Goal: Task Accomplishment & Management: Manage account settings

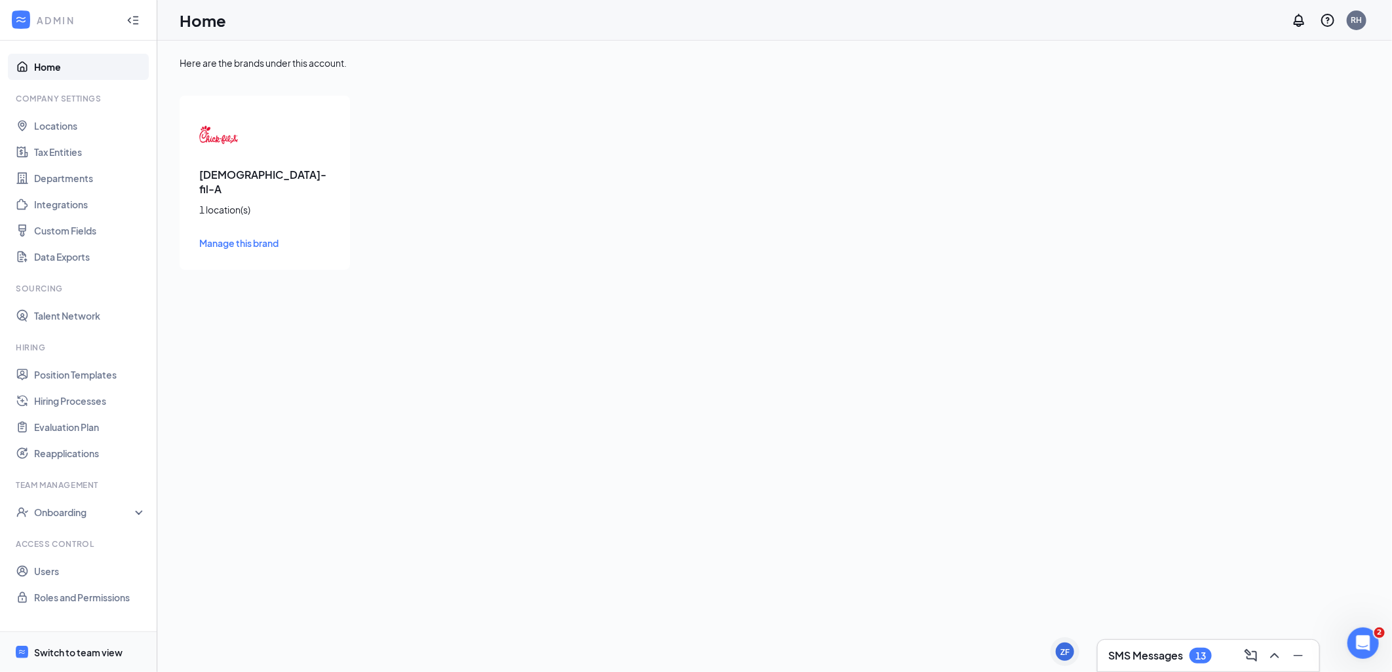
click at [62, 652] on div "Switch to team view" at bounding box center [78, 652] width 88 height 13
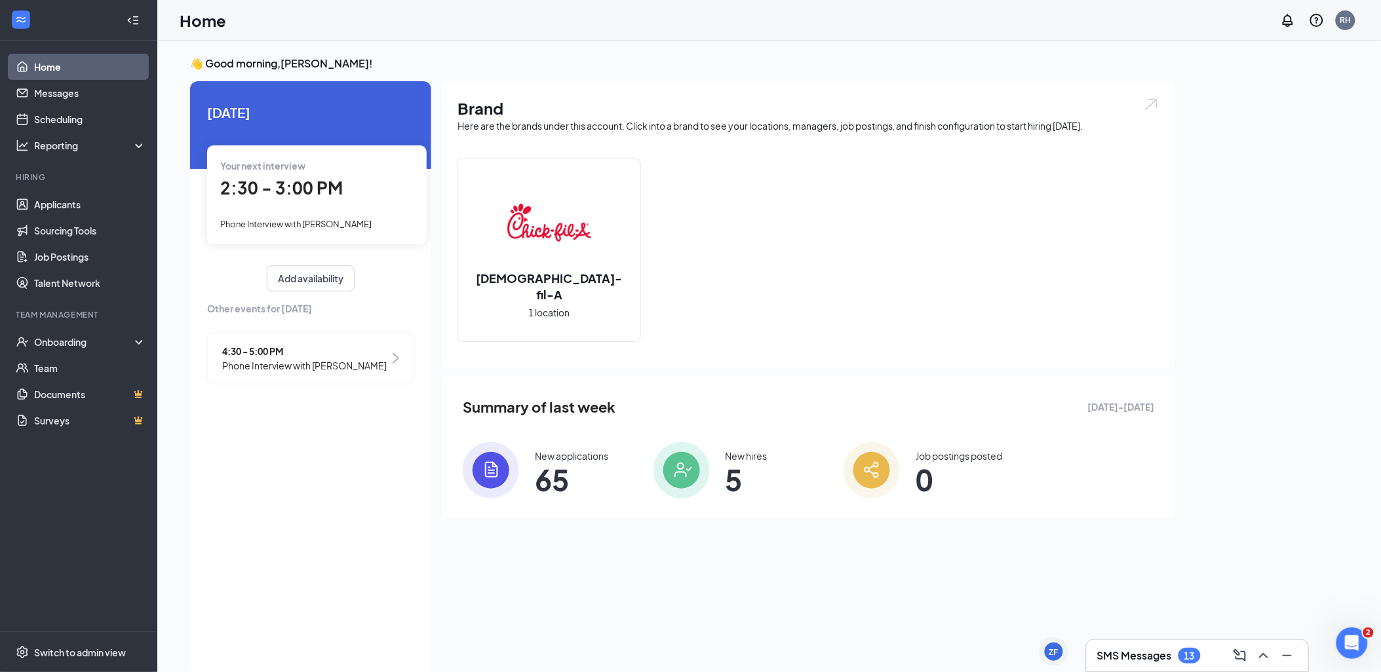
click at [79, 190] on li "Hiring Applicants Sourcing Tools Job Postings Talent Network" at bounding box center [78, 234] width 157 height 124
click at [75, 194] on link "Applicants" at bounding box center [90, 204] width 112 height 26
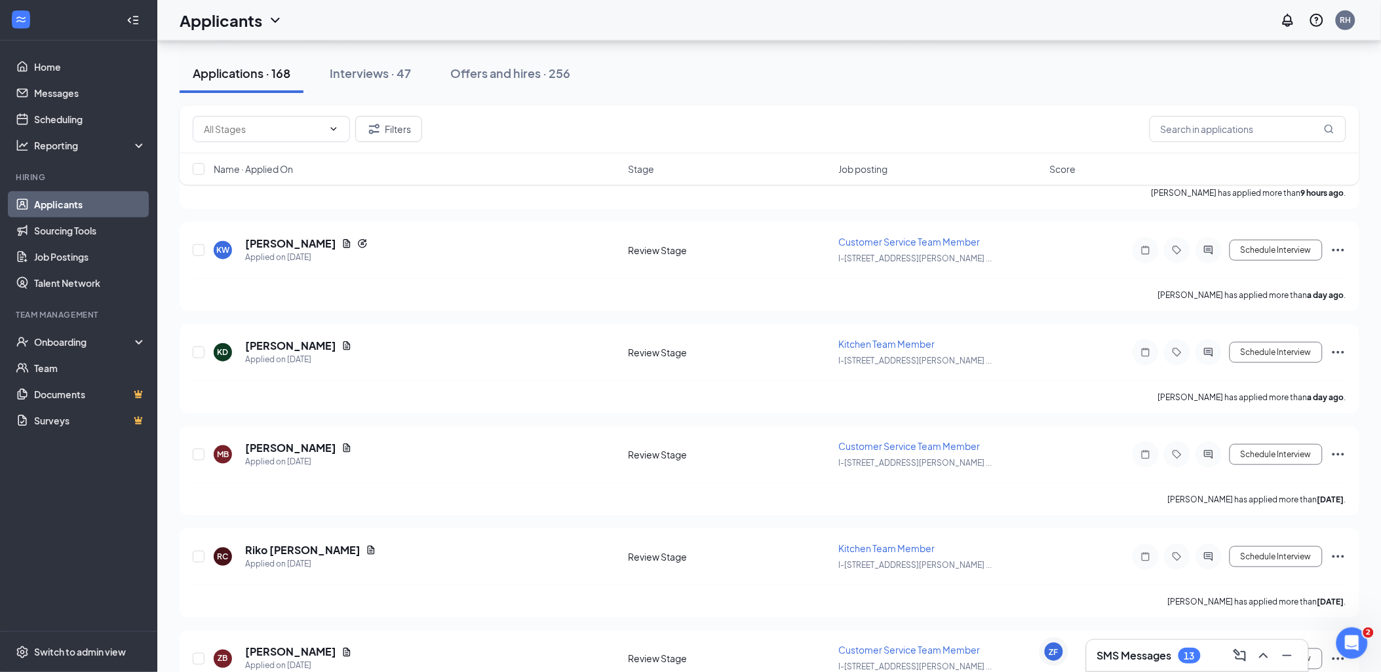
scroll to position [218, 0]
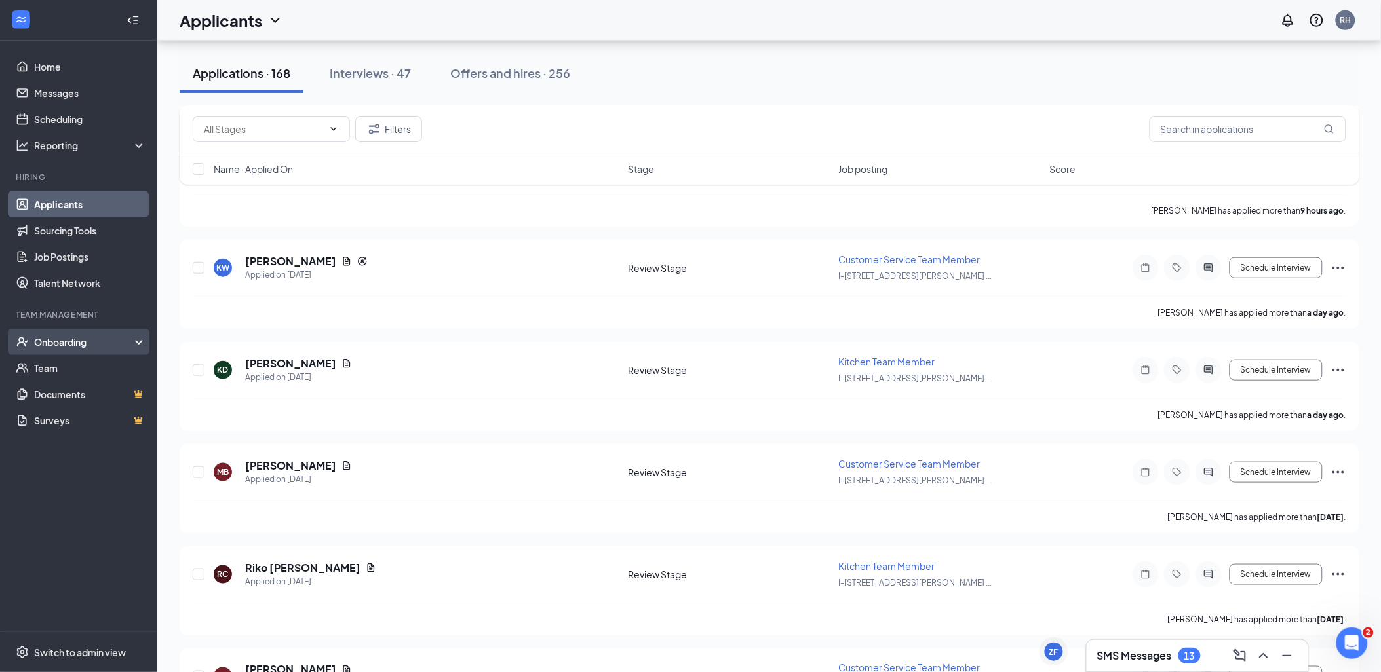
drag, startPoint x: 81, startPoint y: 334, endPoint x: 75, endPoint y: 339, distance: 7.0
click at [81, 334] on div "Onboarding" at bounding box center [78, 342] width 157 height 26
click at [62, 363] on link "Overview" at bounding box center [90, 368] width 112 height 26
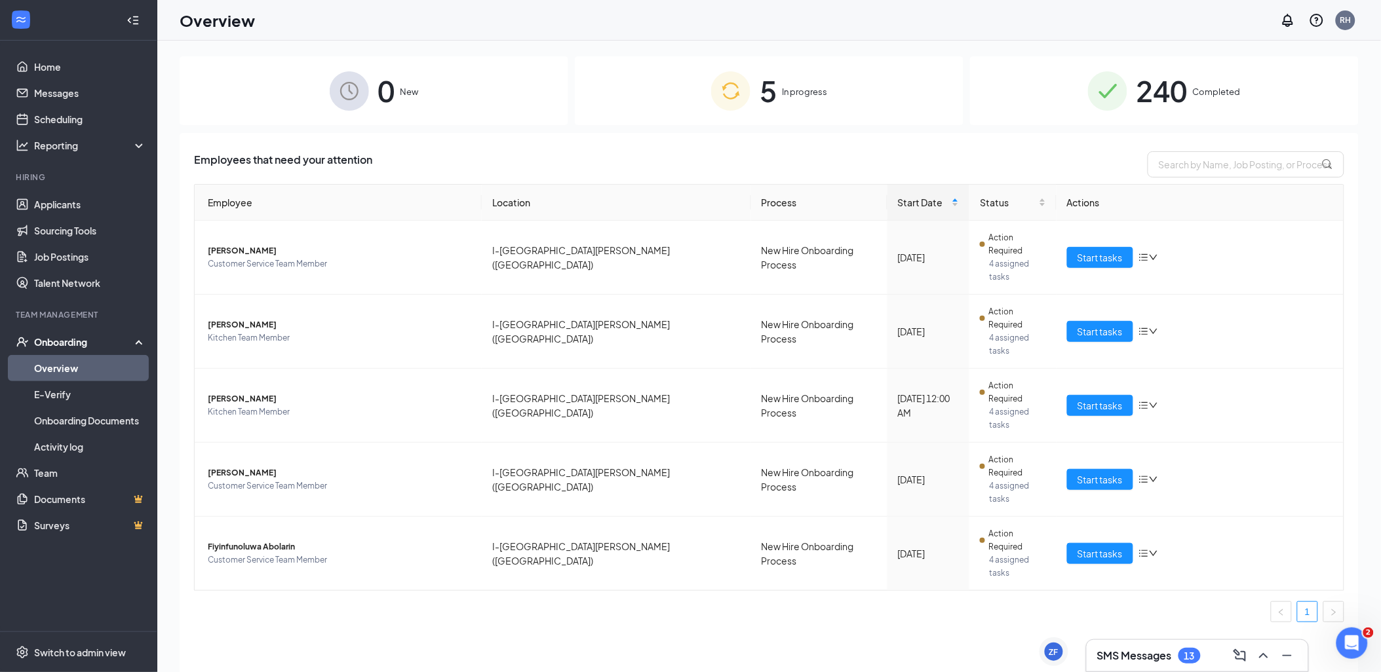
click at [1155, 641] on div "SMS Messages 13" at bounding box center [1196, 655] width 221 height 31
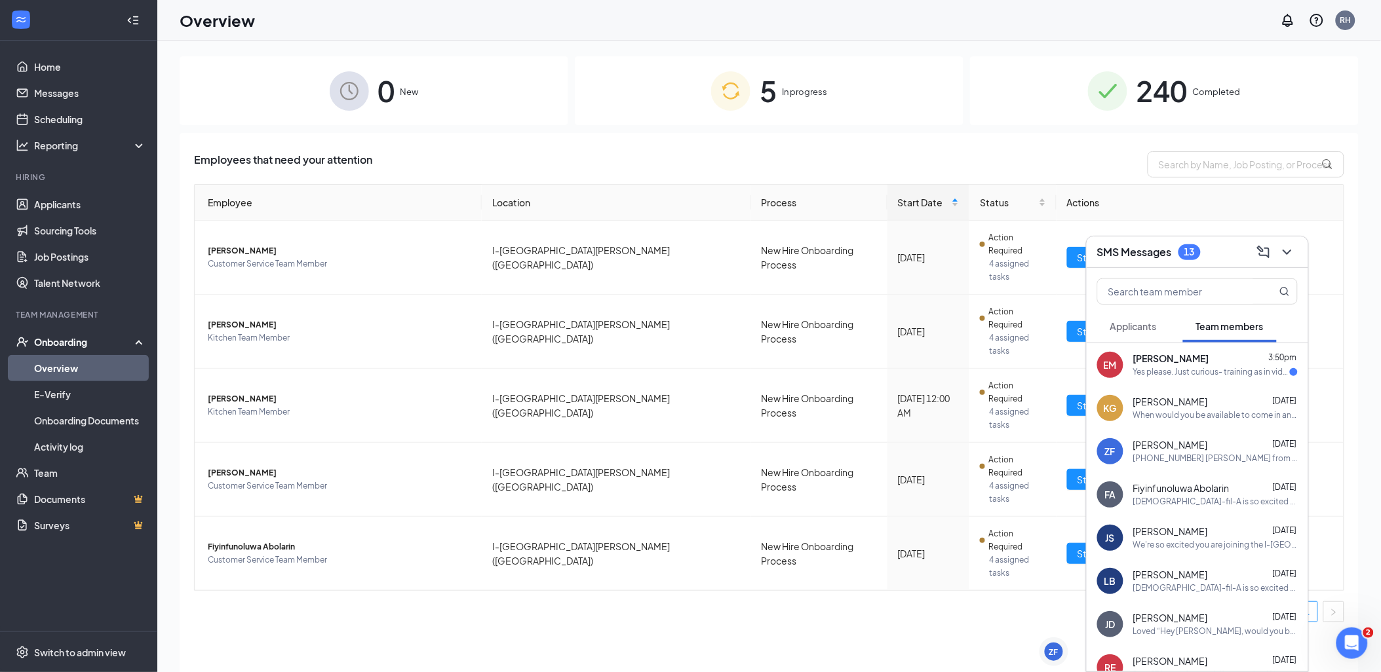
click at [1227, 372] on div "Yes please. Just curious- training as in videos or hands on?" at bounding box center [1211, 372] width 157 height 11
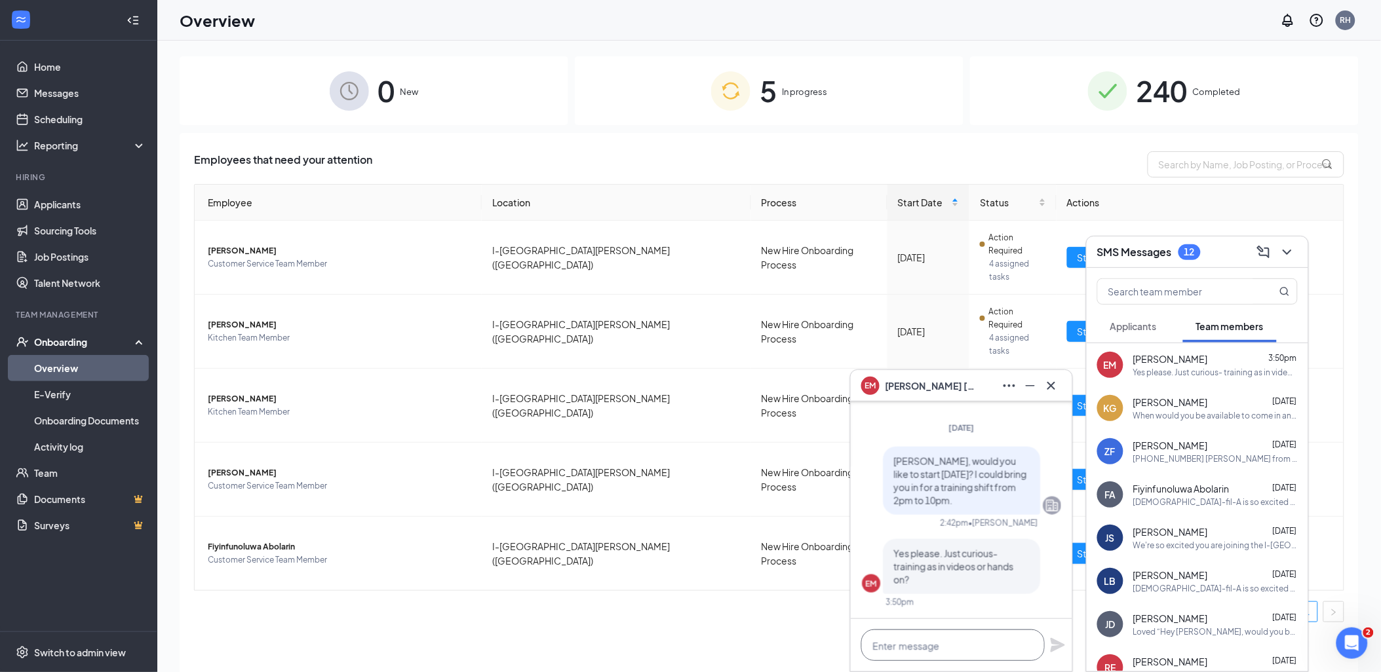
click at [962, 651] on textarea at bounding box center [952, 645] width 183 height 31
type textarea "h"
type textarea "Hands on"
click at [1060, 650] on icon "Plane" at bounding box center [1058, 646] width 16 height 16
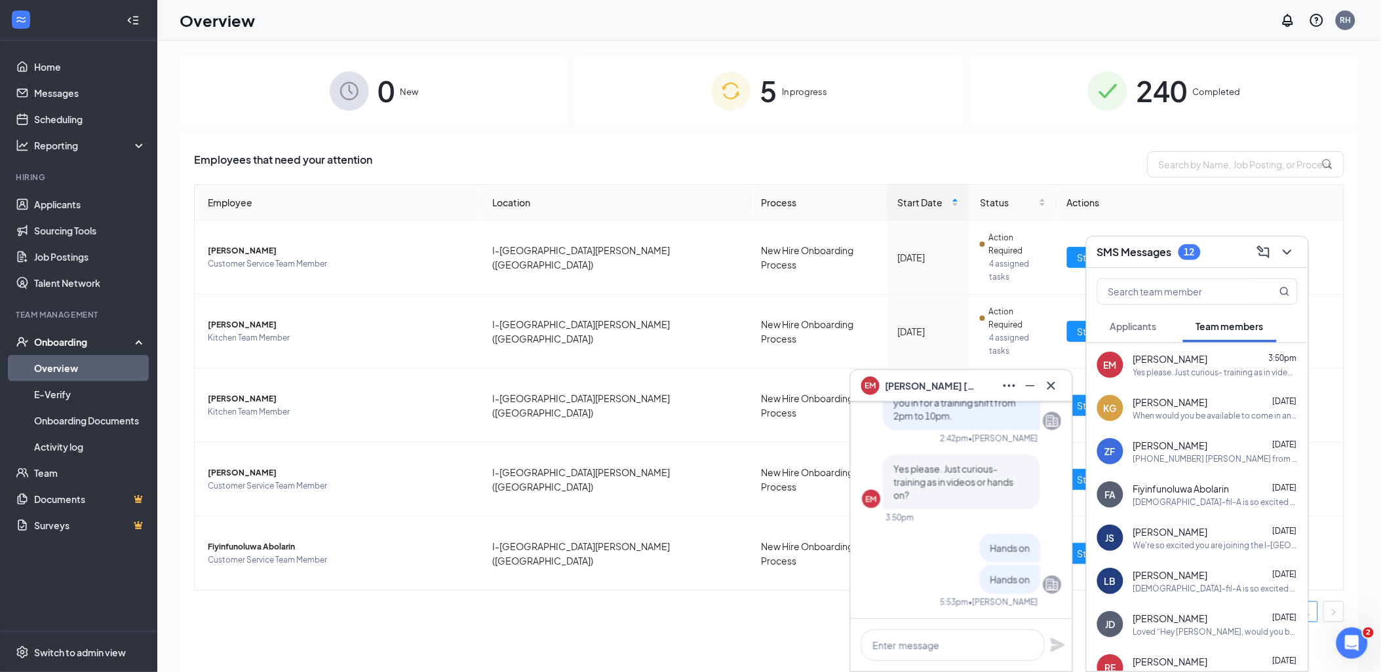
click at [1213, 410] on div "When would you be available to come in and do that this week?" at bounding box center [1215, 415] width 164 height 11
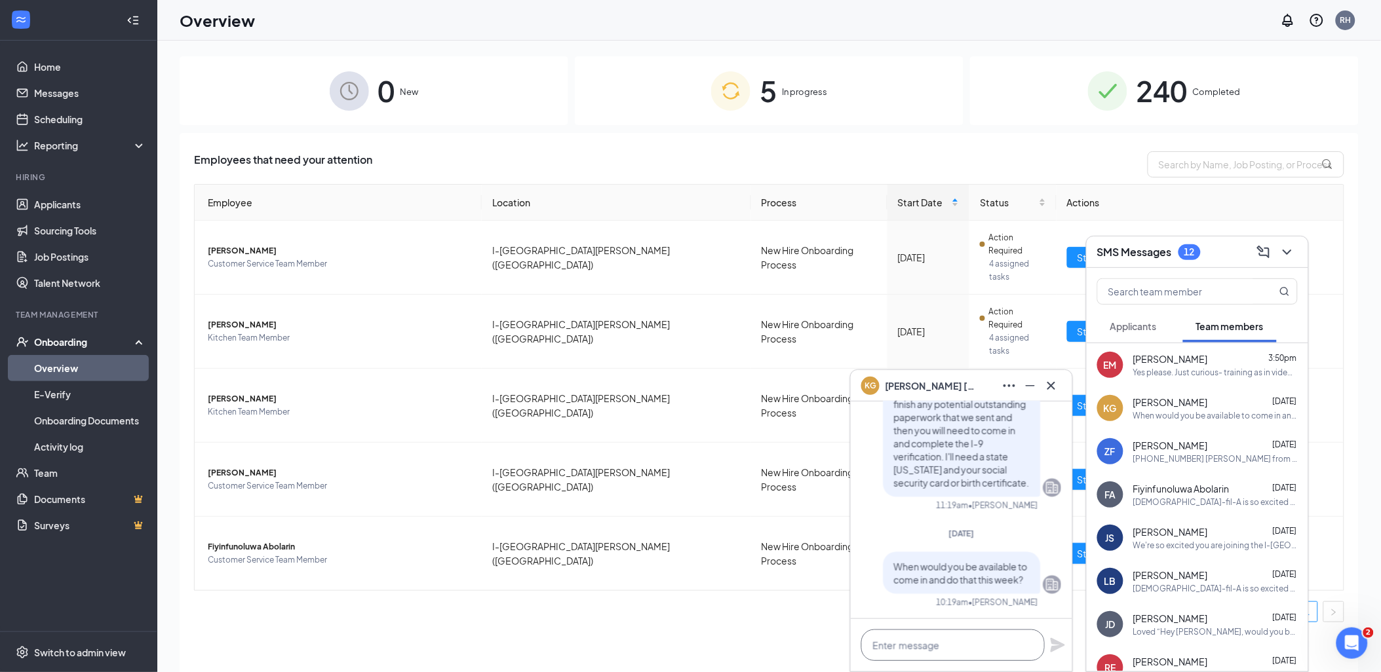
click at [925, 637] on textarea at bounding box center [952, 645] width 183 height 31
click at [426, 155] on div "Employees that need your attention" at bounding box center [769, 164] width 1150 height 26
click at [959, 647] on textarea "Are you still i" at bounding box center [952, 645] width 183 height 31
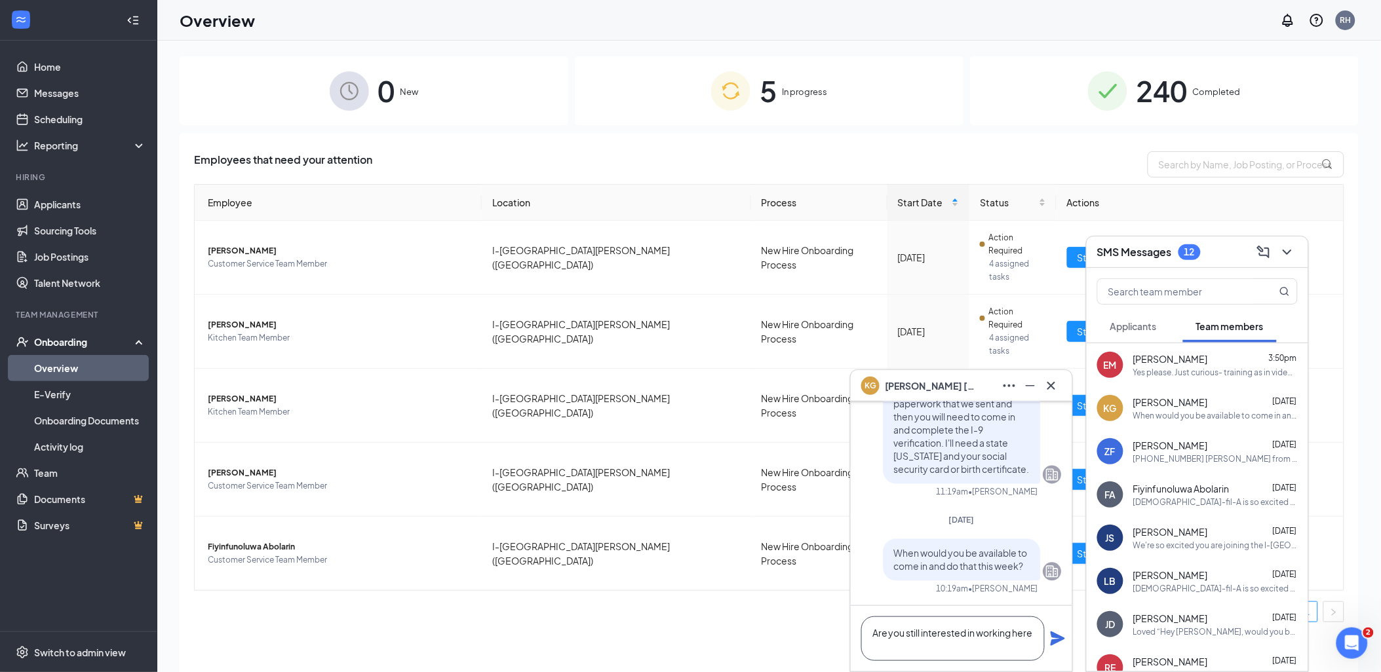
scroll to position [1, 0]
type textarea "Are you still interested in working here?"
click at [1051, 640] on icon "Plane" at bounding box center [1058, 639] width 16 height 16
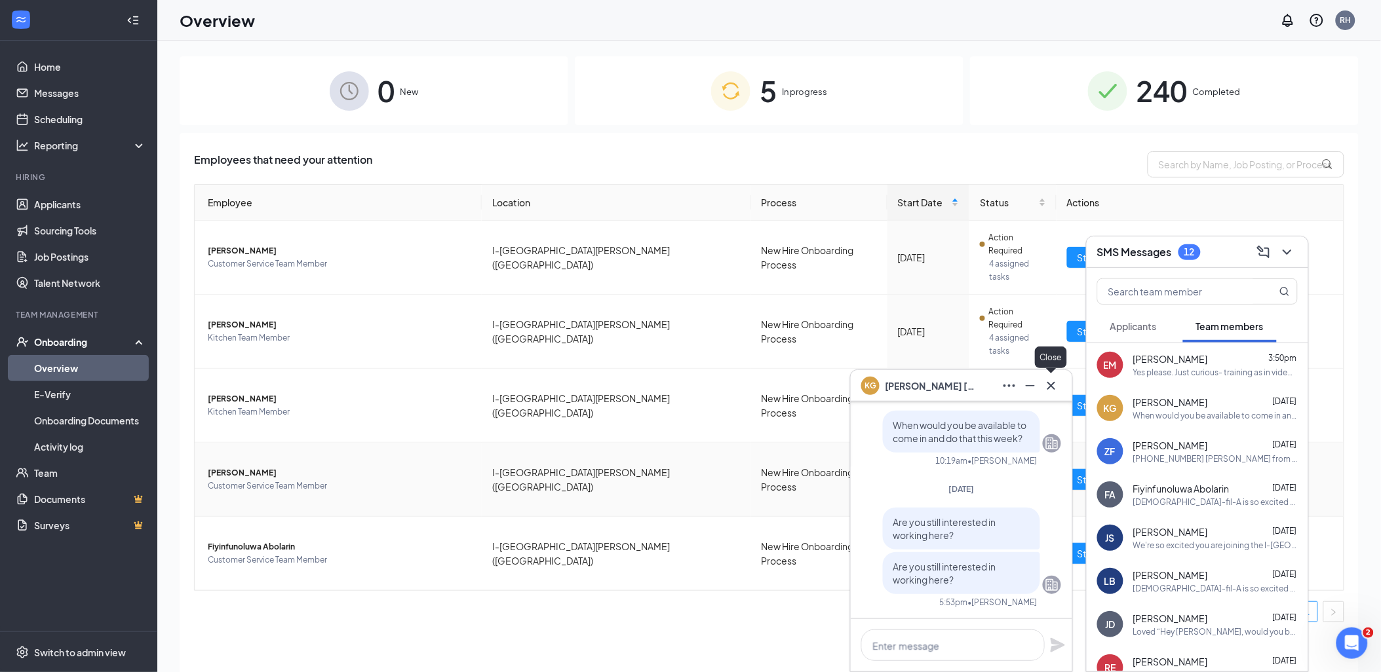
drag, startPoint x: 1051, startPoint y: 387, endPoint x: 1016, endPoint y: 379, distance: 35.6
click at [1052, 385] on icon "Cross" at bounding box center [1051, 385] width 8 height 8
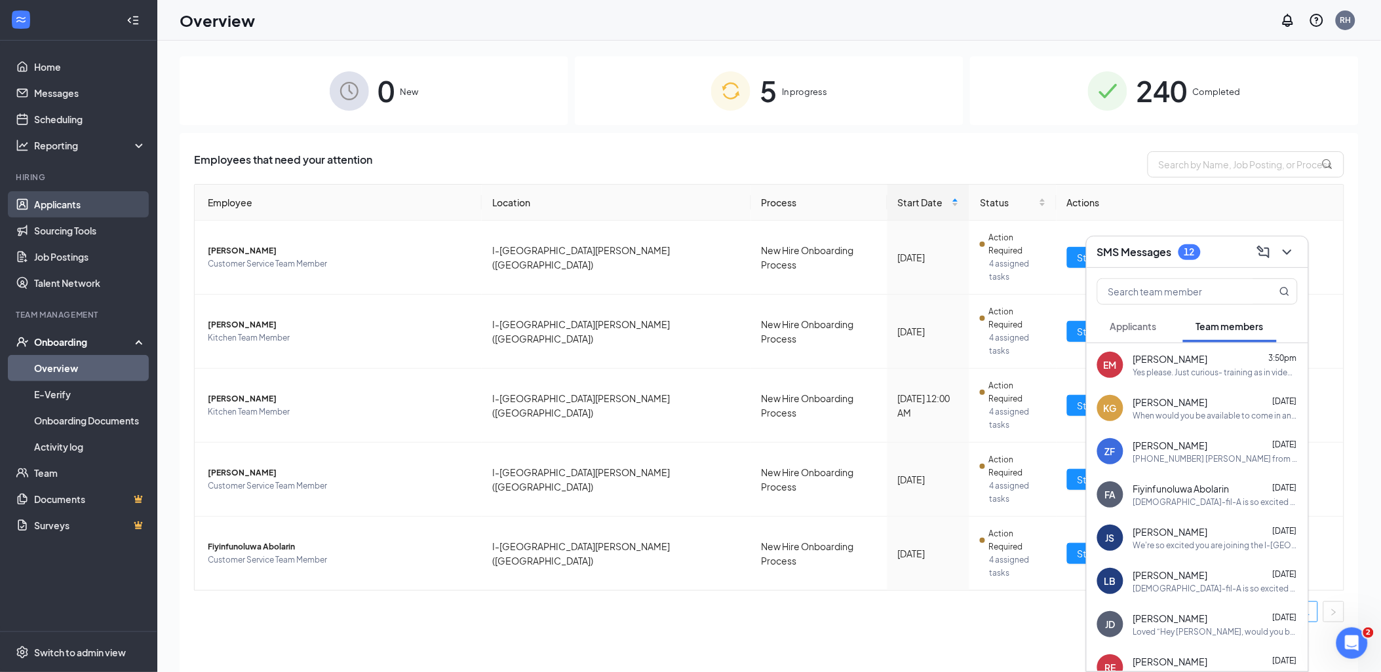
drag, startPoint x: 95, startPoint y: 206, endPoint x: 101, endPoint y: 212, distance: 8.3
click at [95, 206] on link "Applicants" at bounding box center [90, 204] width 112 height 26
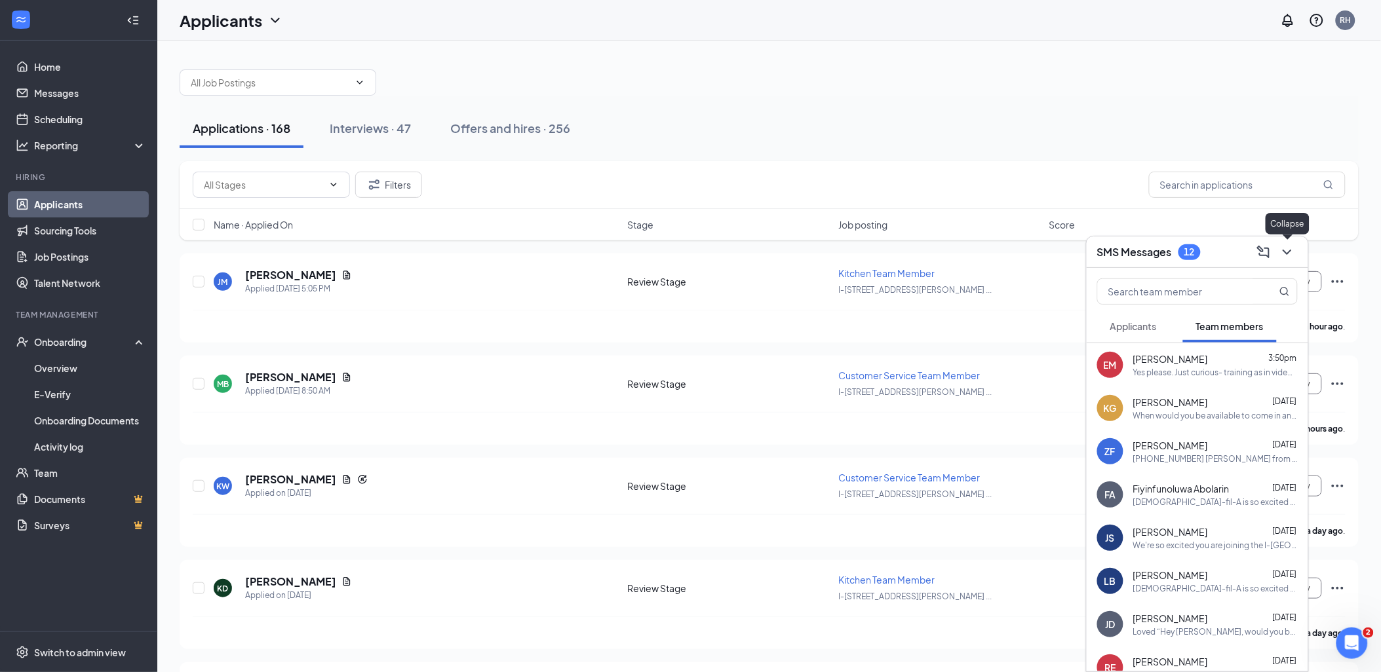
click at [1295, 252] on button at bounding box center [1286, 252] width 21 height 21
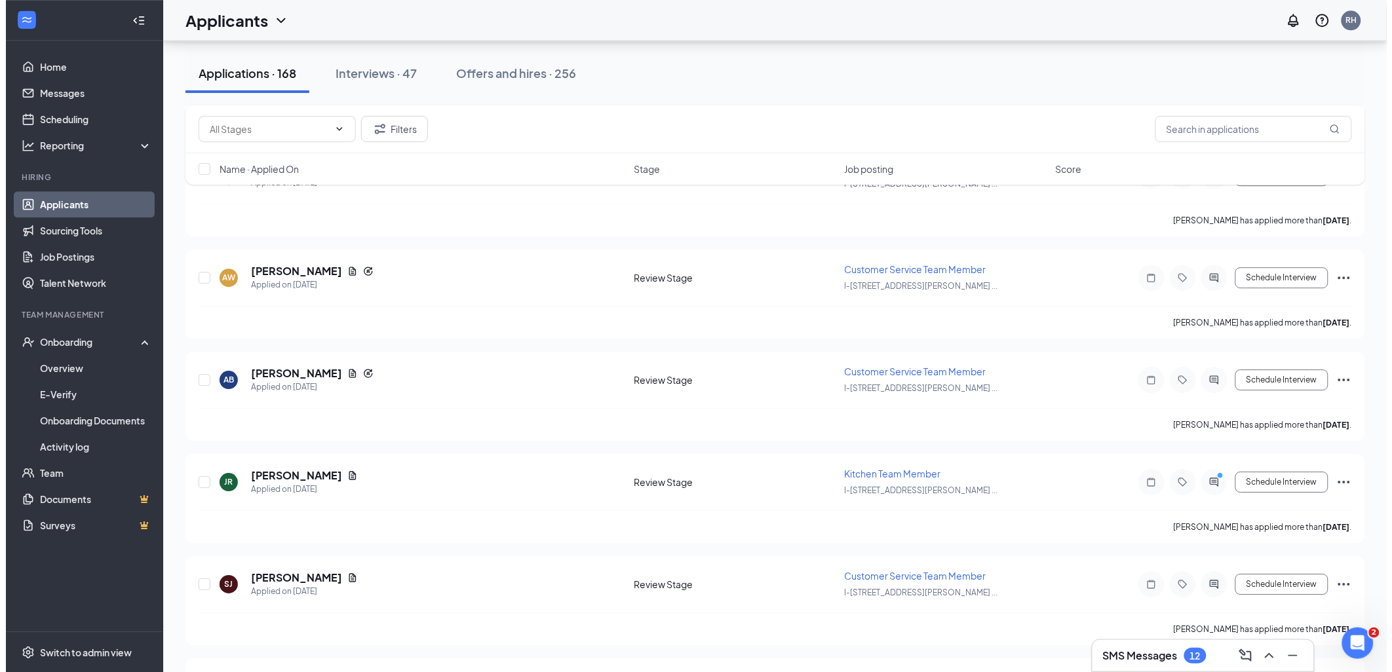
scroll to position [1237, 0]
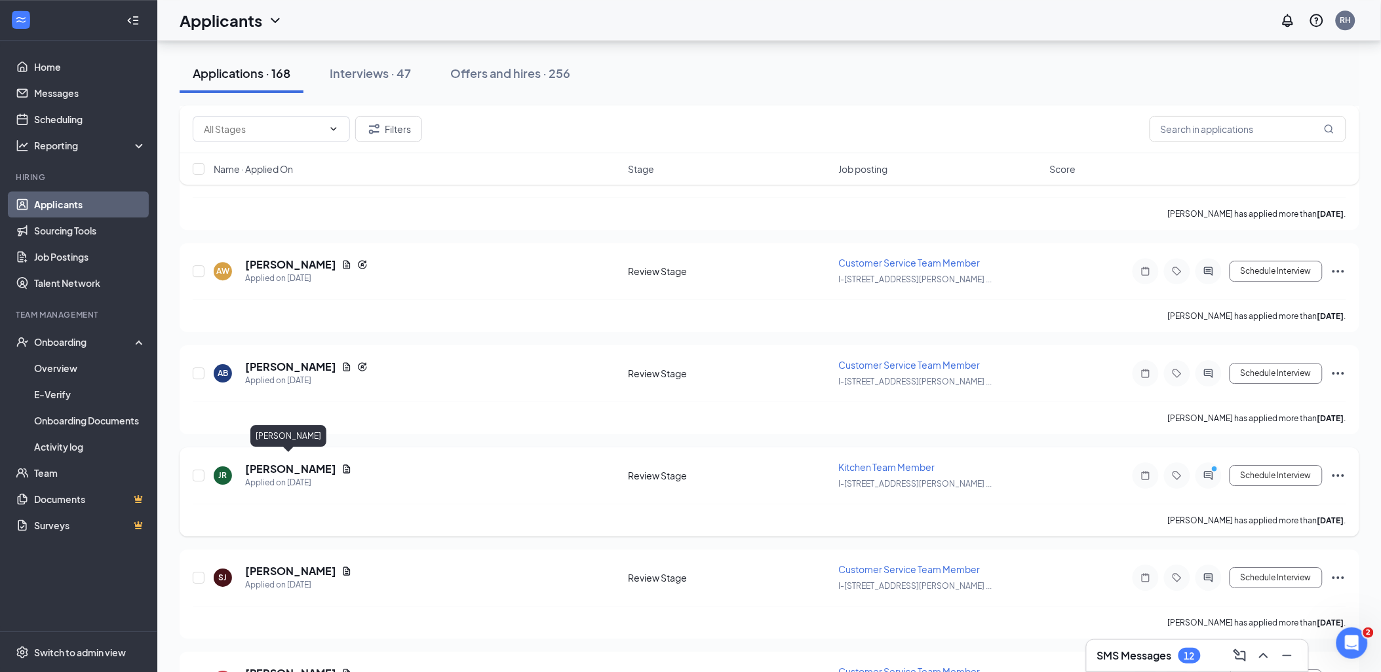
click at [273, 462] on h5 "[PERSON_NAME]" at bounding box center [290, 469] width 91 height 14
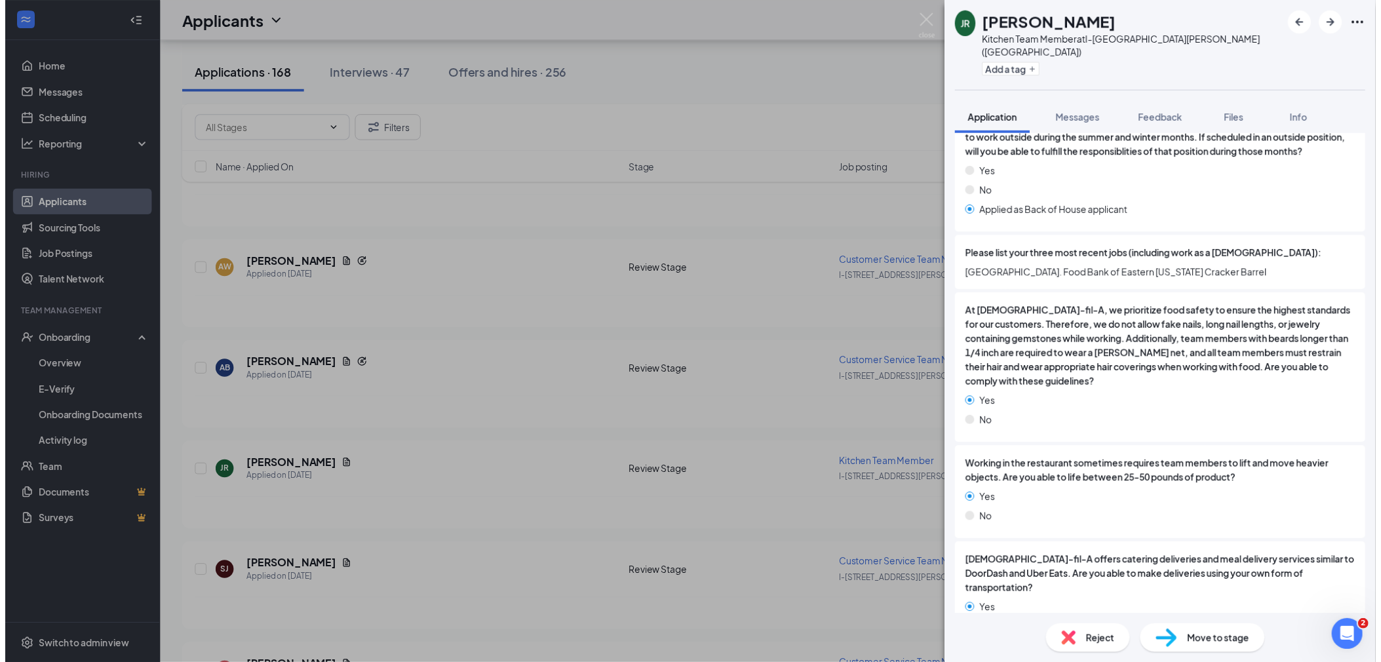
scroll to position [655, 0]
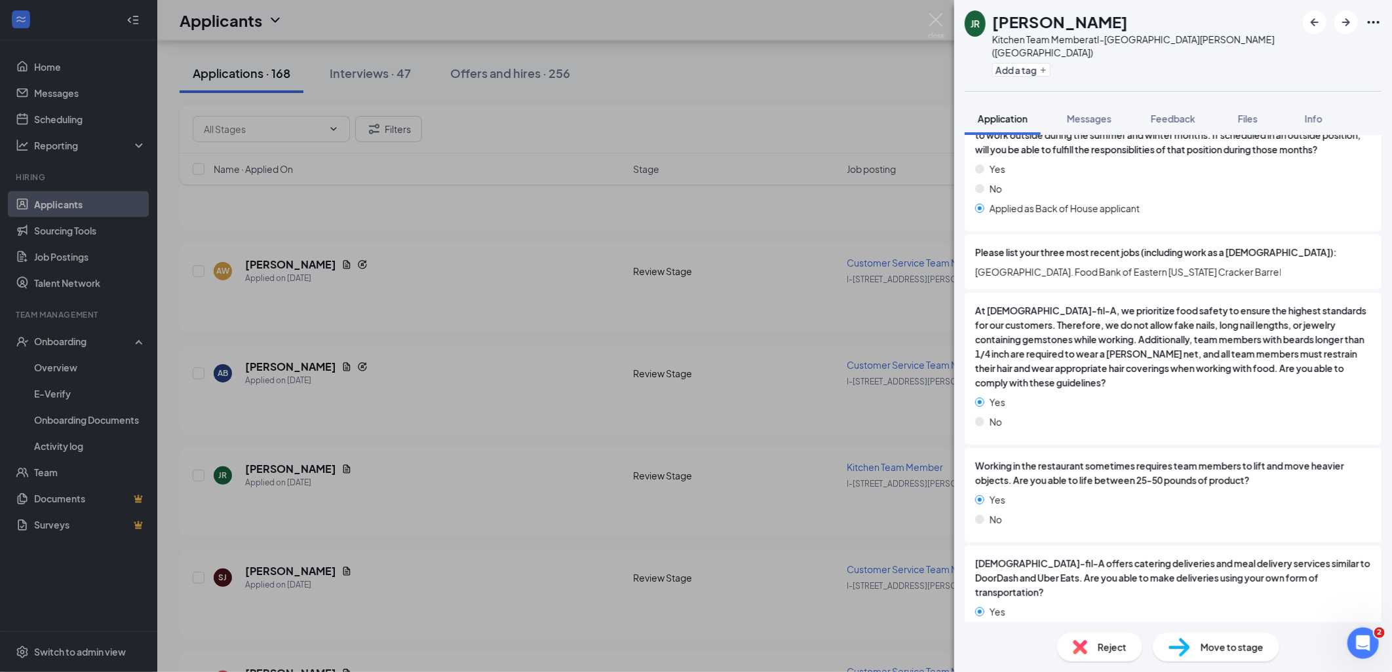
click at [415, 417] on div "JR [PERSON_NAME] Kitchen Team Member at I-[GEOGRAPHIC_DATA][PERSON_NAME] ([GEOG…" at bounding box center [696, 336] width 1392 height 672
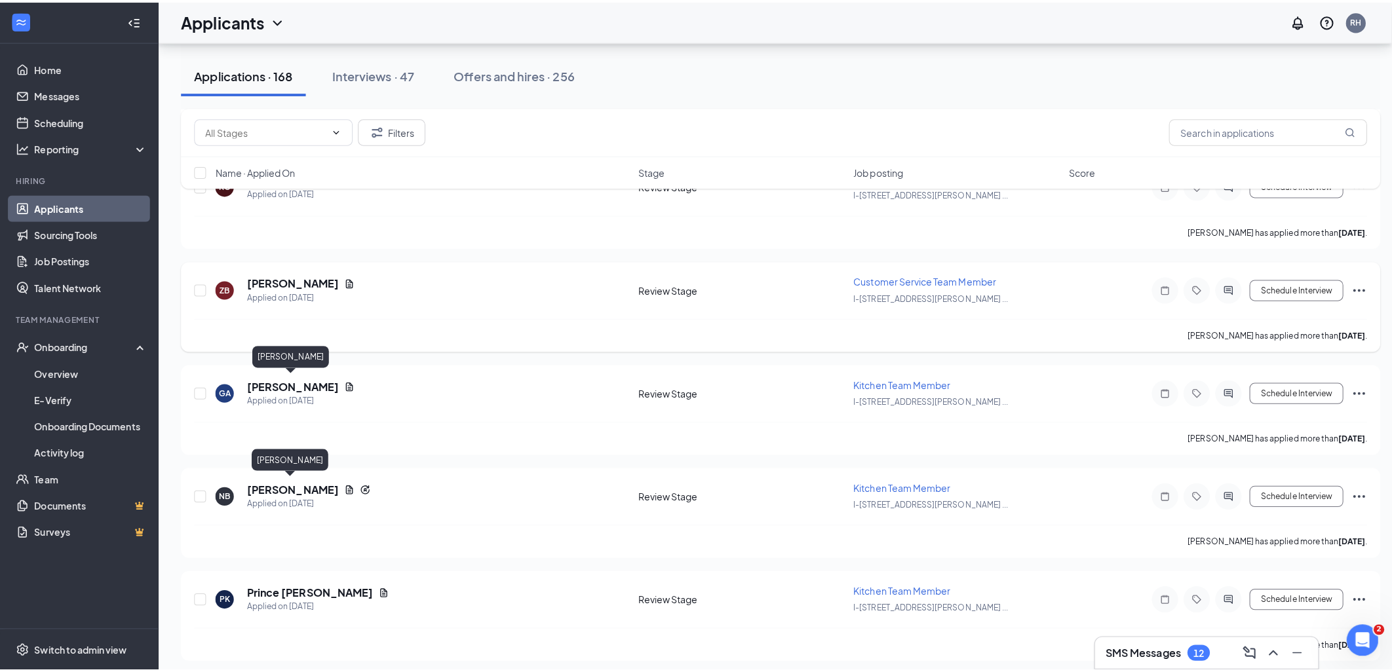
scroll to position [582, 0]
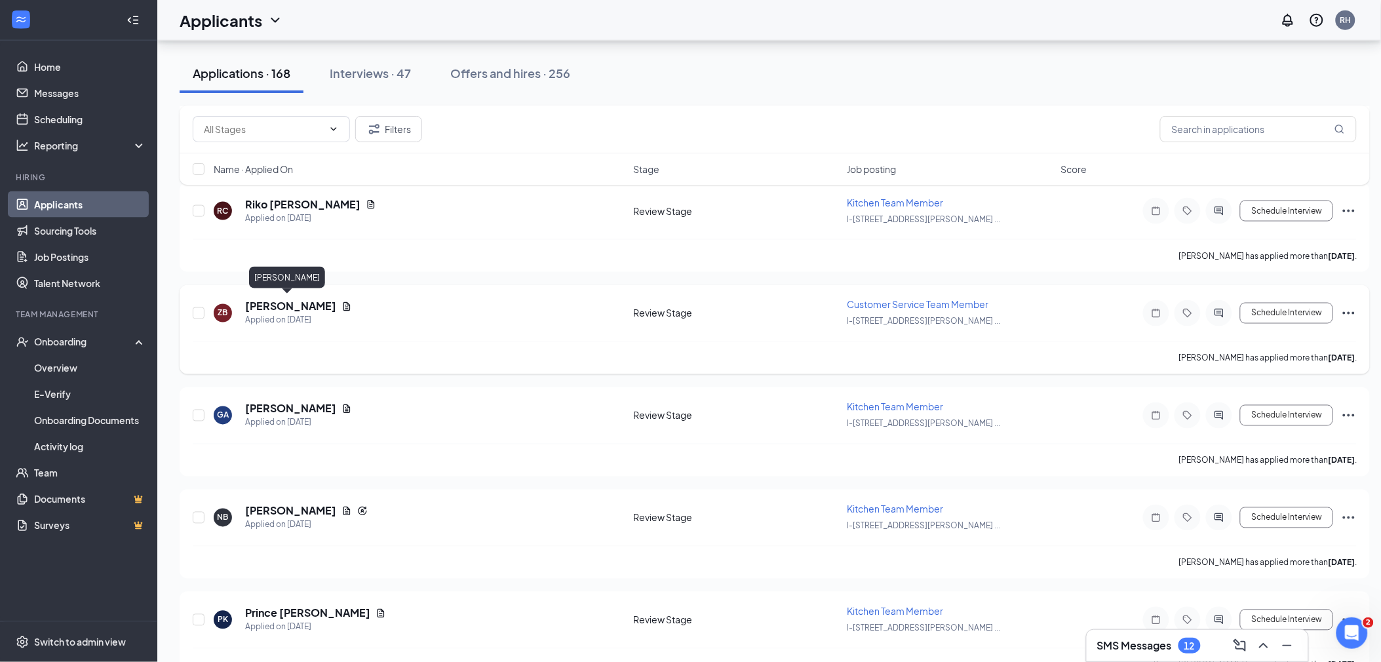
click at [278, 304] on h5 "[PERSON_NAME]" at bounding box center [290, 306] width 91 height 14
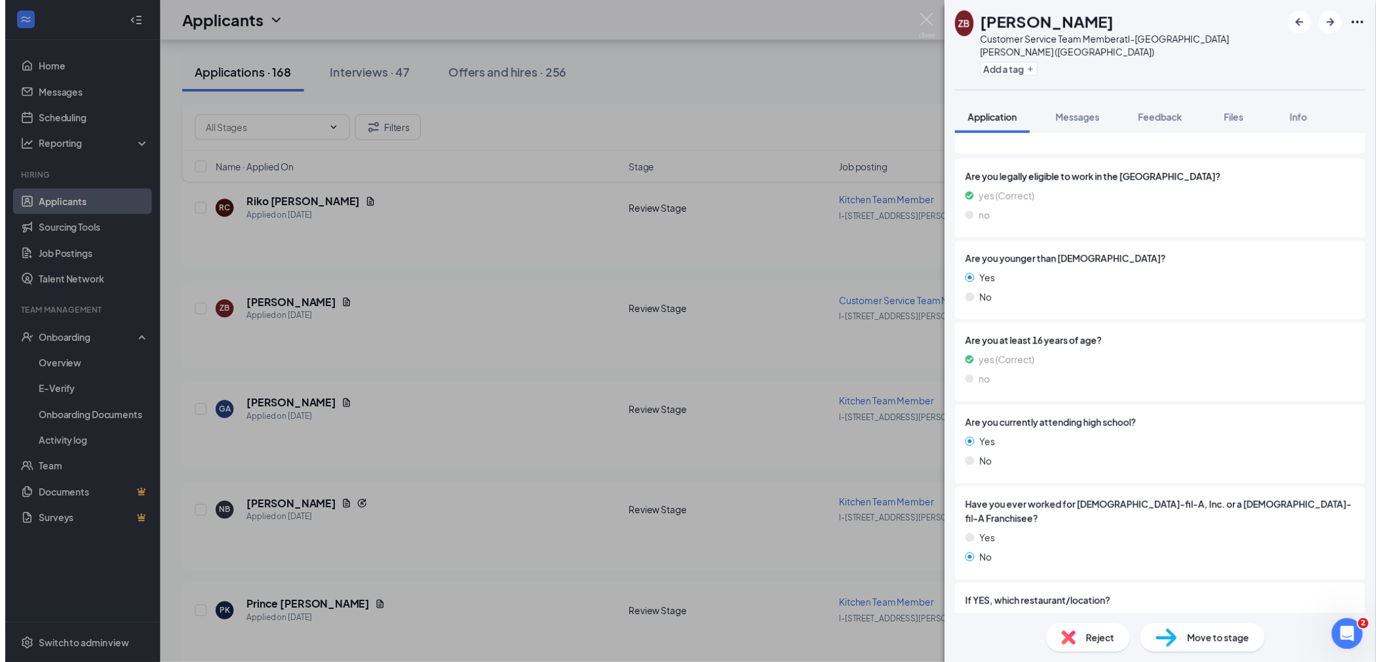
scroll to position [218, 0]
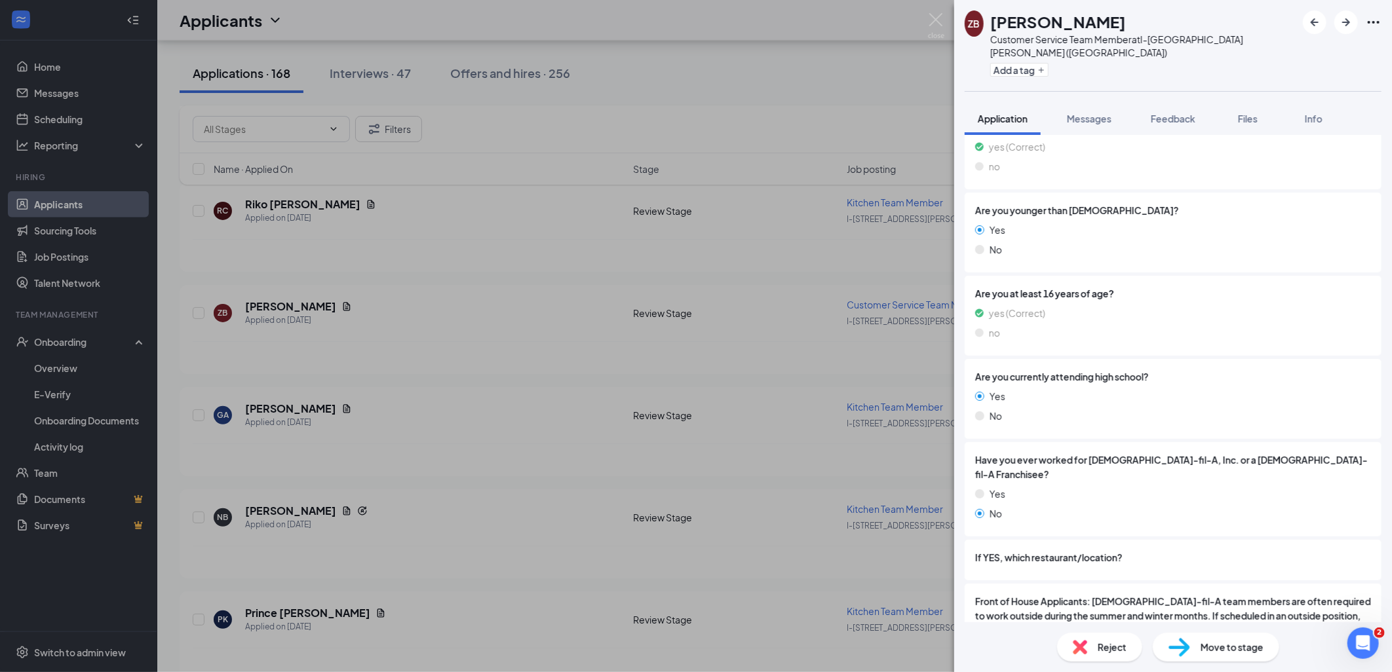
click at [414, 362] on div "[PERSON_NAME] Customer Service Team Member at I-[GEOGRAPHIC_DATA][PERSON_NAME] …" at bounding box center [696, 336] width 1392 height 672
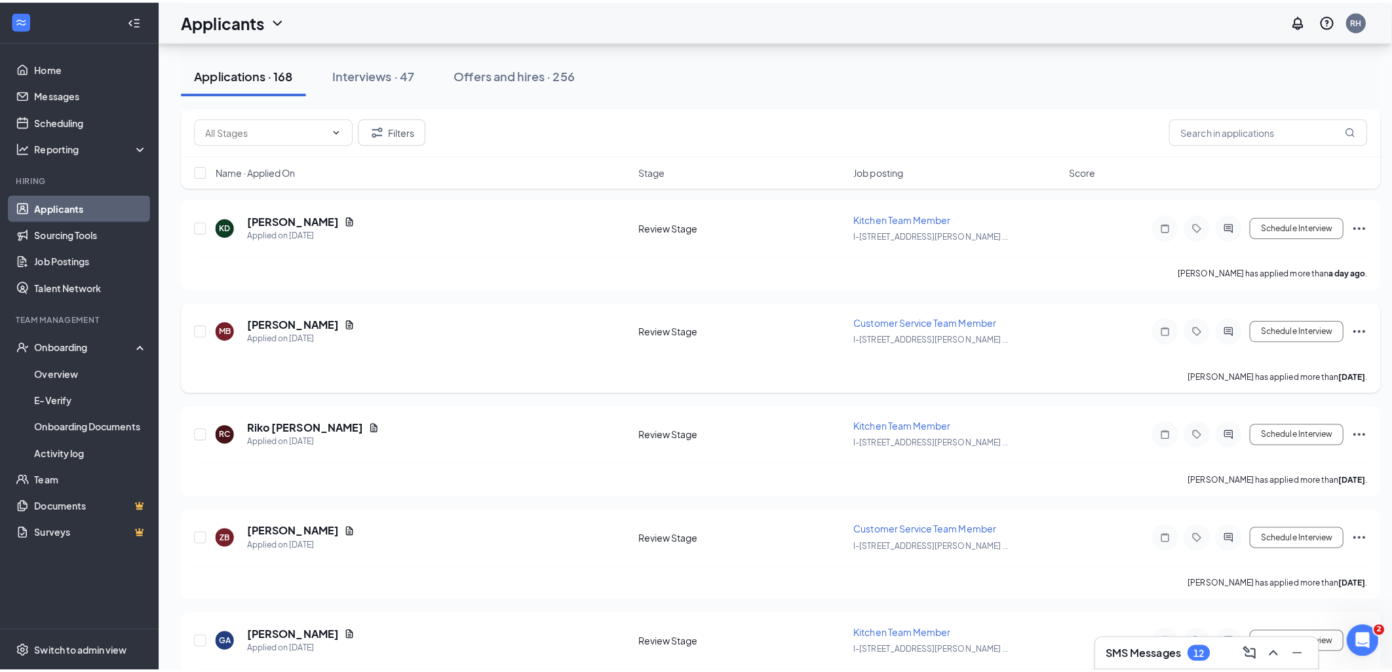
scroll to position [364, 0]
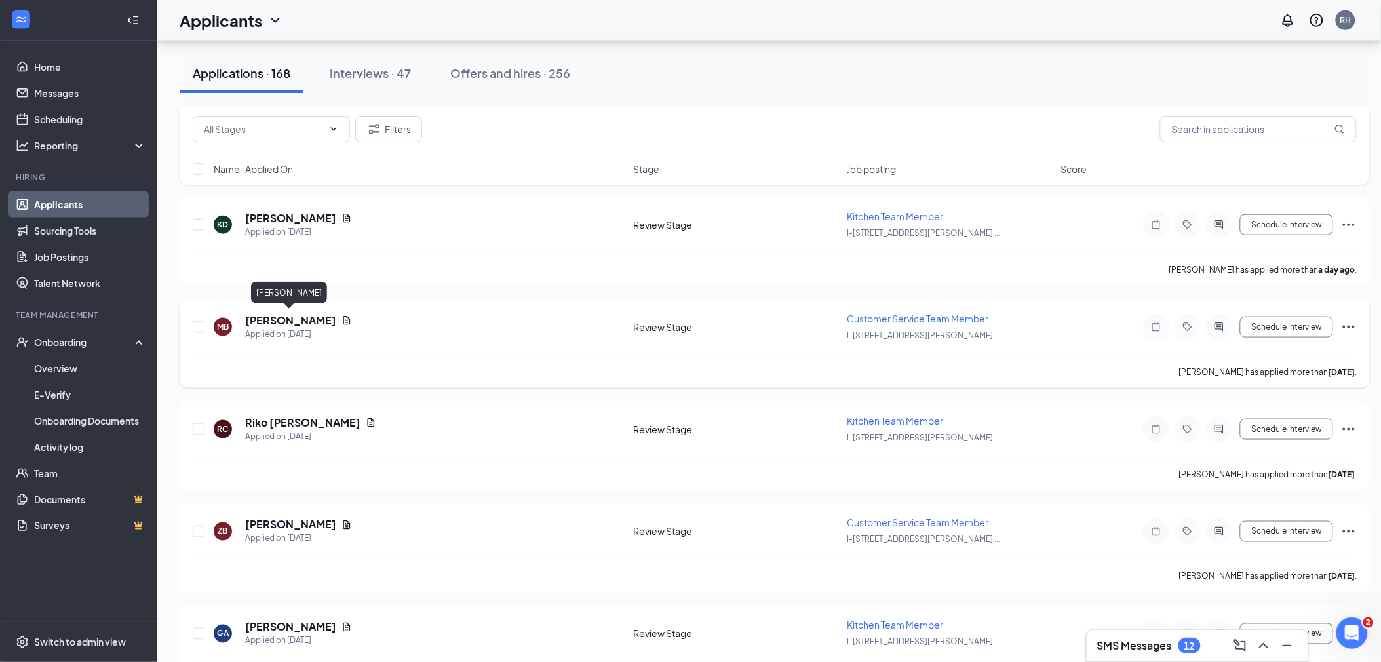
click at [305, 315] on h5 "[PERSON_NAME]" at bounding box center [290, 320] width 91 height 14
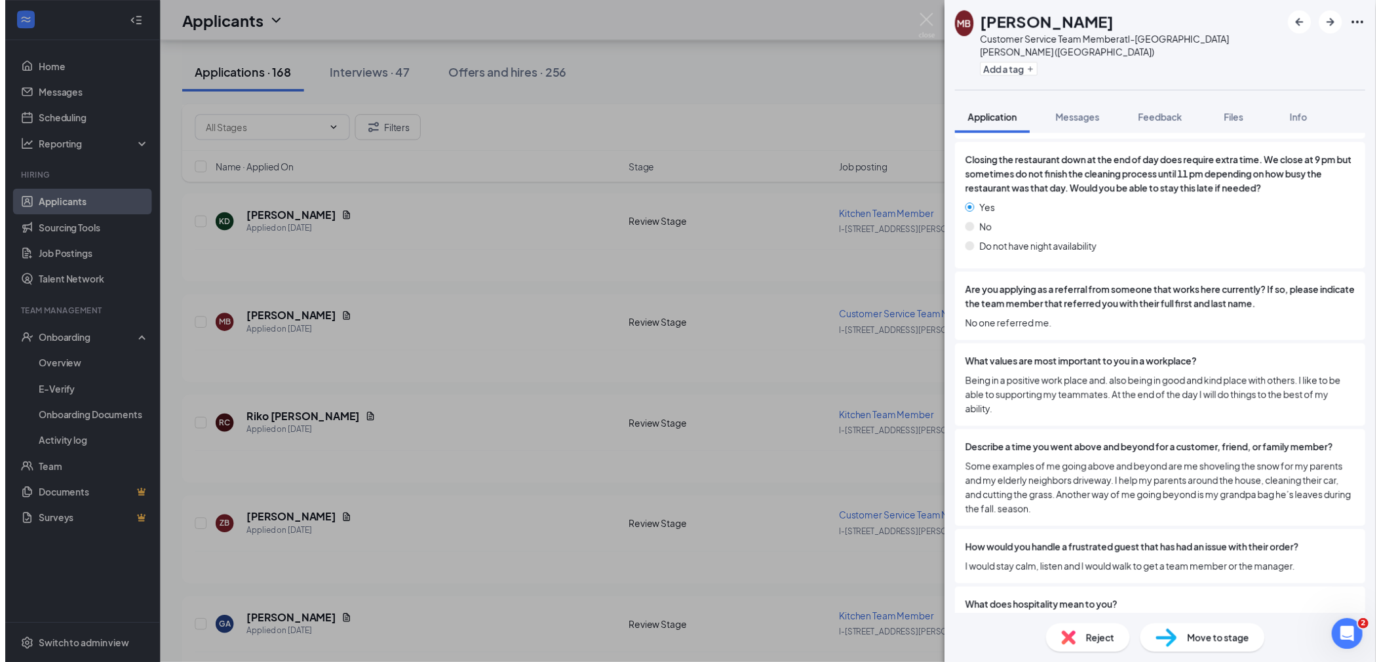
scroll to position [1820, 0]
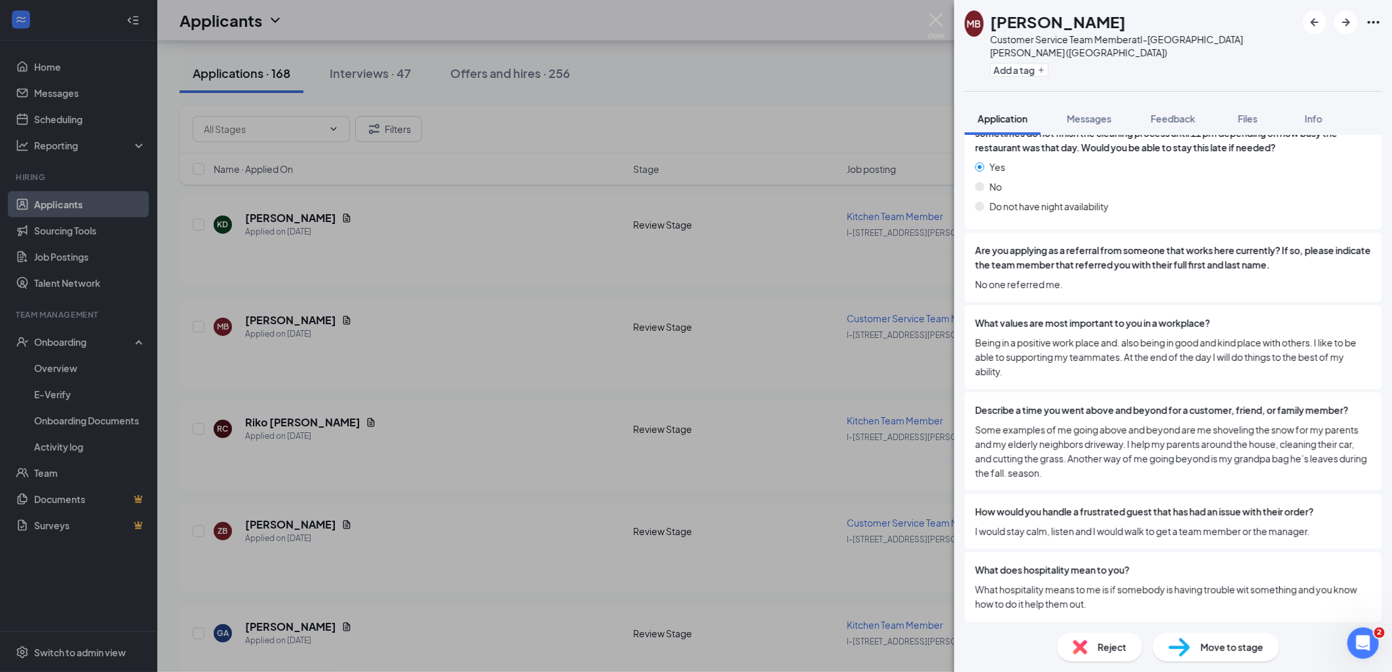
click at [820, 375] on div "MB [PERSON_NAME] Customer Service Team Member at I-[GEOGRAPHIC_DATA][PERSON_NAM…" at bounding box center [696, 336] width 1392 height 672
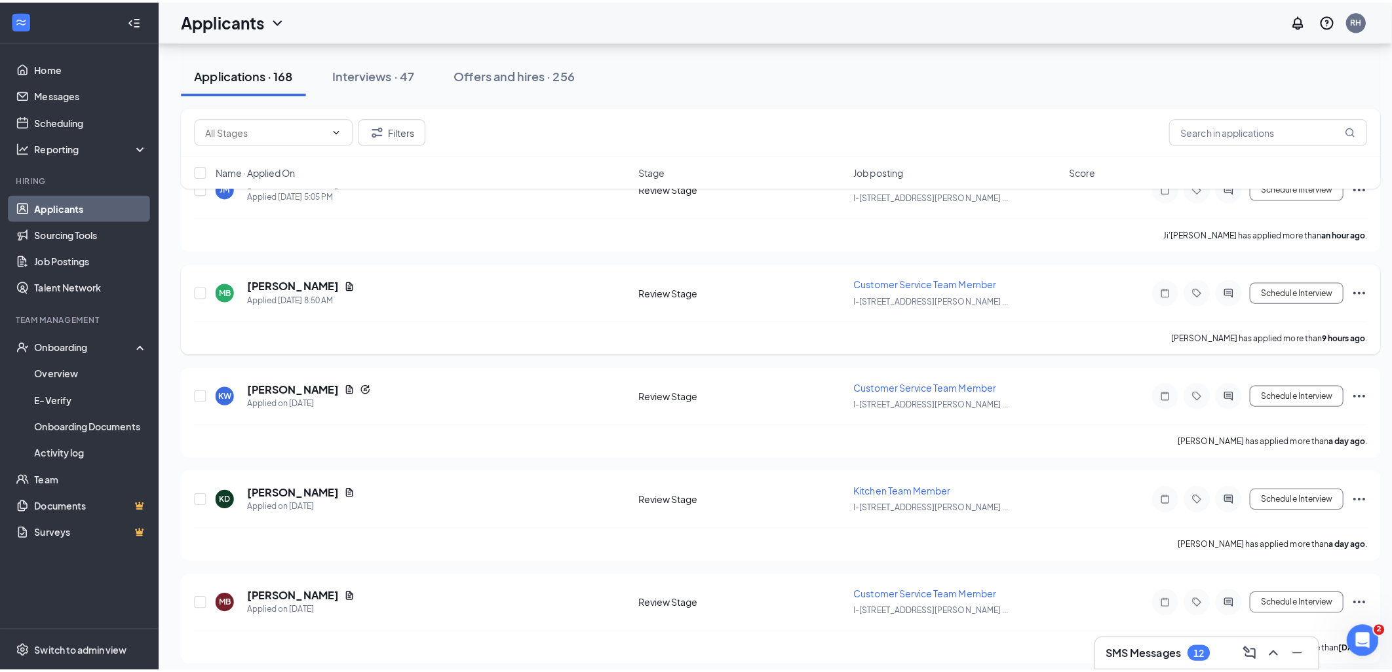
scroll to position [73, 0]
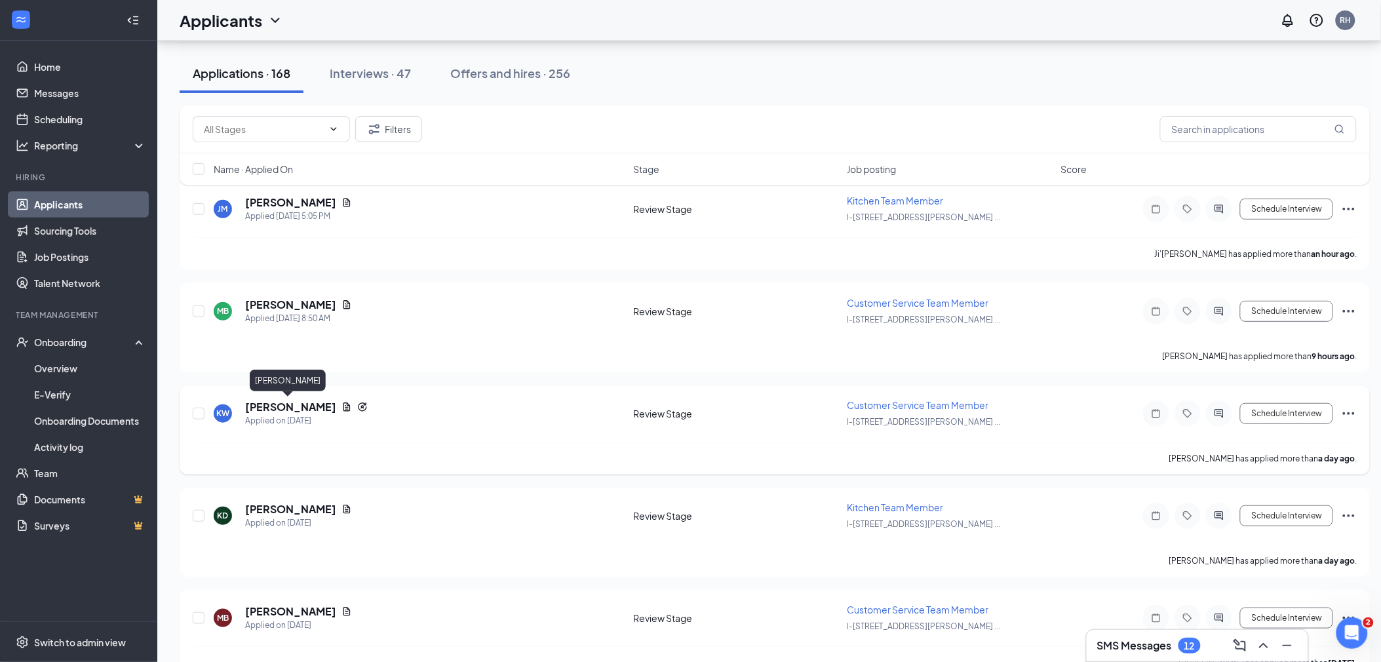
click at [284, 404] on h5 "[PERSON_NAME]" at bounding box center [290, 407] width 91 height 14
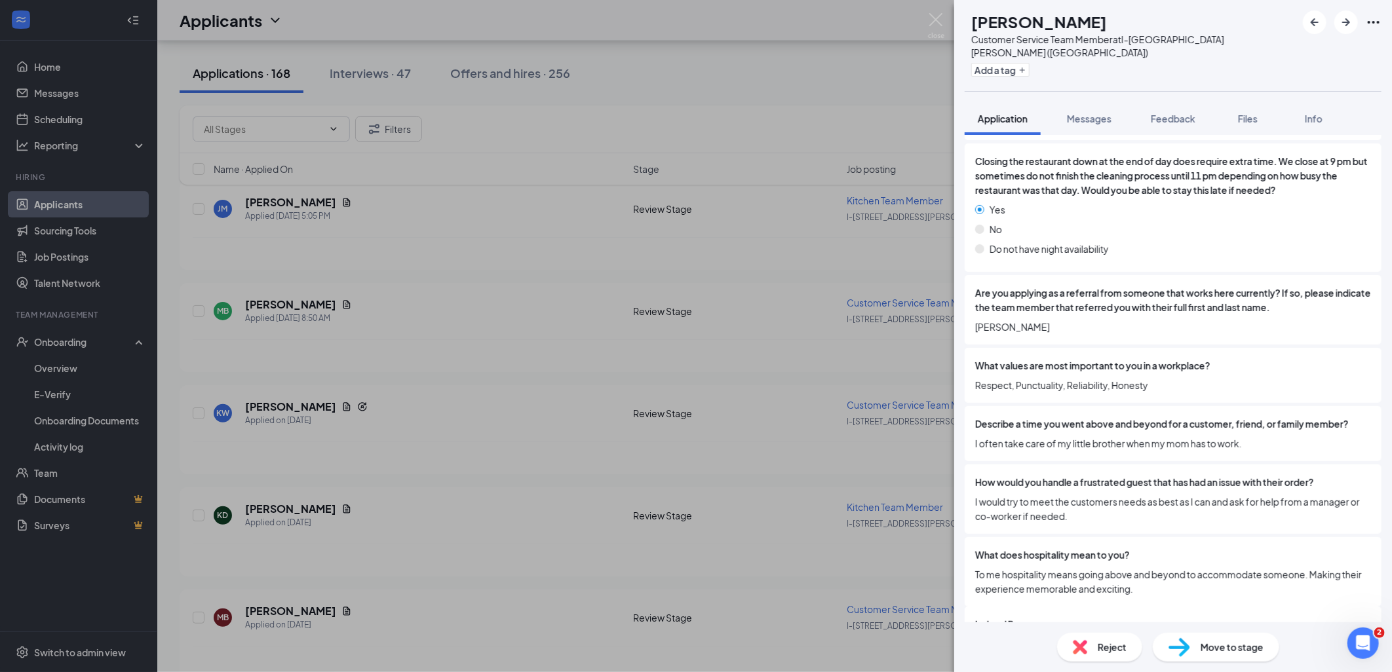
scroll to position [1797, 0]
click at [1220, 652] on span "Move to stage" at bounding box center [1231, 647] width 63 height 14
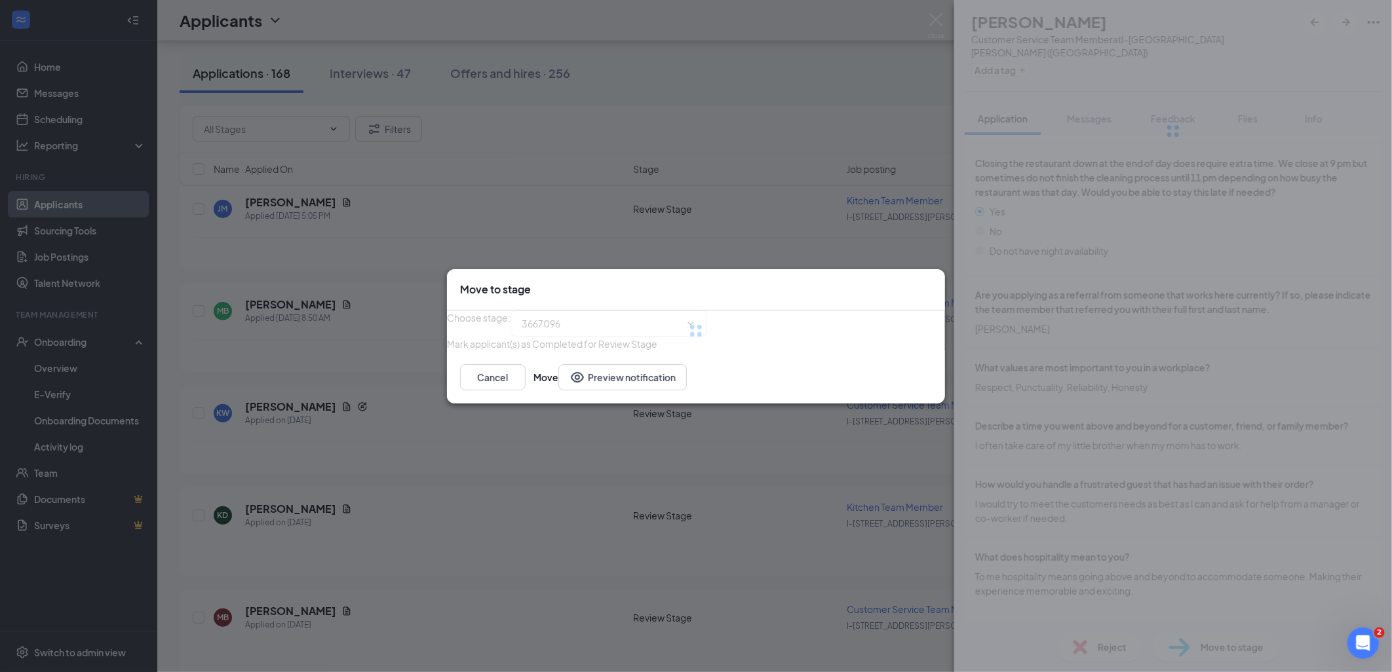
type input "Phone Interview (next stage)"
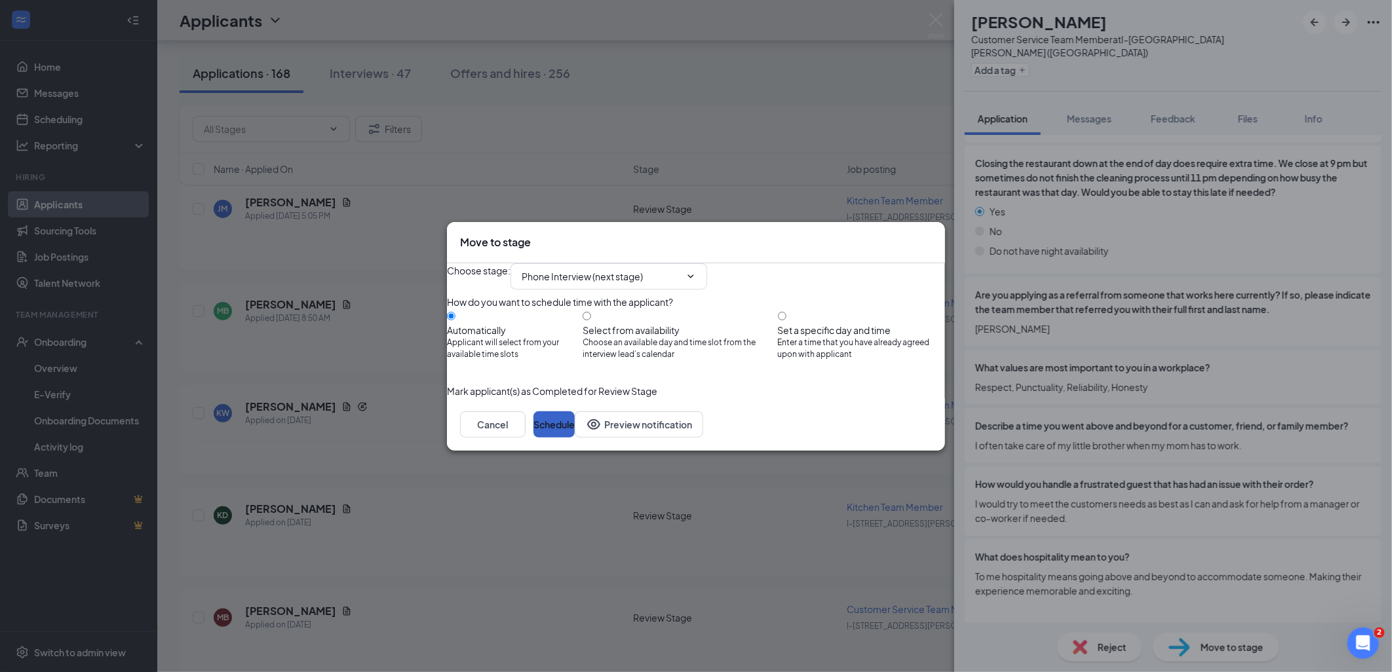
click at [575, 438] on button "Schedule" at bounding box center [553, 424] width 41 height 26
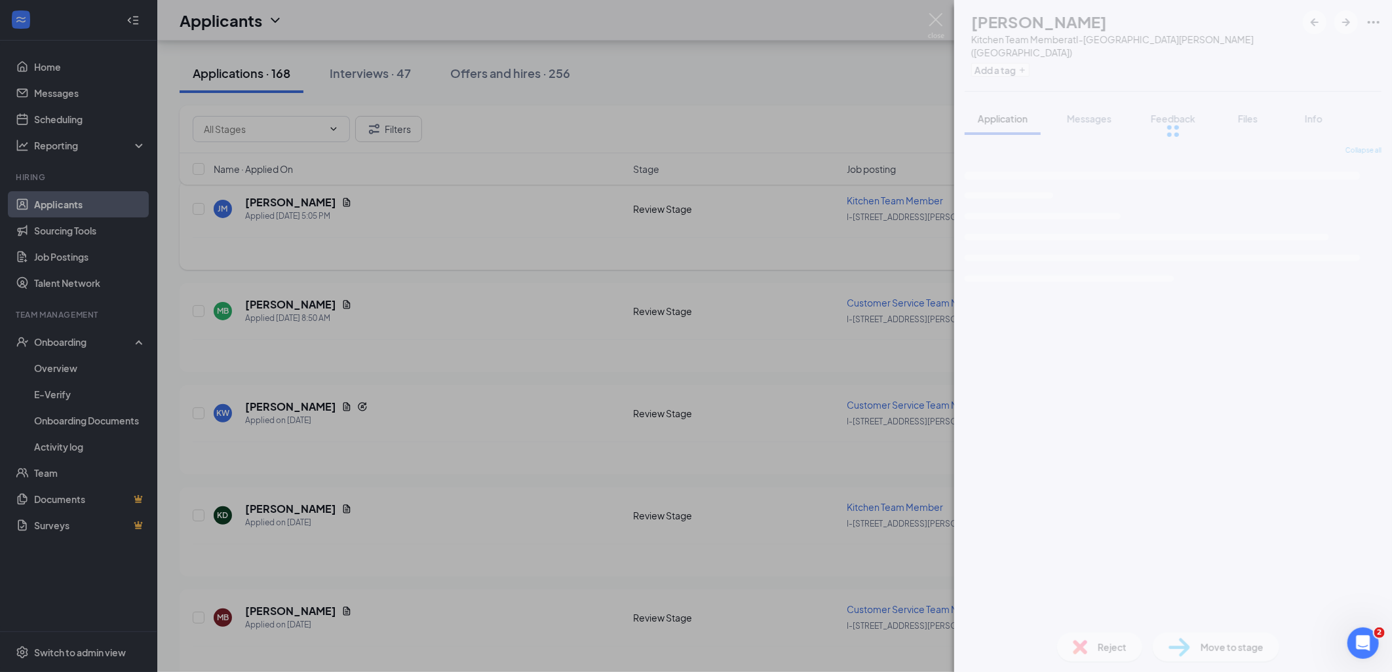
click at [480, 256] on div "KD [PERSON_NAME] Kitchen Team Member at I-[GEOGRAPHIC_DATA][PERSON_NAME] ([GEOG…" at bounding box center [696, 336] width 1392 height 672
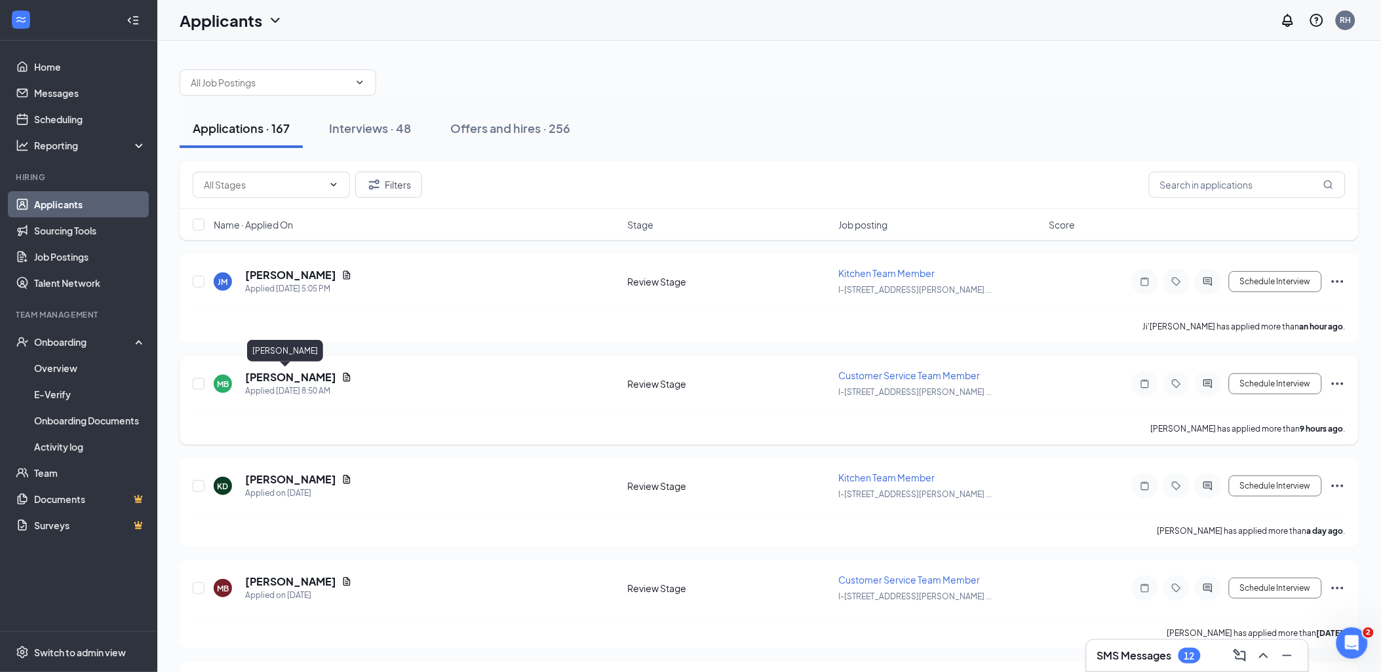
click at [279, 378] on h5 "[PERSON_NAME]" at bounding box center [290, 377] width 91 height 14
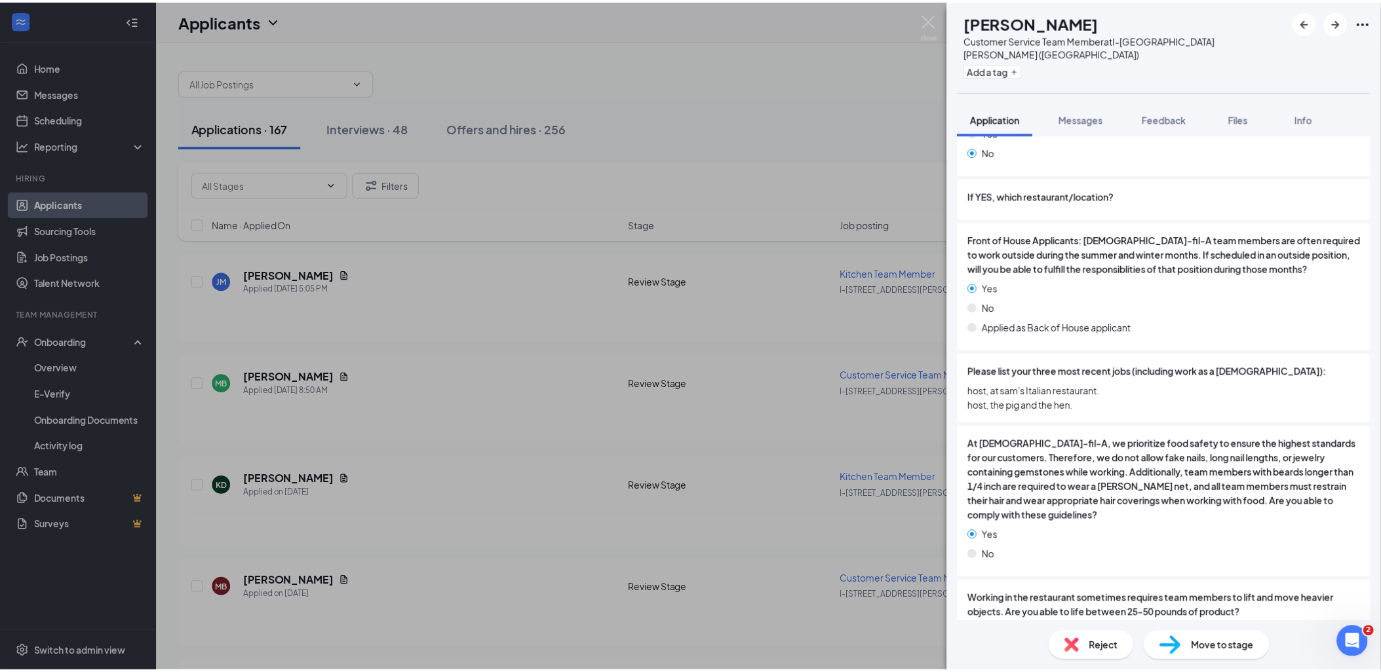
scroll to position [582, 0]
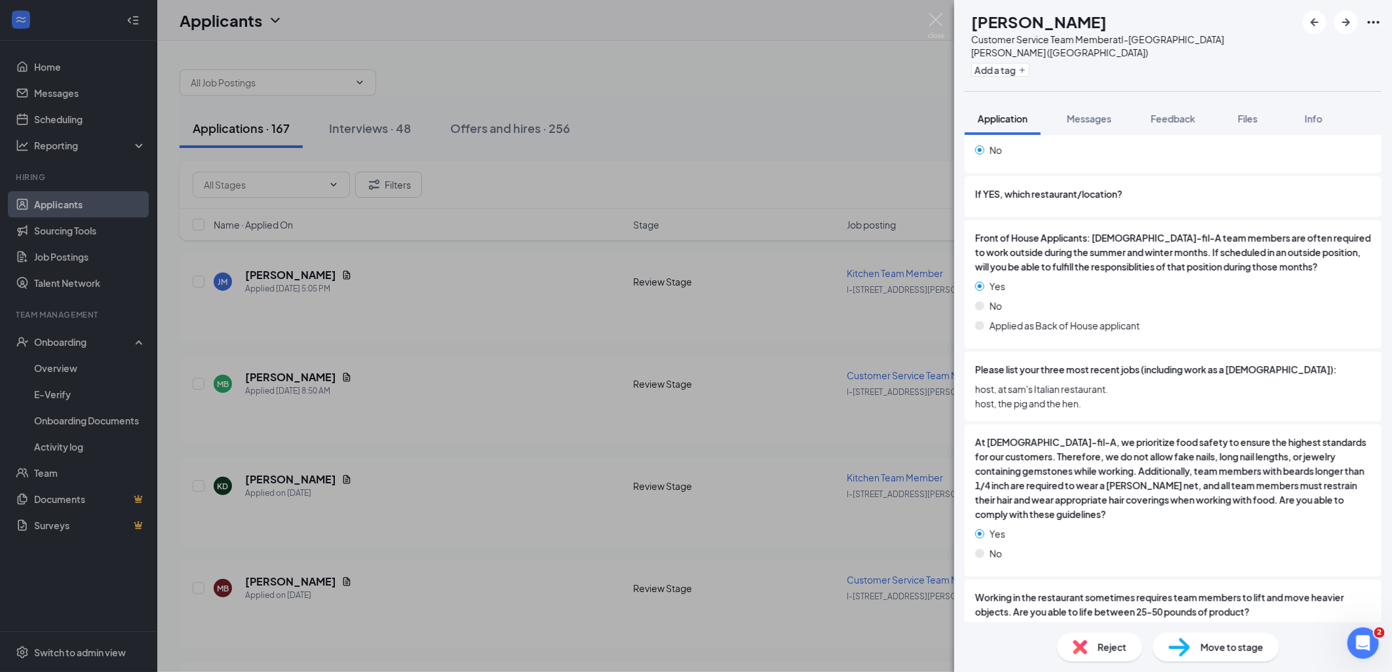
click at [467, 312] on div "MB [PERSON_NAME] Customer Service Team Member at I-[GEOGRAPHIC_DATA][PERSON_NAM…" at bounding box center [696, 336] width 1392 height 672
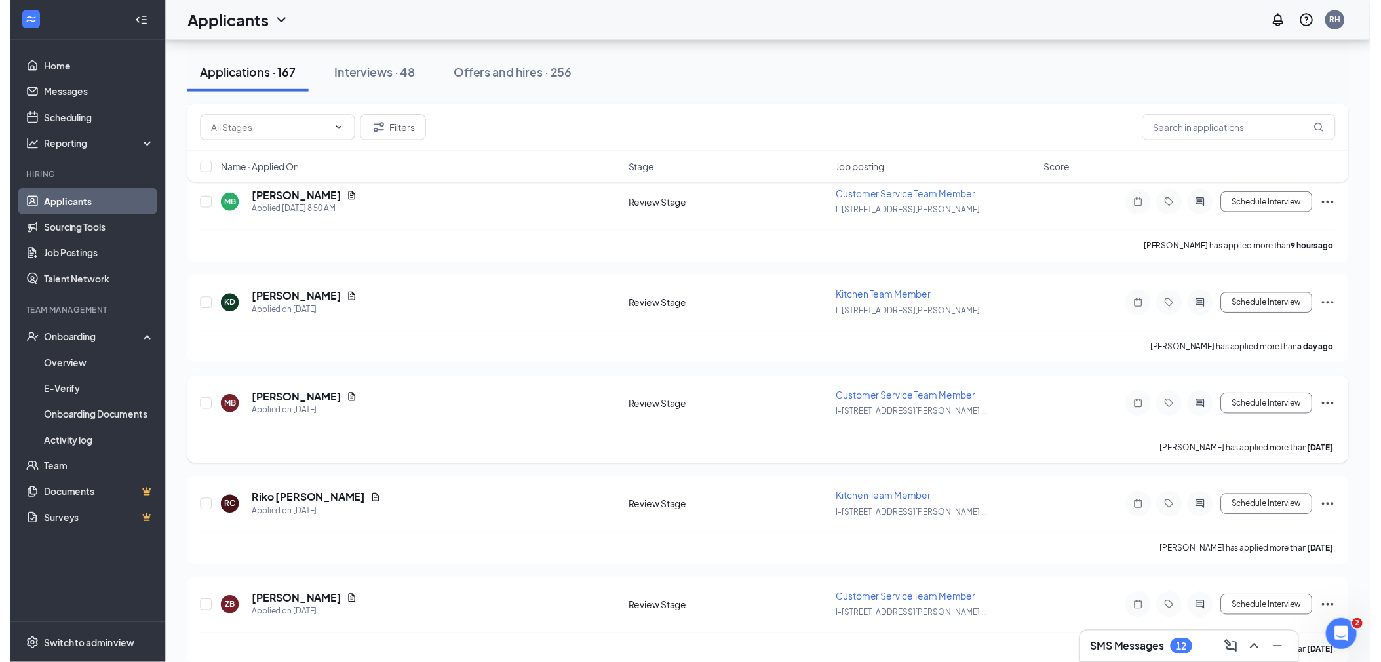
scroll to position [218, 0]
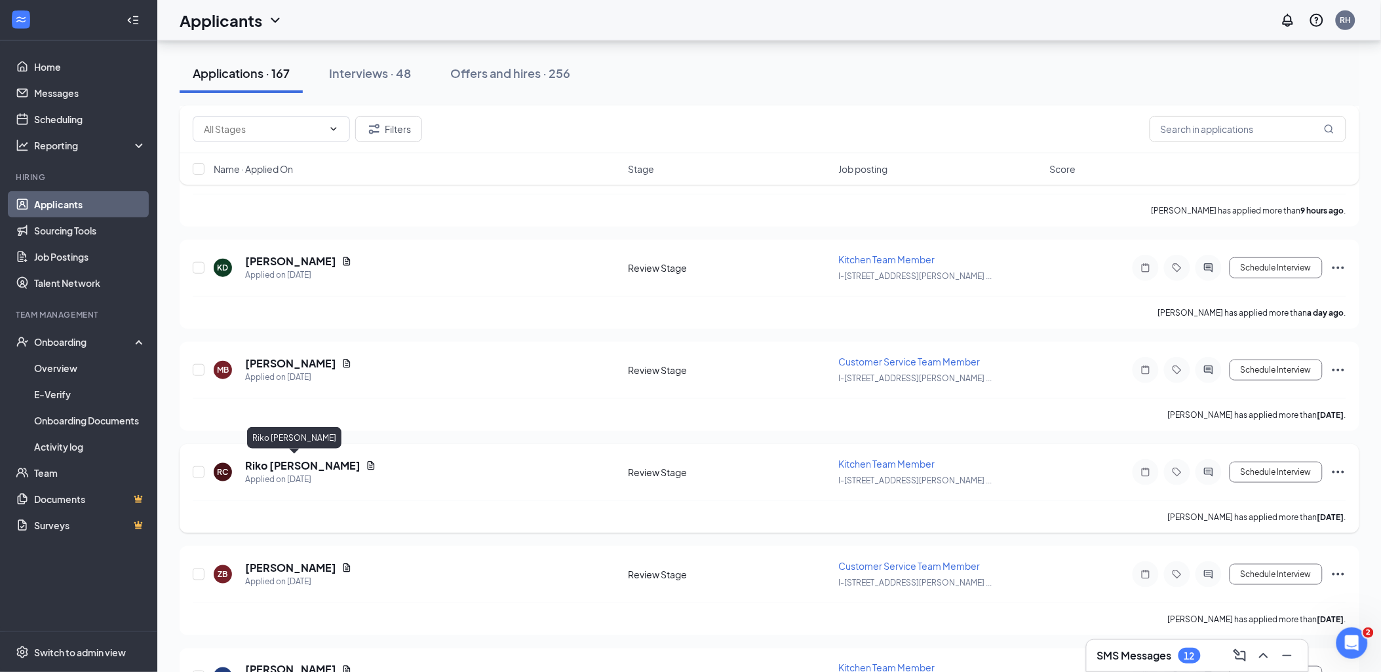
click at [290, 462] on h5 "Riko [PERSON_NAME]" at bounding box center [302, 466] width 115 height 14
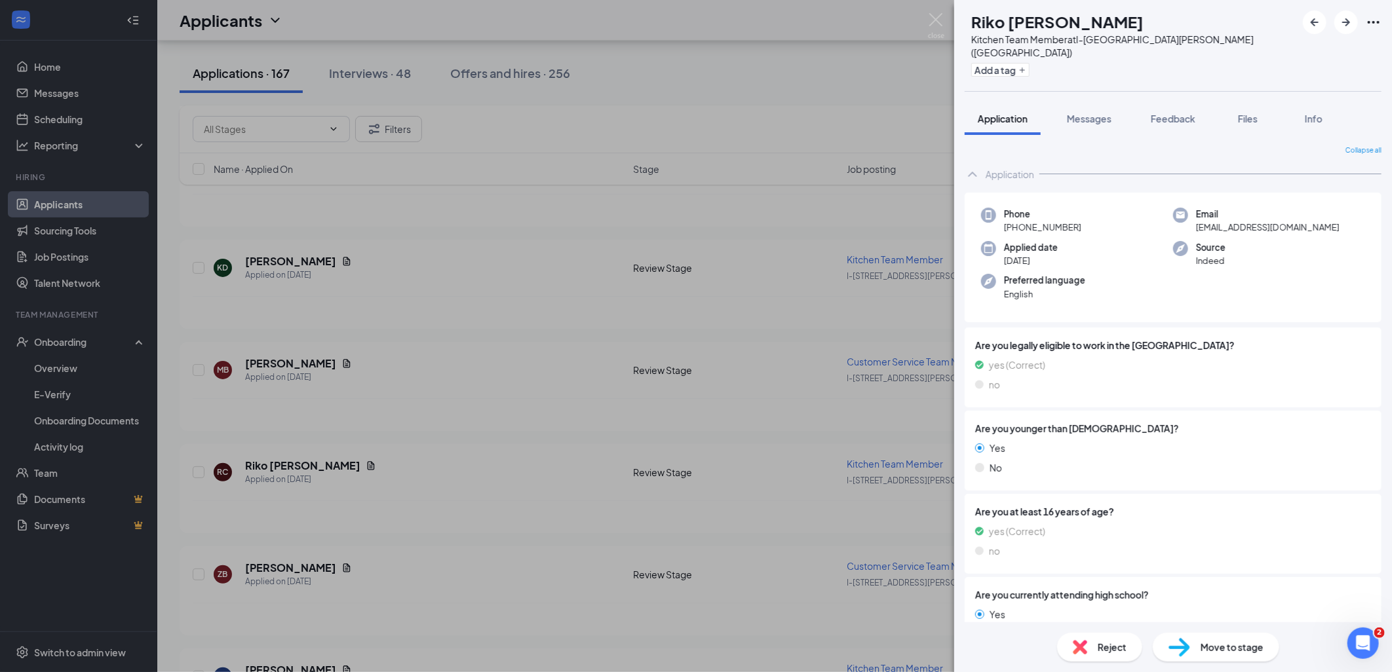
click at [385, 450] on div "RC Riko [PERSON_NAME] Kitchen Team Member at I-[GEOGRAPHIC_DATA][PERSON_NAME] (…" at bounding box center [696, 336] width 1392 height 672
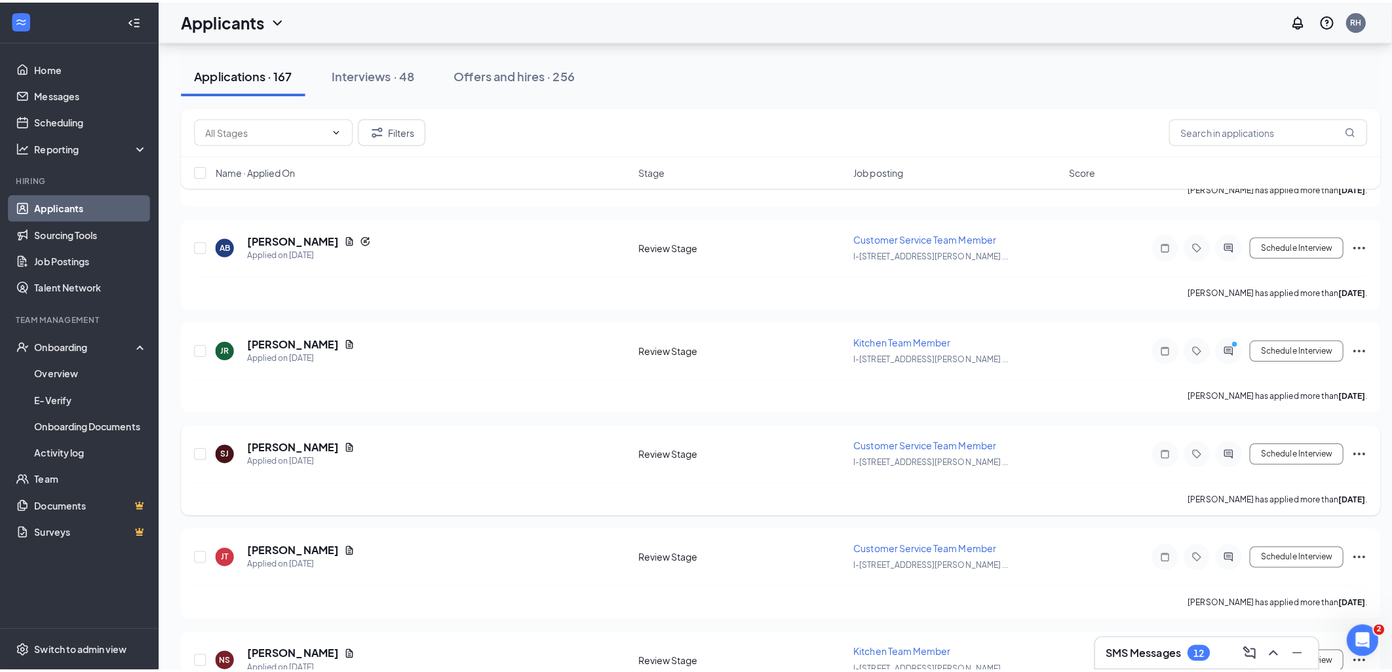
scroll to position [1311, 0]
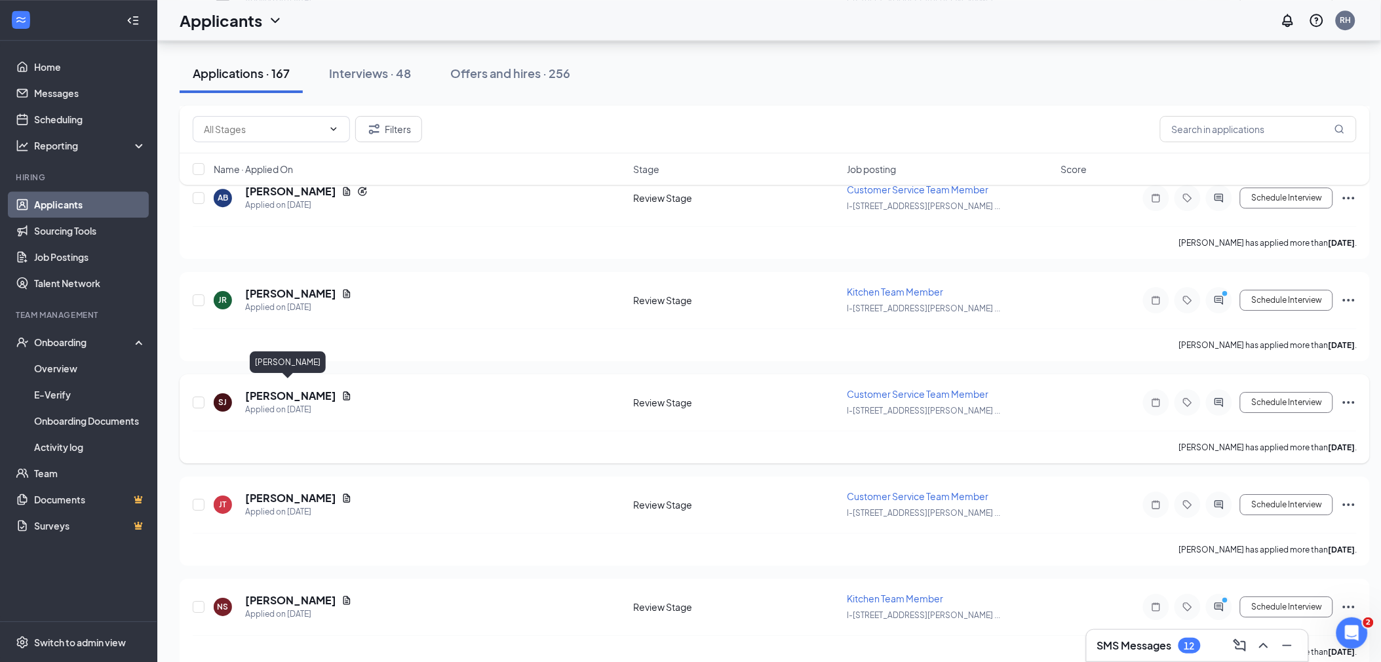
click at [286, 389] on h5 "[PERSON_NAME]" at bounding box center [290, 396] width 91 height 14
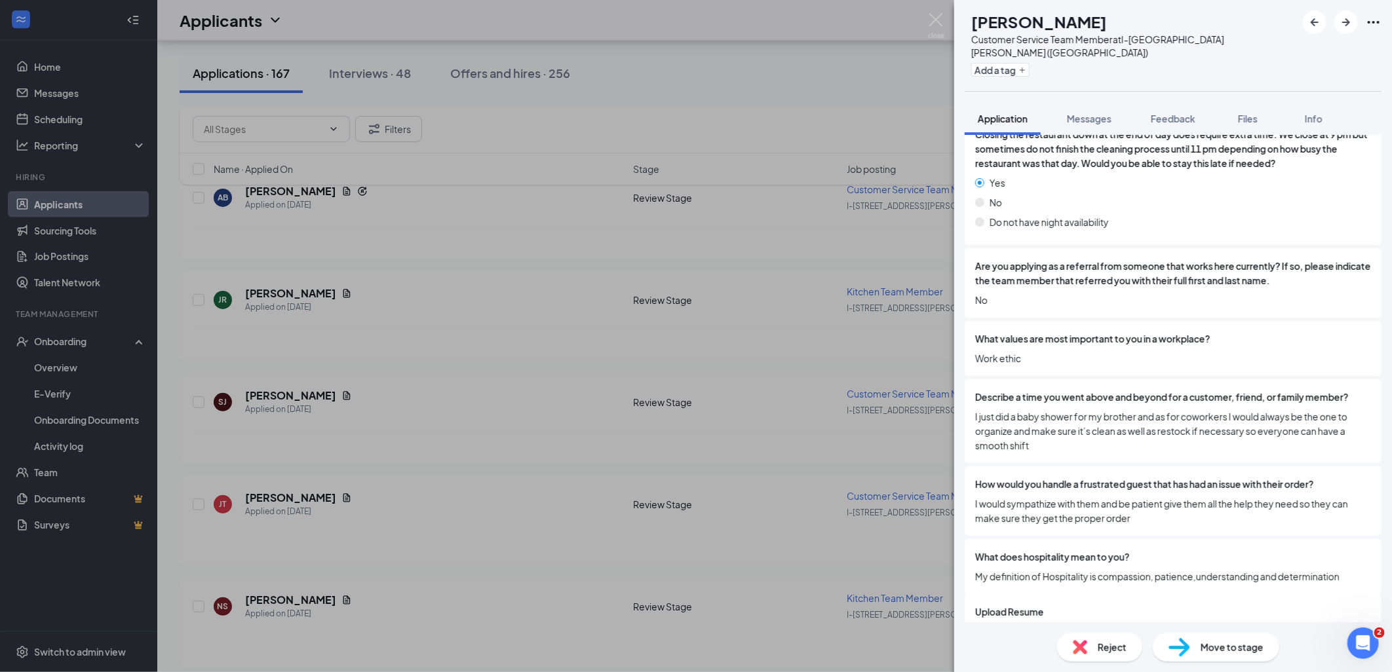
scroll to position [1818, 0]
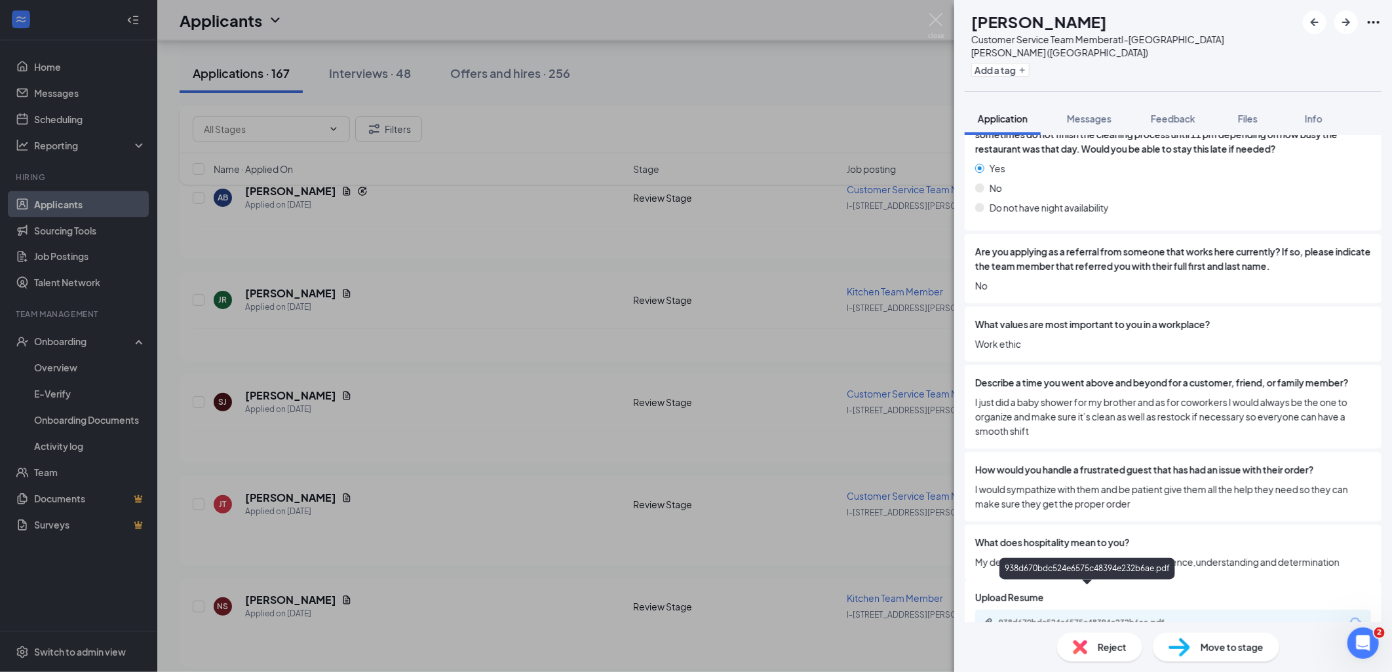
click at [1034, 618] on div "938d670bdc524e6575c48394e232b6ae.pdf" at bounding box center [1090, 623] width 183 height 10
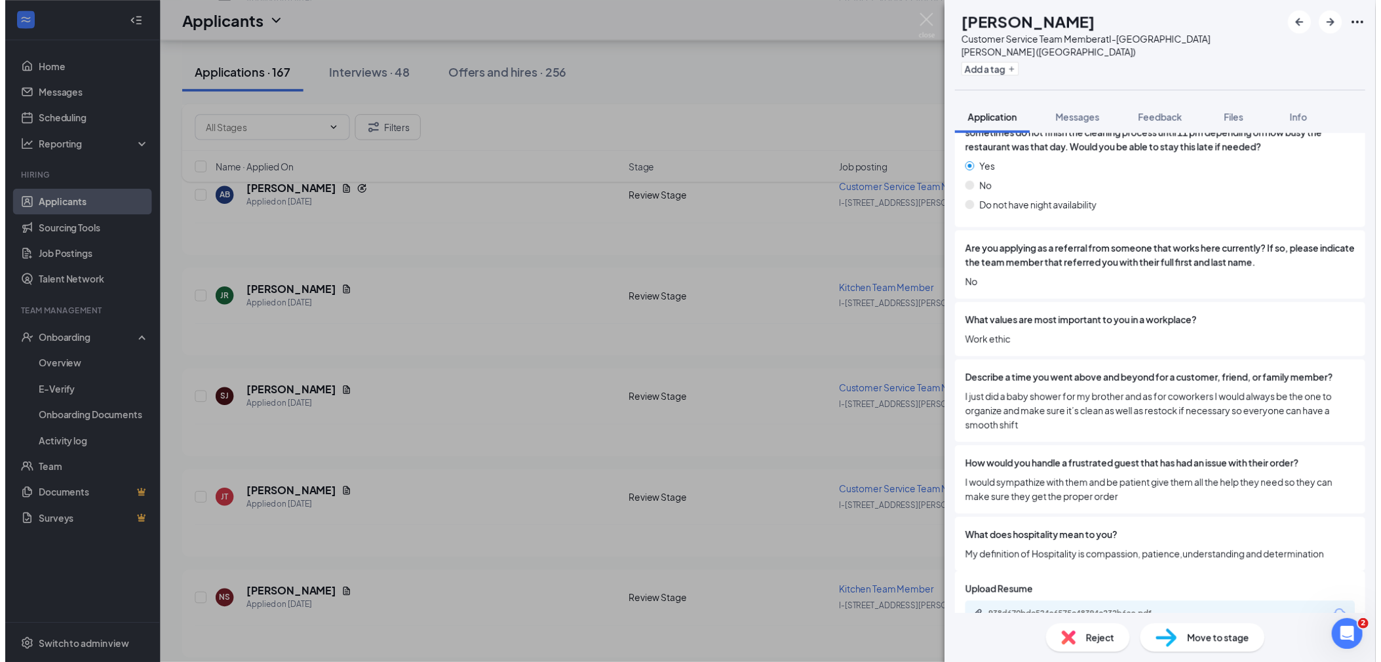
scroll to position [1813, 0]
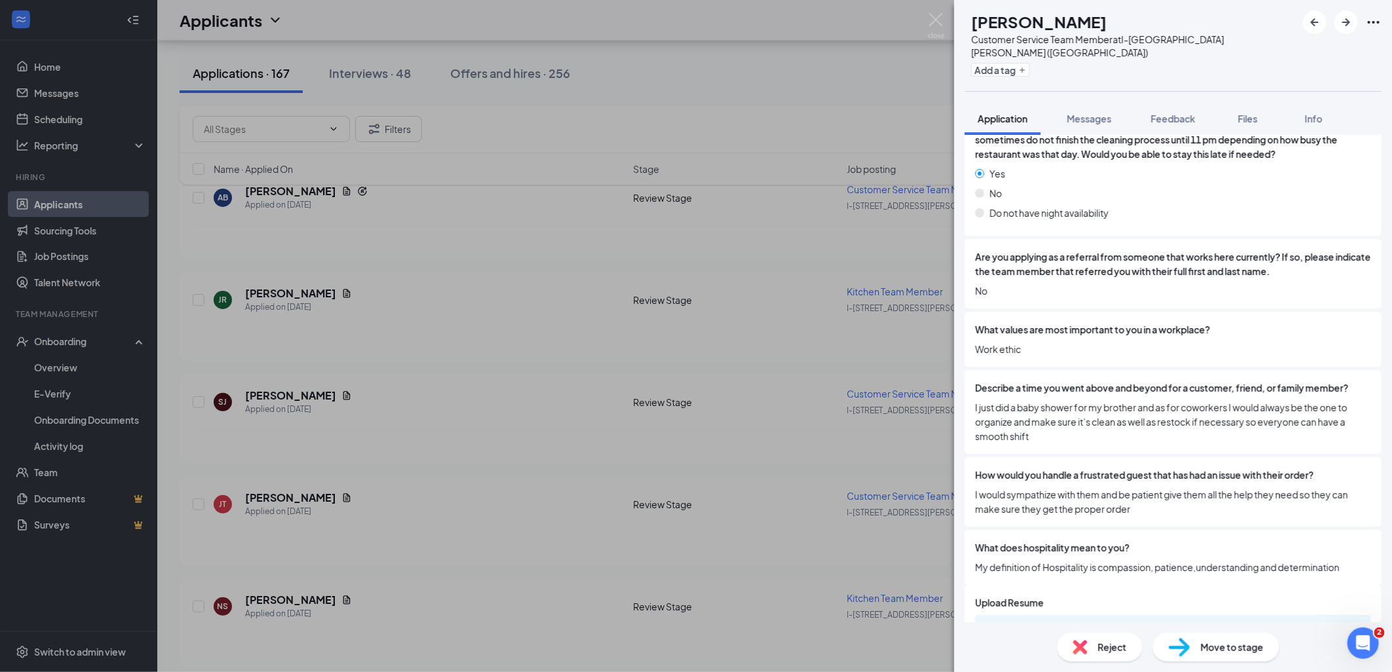
click at [1189, 653] on img at bounding box center [1179, 647] width 22 height 19
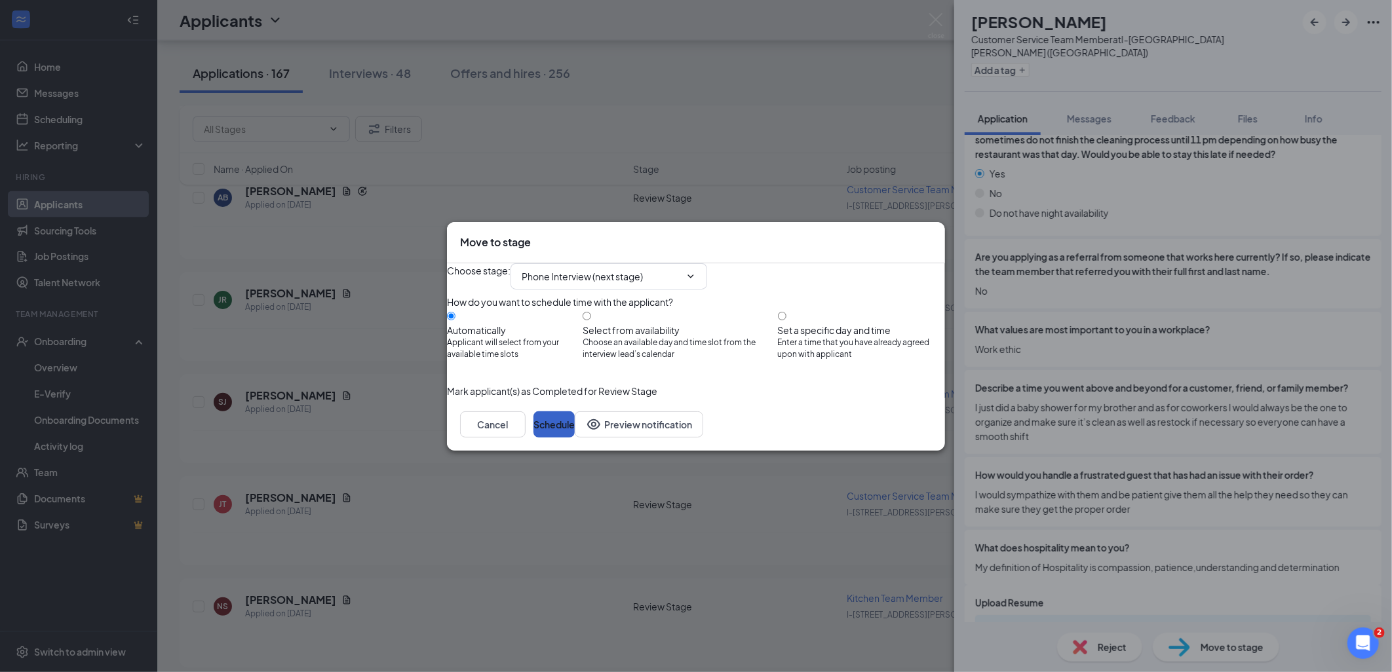
click at [575, 438] on button "Schedule" at bounding box center [553, 424] width 41 height 26
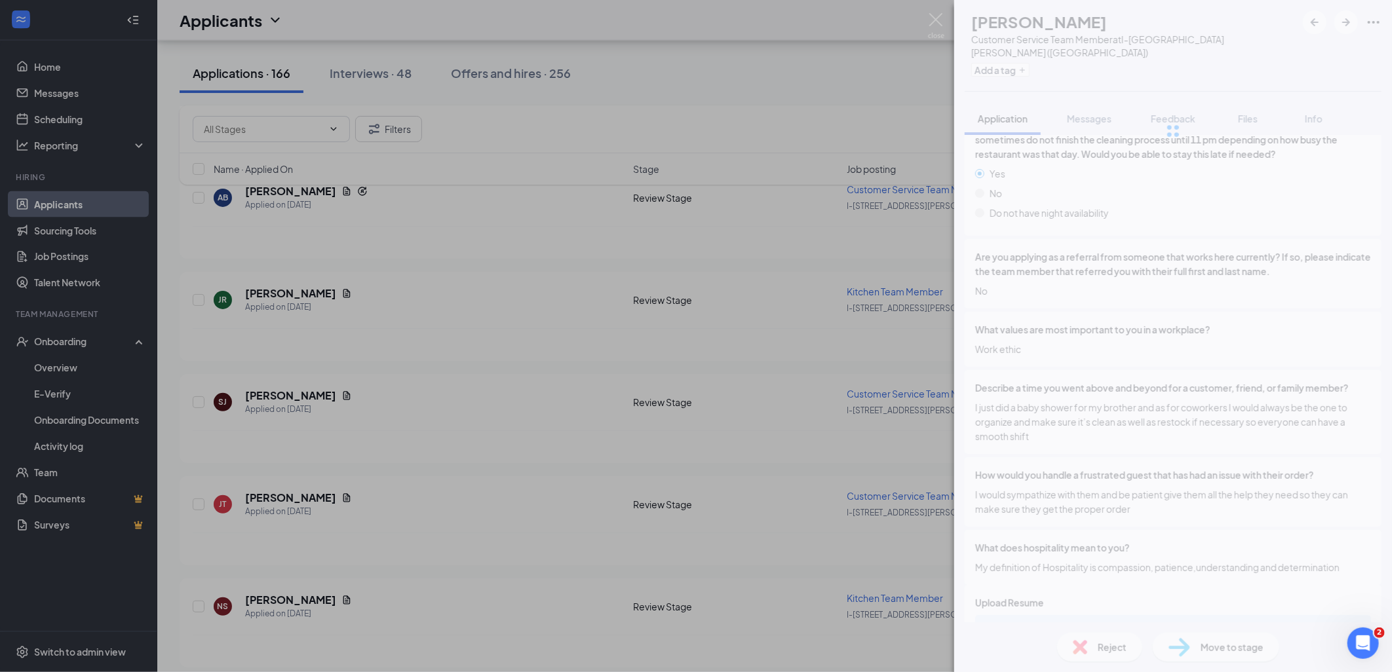
click at [460, 565] on div "SJ [PERSON_NAME] Customer Service Team Member at I-[GEOGRAPHIC_DATA][PERSON_NAM…" at bounding box center [696, 336] width 1392 height 672
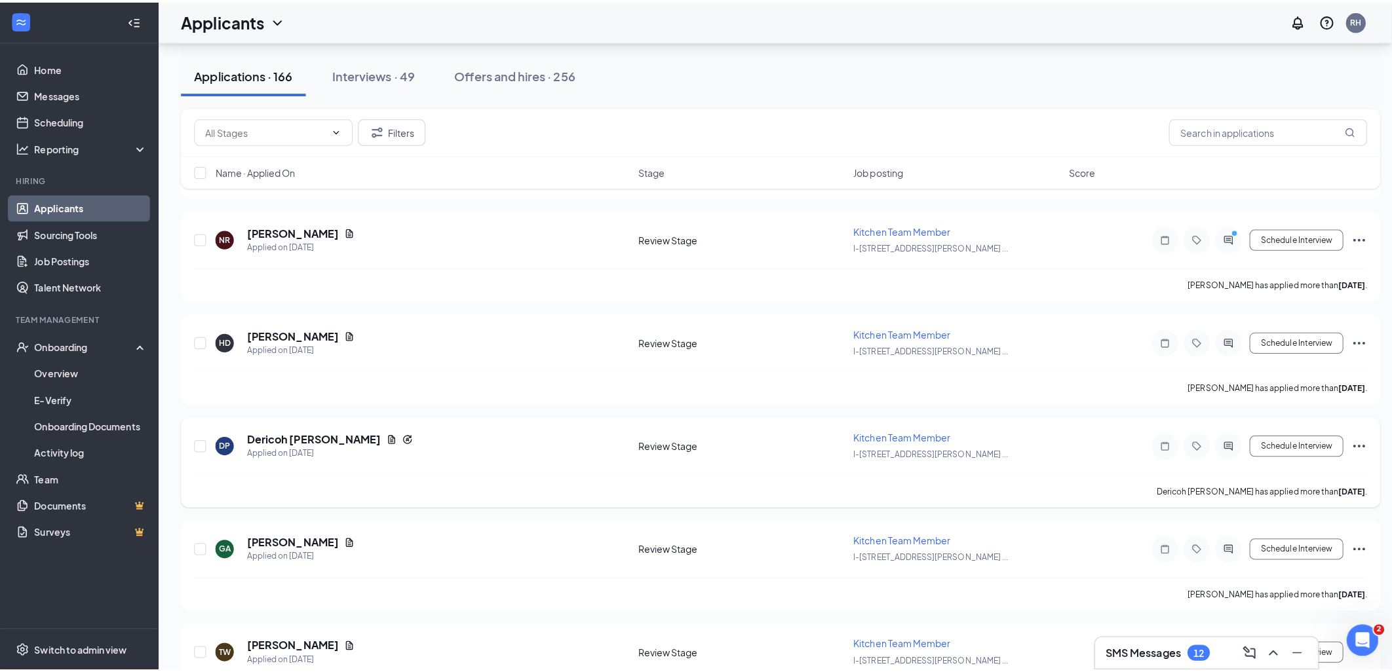
scroll to position [1820, 0]
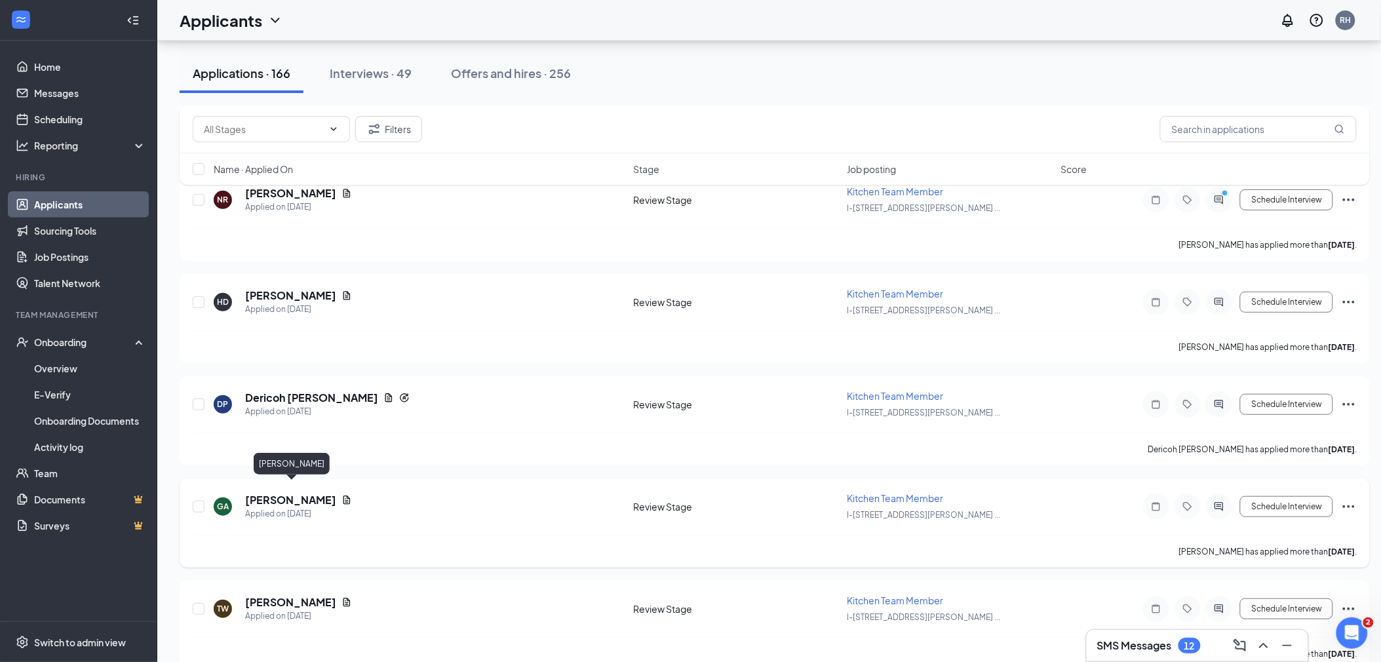
click at [316, 493] on h5 "[PERSON_NAME]" at bounding box center [290, 500] width 91 height 14
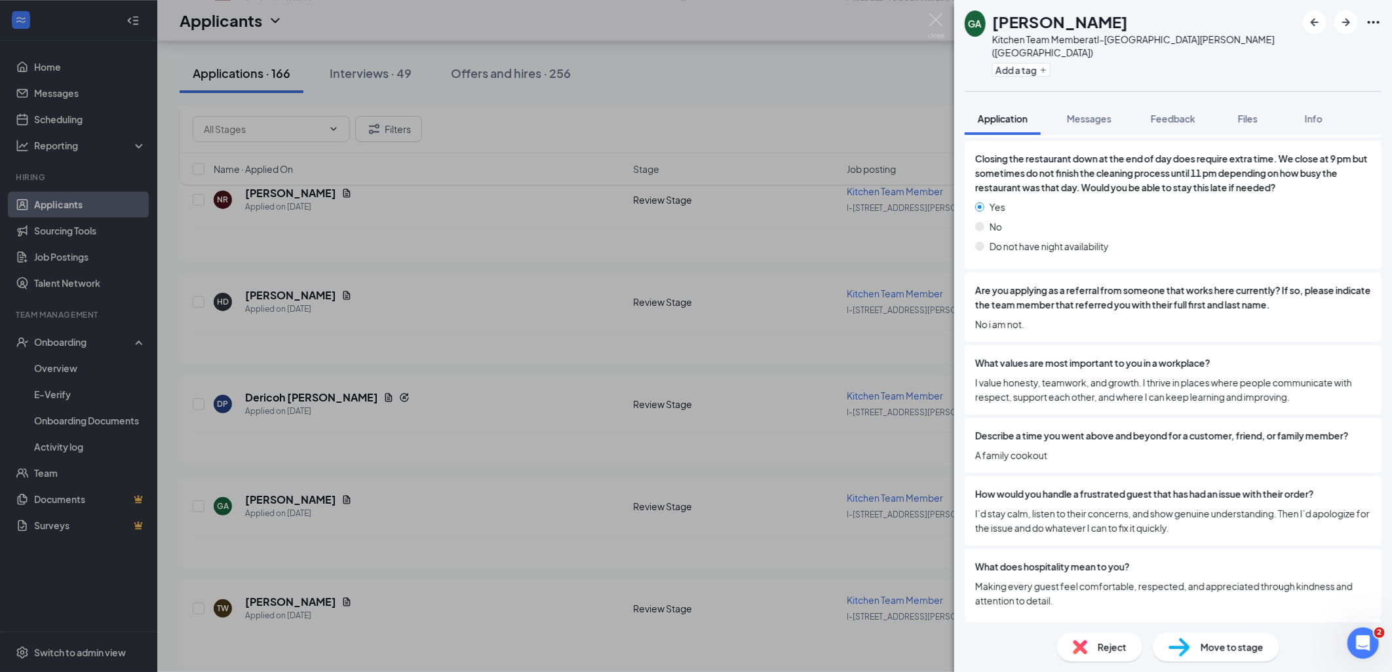
scroll to position [1746, 0]
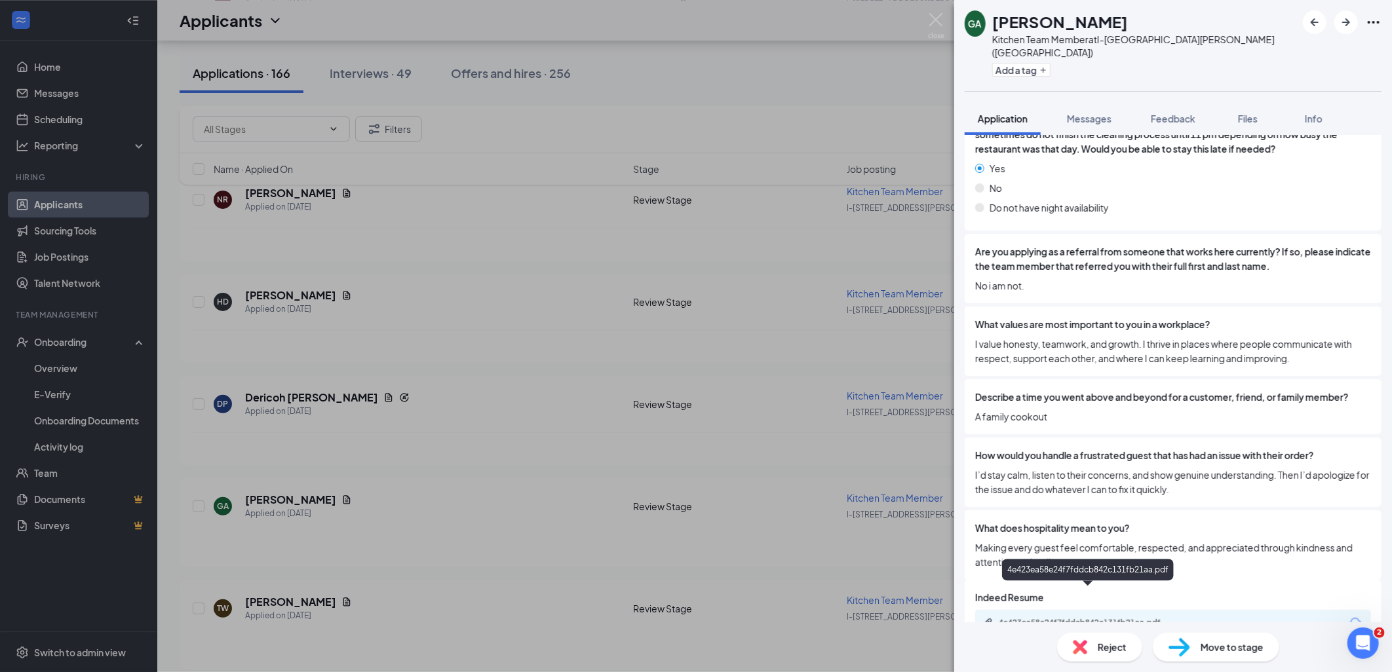
click at [1037, 618] on div "4e423ea58e24f7fddcb842c131fb21aa.pdf" at bounding box center [1090, 623] width 183 height 10
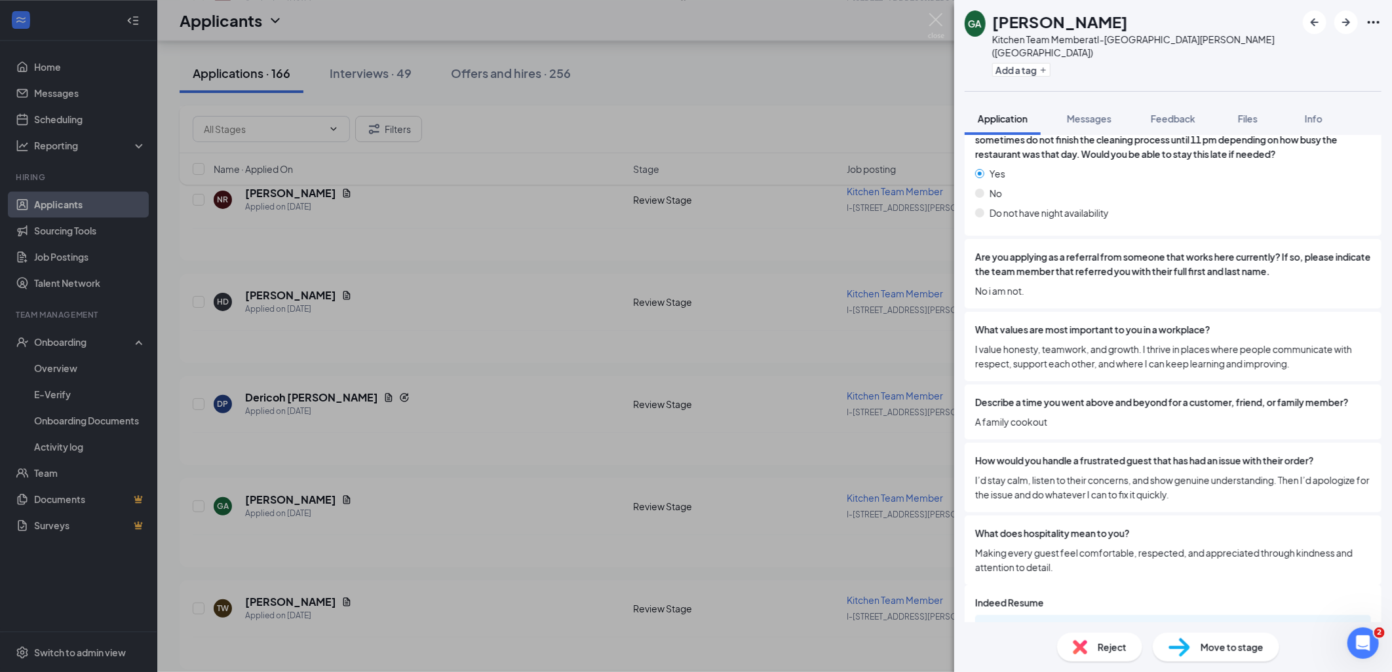
click at [1206, 643] on span "Move to stage" at bounding box center [1231, 647] width 63 height 14
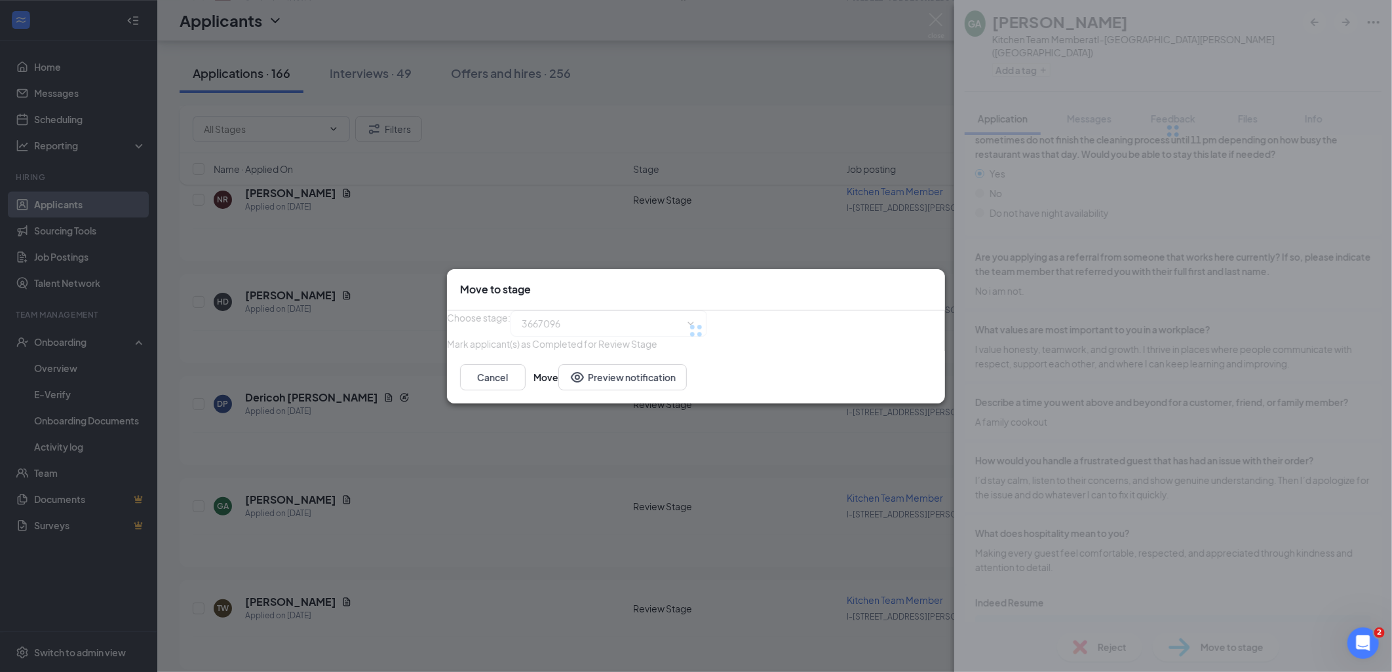
type input "Phone Interview (next stage)"
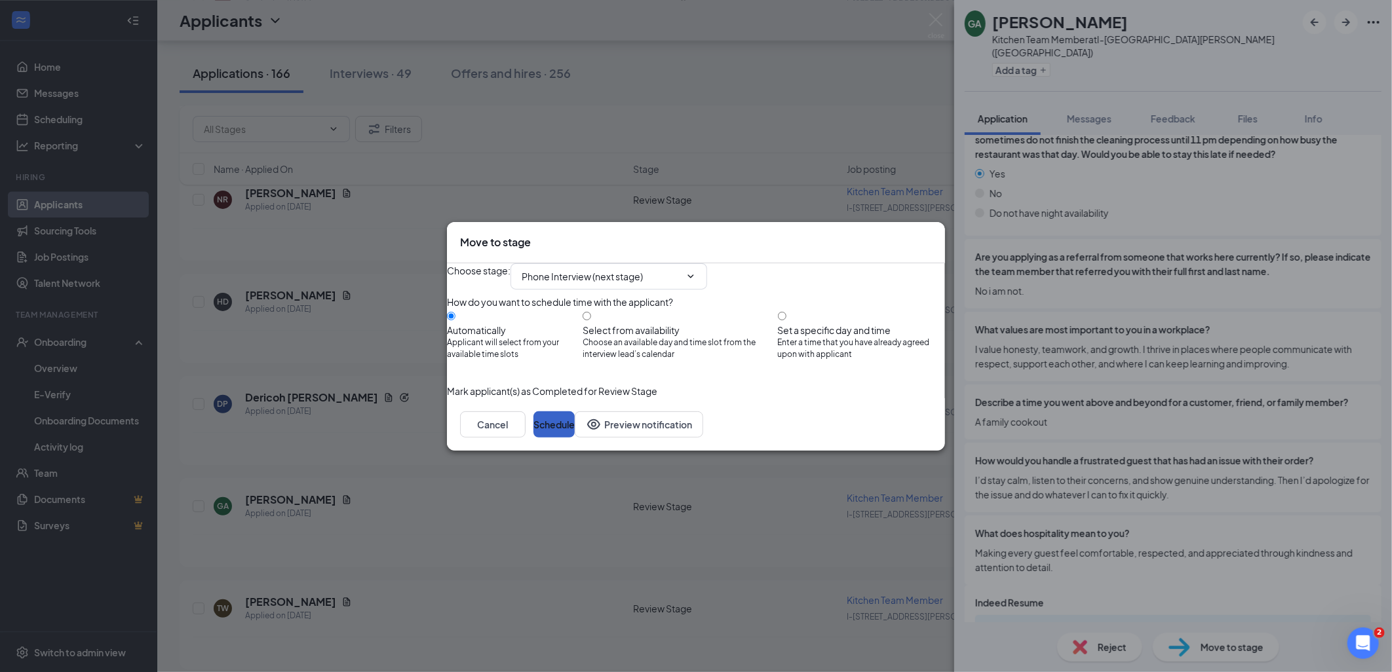
click at [575, 438] on button "Schedule" at bounding box center [553, 424] width 41 height 26
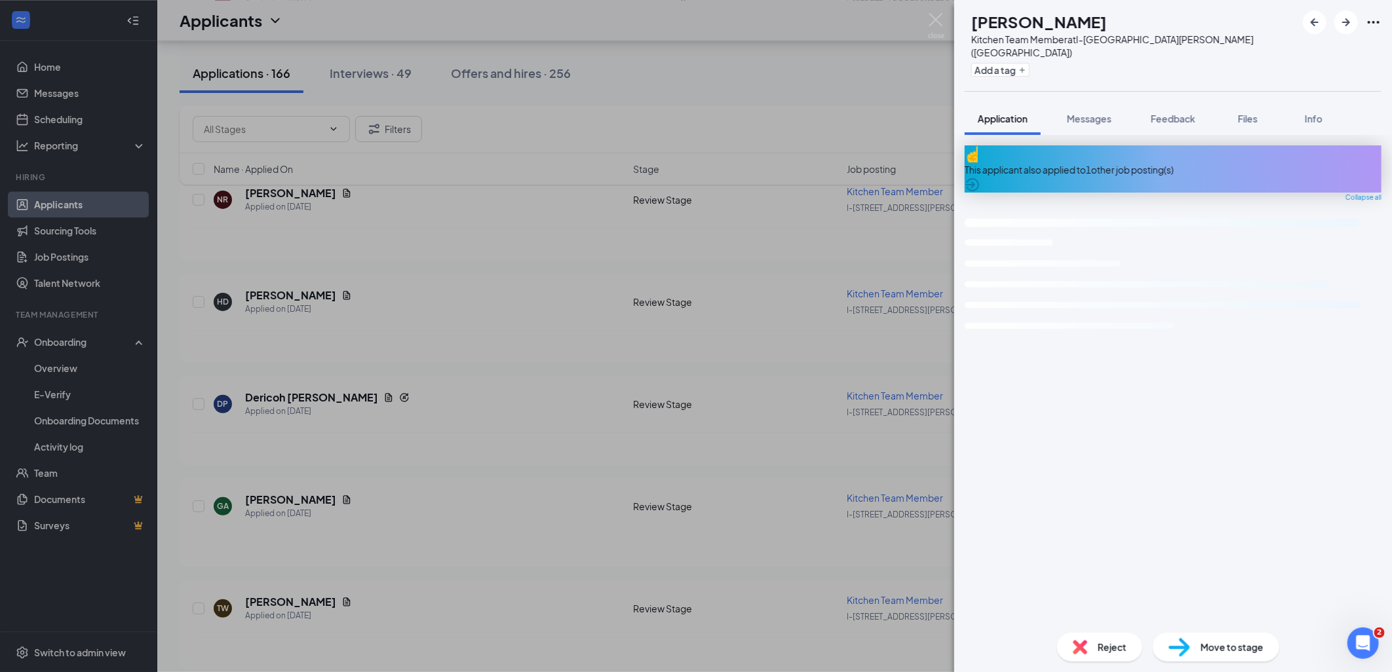
click at [717, 322] on div "TW [PERSON_NAME] Kitchen Team Member at I-[GEOGRAPHIC_DATA][PERSON_NAME] ([GEOG…" at bounding box center [696, 336] width 1392 height 672
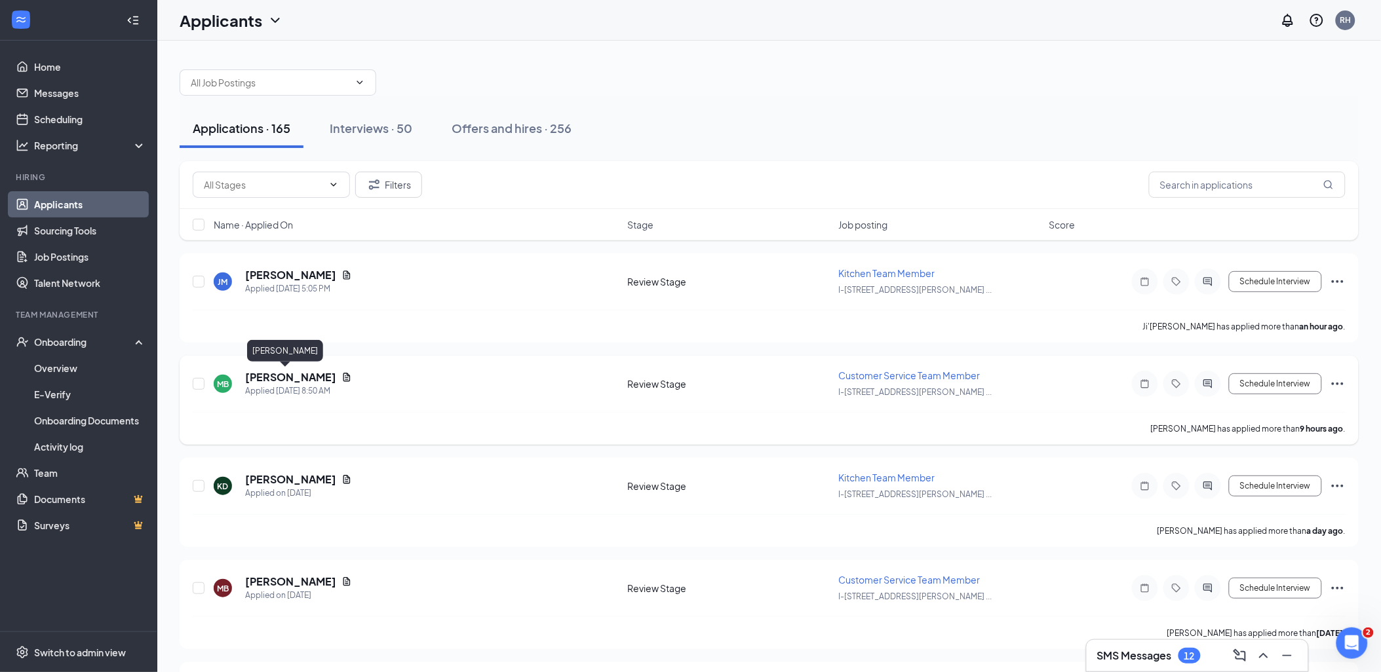
click at [282, 378] on h5 "[PERSON_NAME]" at bounding box center [290, 377] width 91 height 14
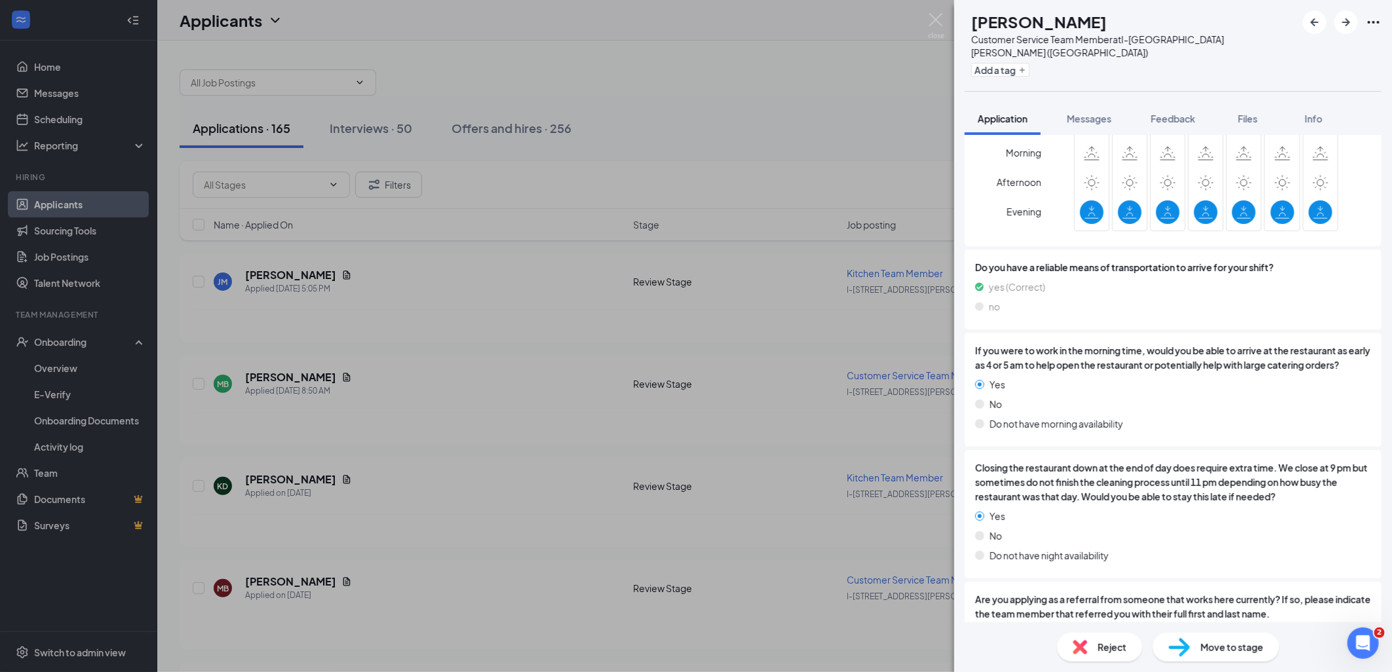
scroll to position [1804, 0]
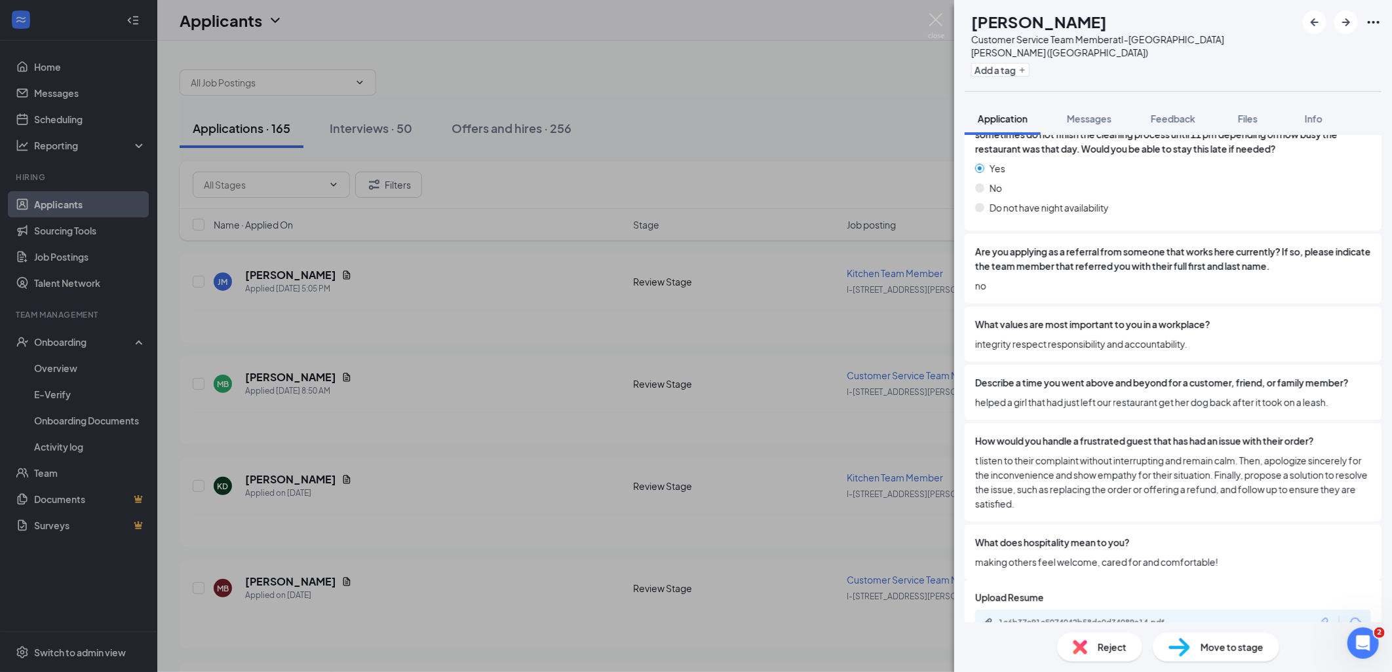
click at [1044, 610] on div "1c6b37e91c5074042b58de0d34089a14.pdf" at bounding box center [1173, 624] width 396 height 28
click at [1041, 618] on div "1c6b37e91c5074042b58de0d34089a14.pdf" at bounding box center [1090, 623] width 183 height 10
click at [1208, 638] on div "Move to stage" at bounding box center [1216, 647] width 126 height 29
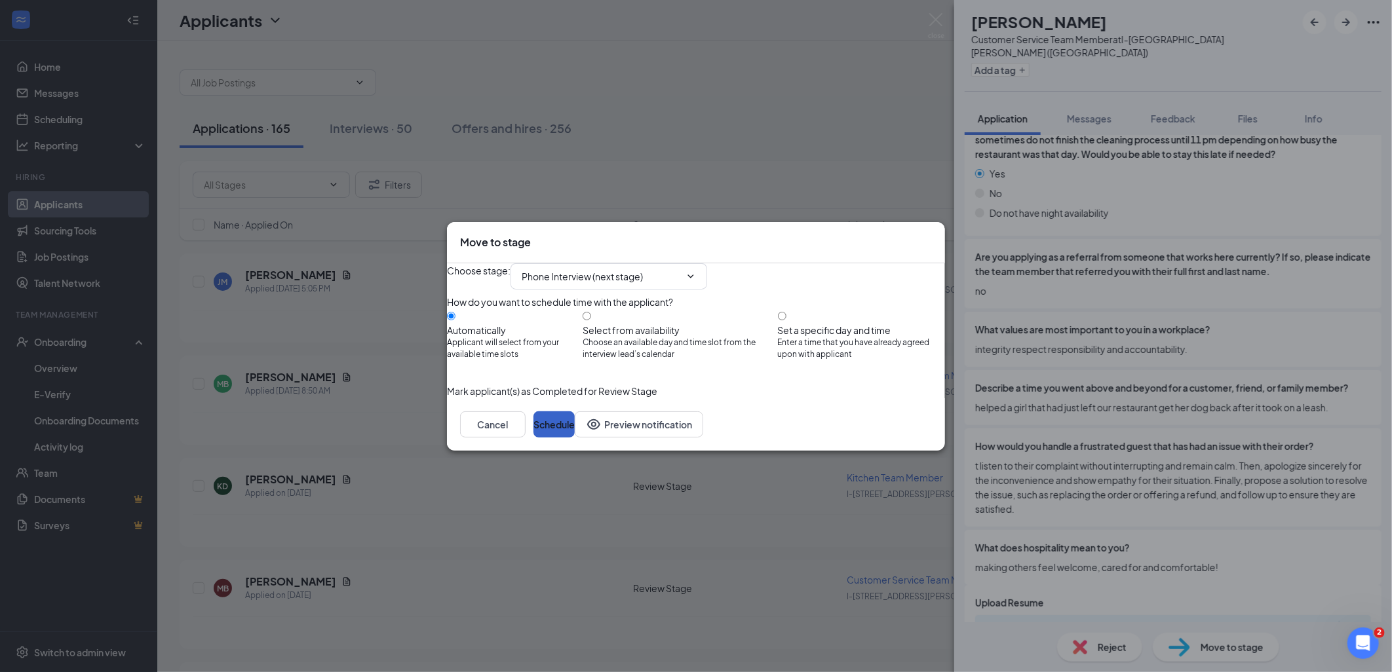
click at [575, 438] on button "Schedule" at bounding box center [553, 424] width 41 height 26
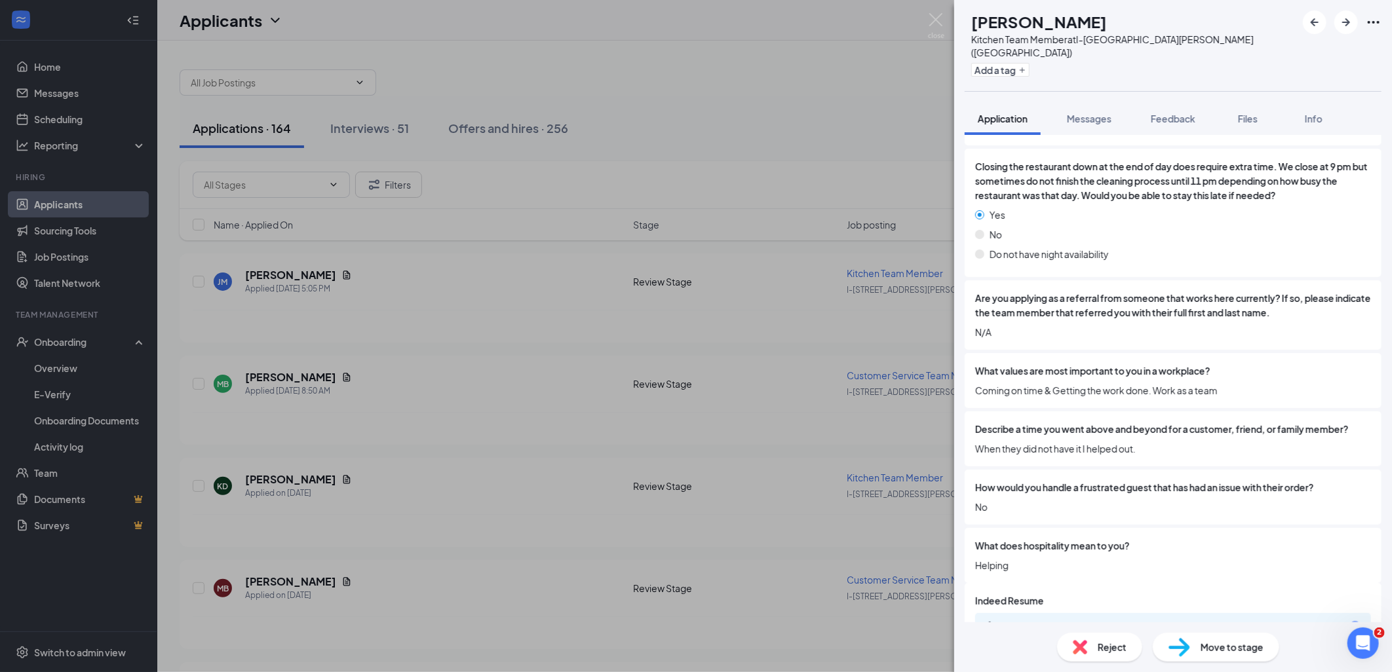
scroll to position [1727, 0]
click at [908, 450] on div "KD [PERSON_NAME] Kitchen Team Member at I-[GEOGRAPHIC_DATA][PERSON_NAME] ([GEOG…" at bounding box center [696, 336] width 1392 height 672
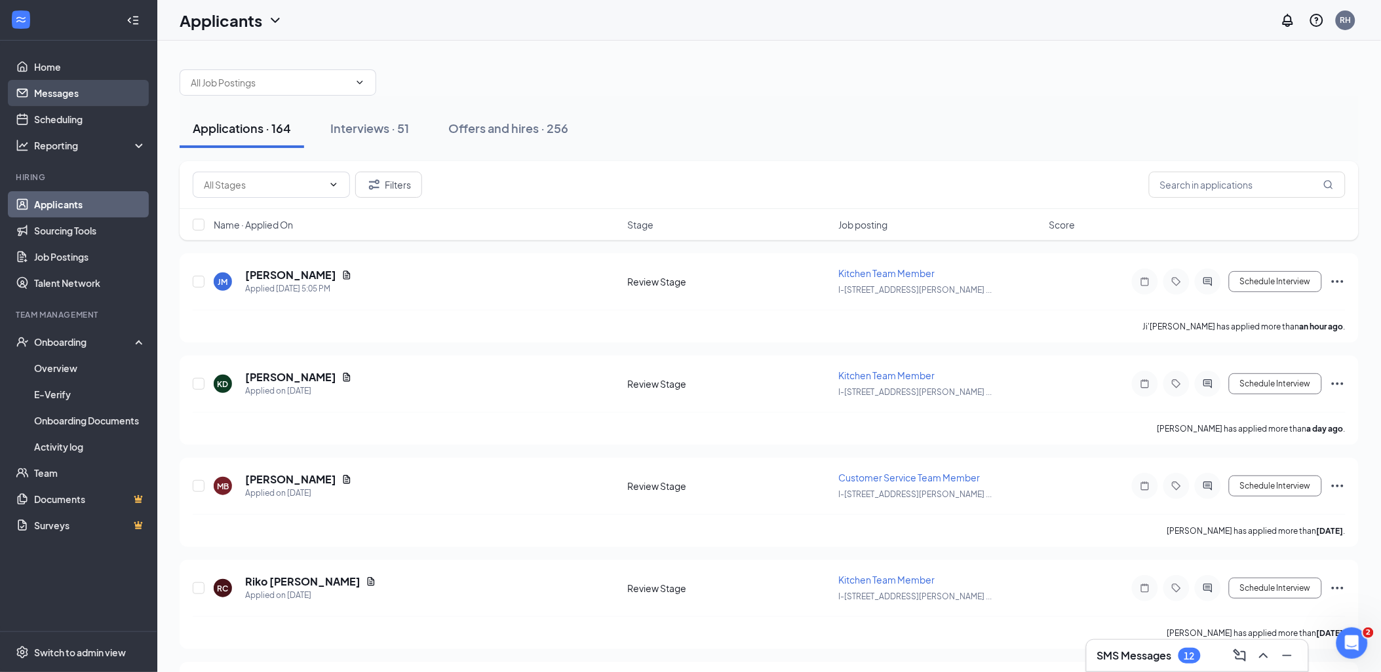
click at [121, 105] on link "Messages" at bounding box center [90, 93] width 112 height 26
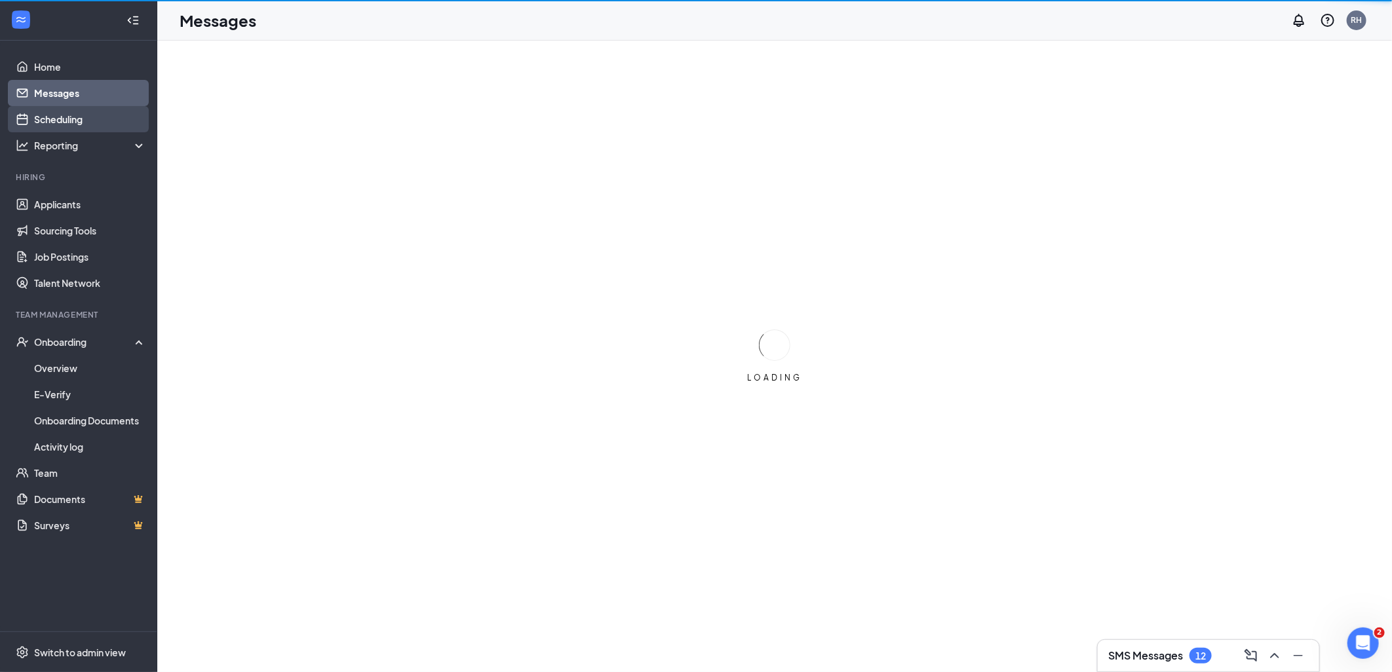
click at [102, 119] on link "Scheduling" at bounding box center [90, 119] width 112 height 26
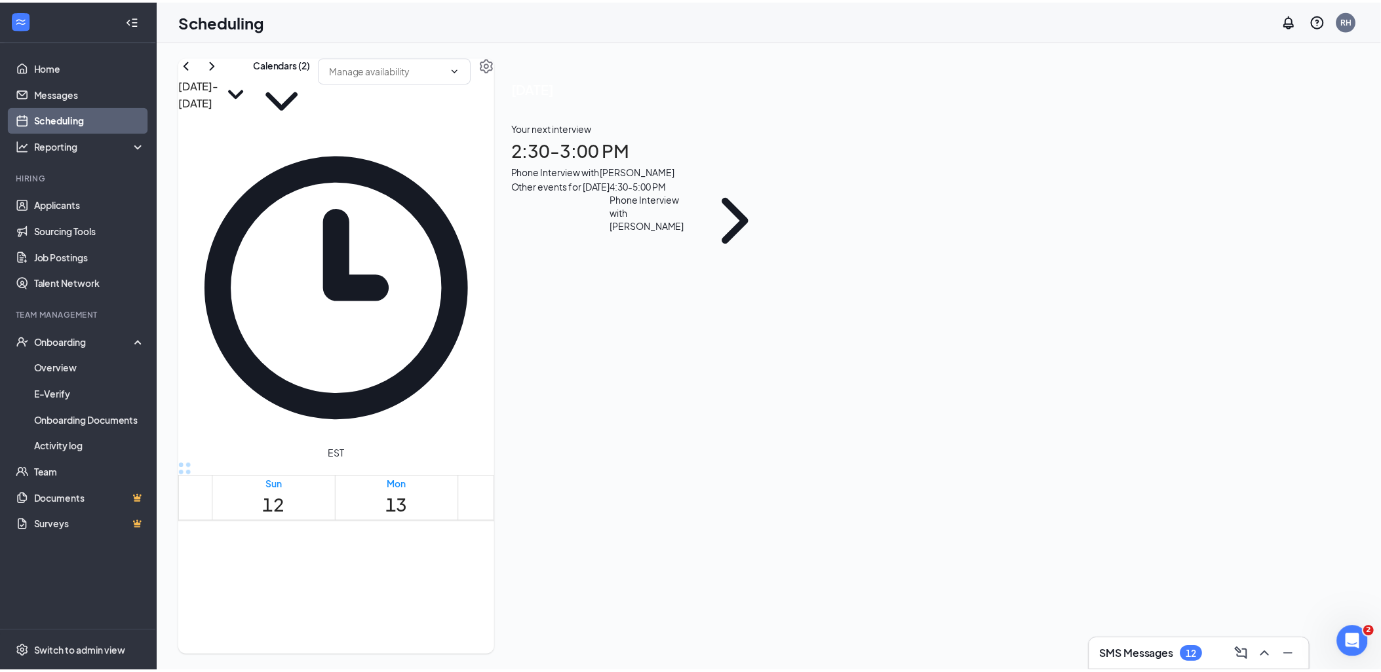
scroll to position [1154, 0]
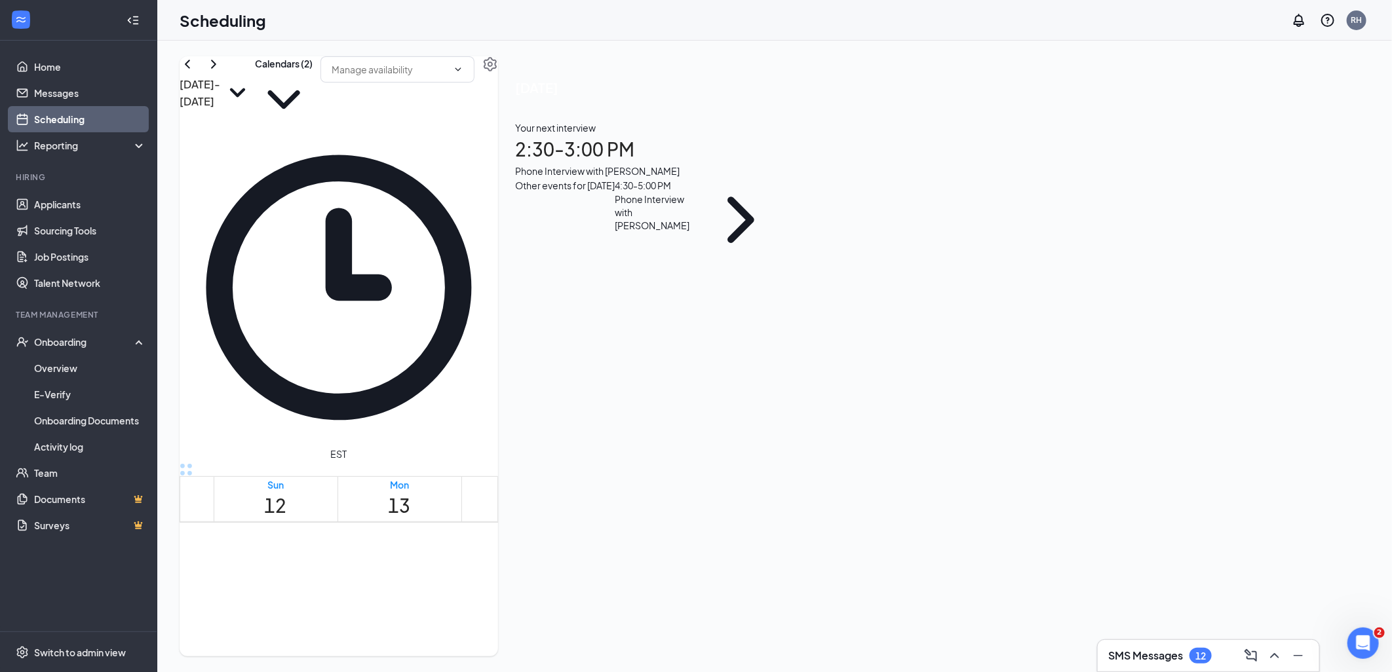
drag, startPoint x: 906, startPoint y: 362, endPoint x: 906, endPoint y: 420, distance: 57.7
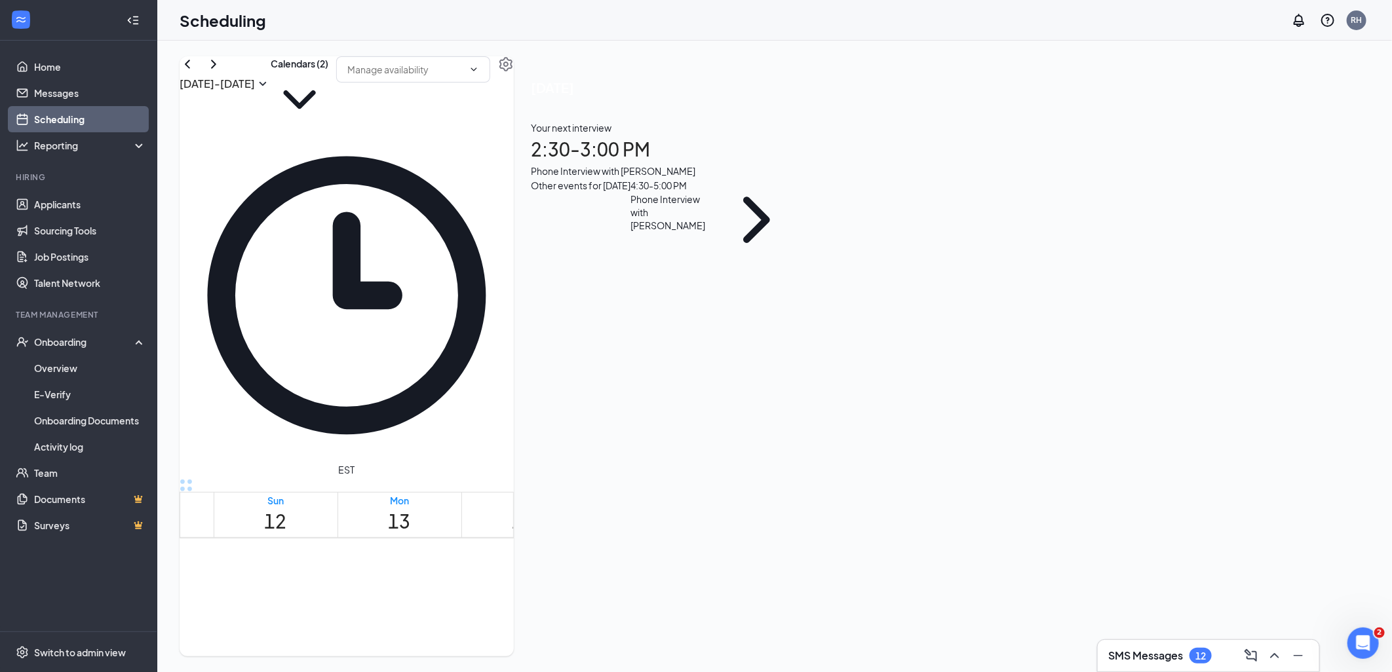
click at [1141, 660] on h3 "SMS Messages" at bounding box center [1145, 656] width 75 height 14
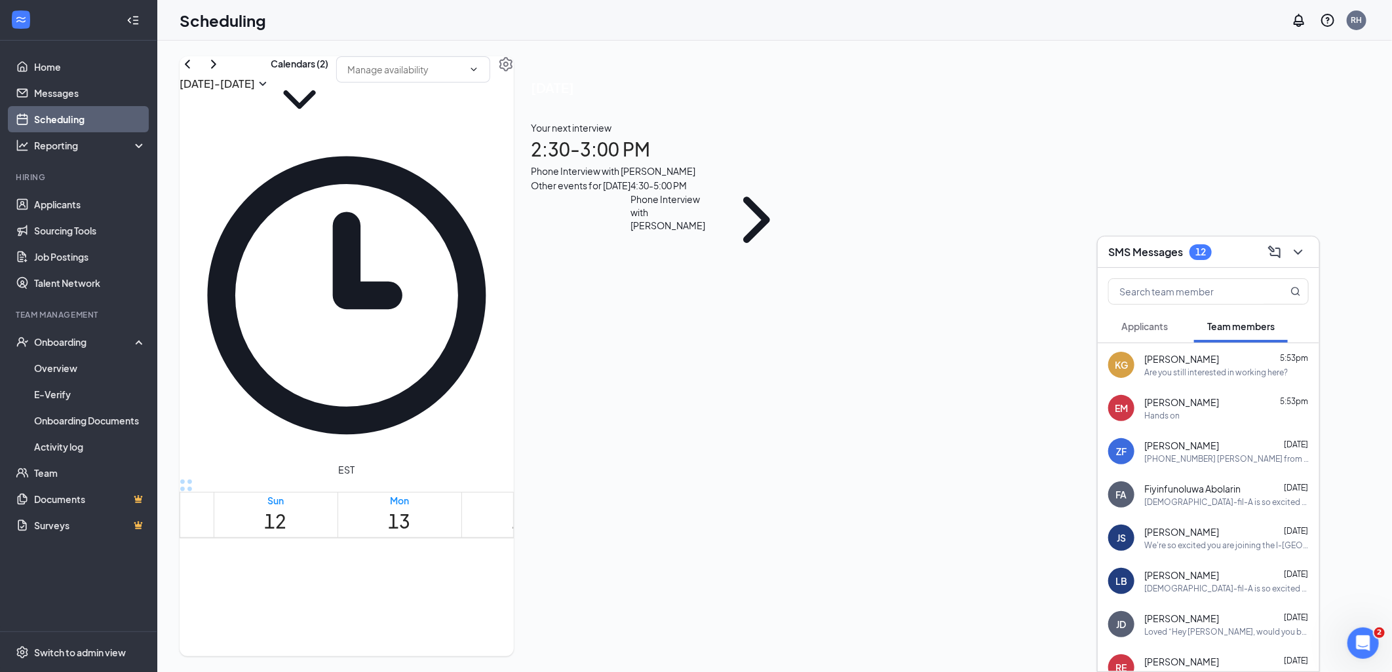
click at [1154, 326] on span "Applicants" at bounding box center [1144, 326] width 47 height 12
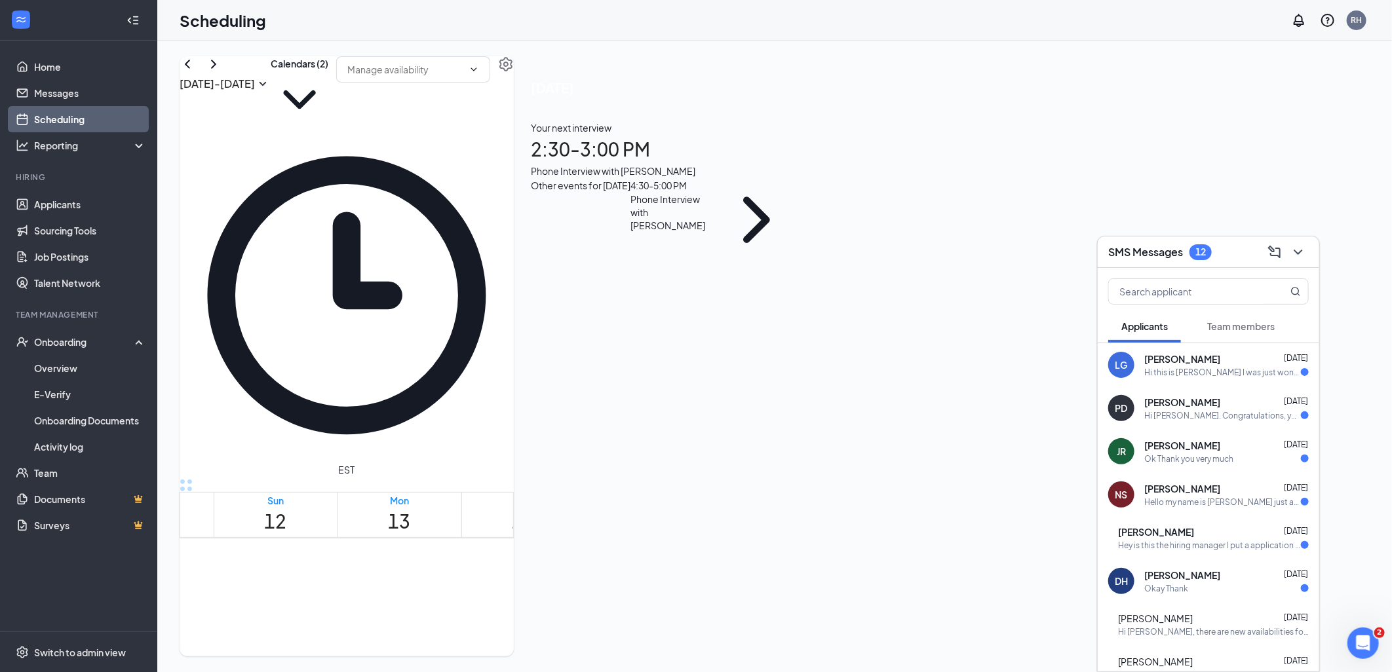
click at [1214, 546] on div "Hey is this the hiring manager I put a application in" at bounding box center [1209, 545] width 183 height 11
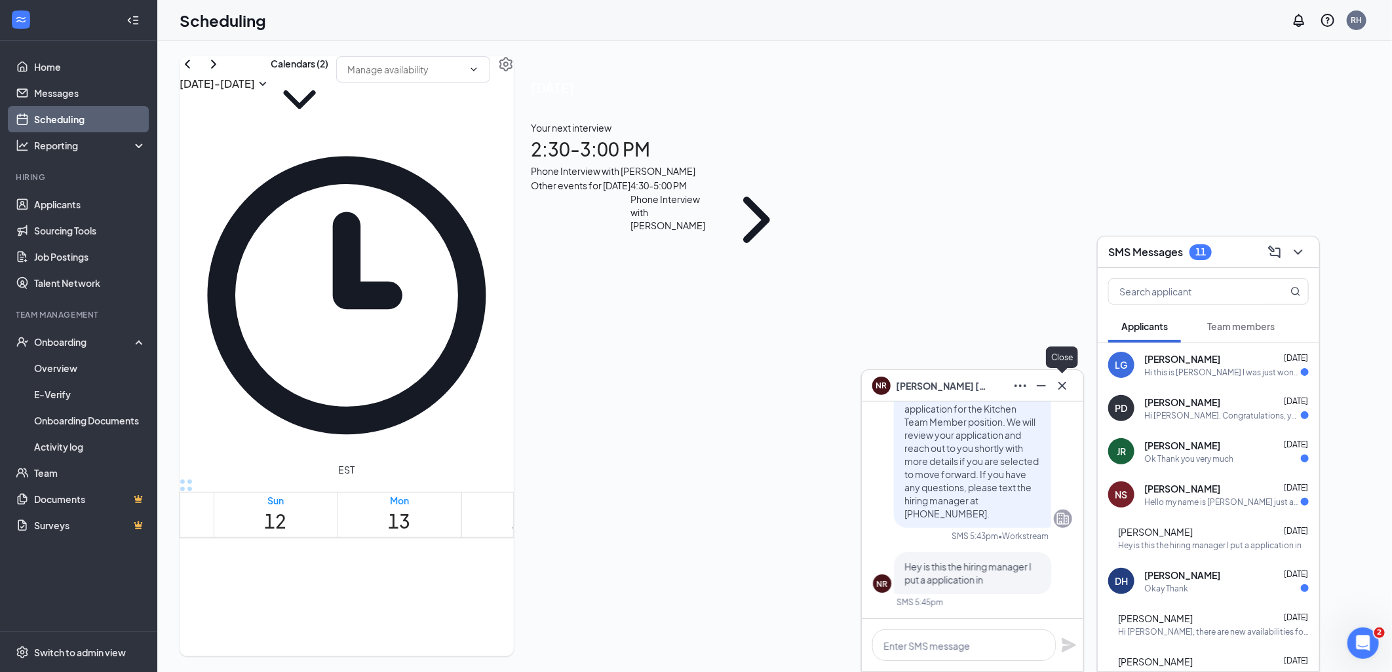
click at [1067, 385] on icon "Cross" at bounding box center [1062, 386] width 16 height 16
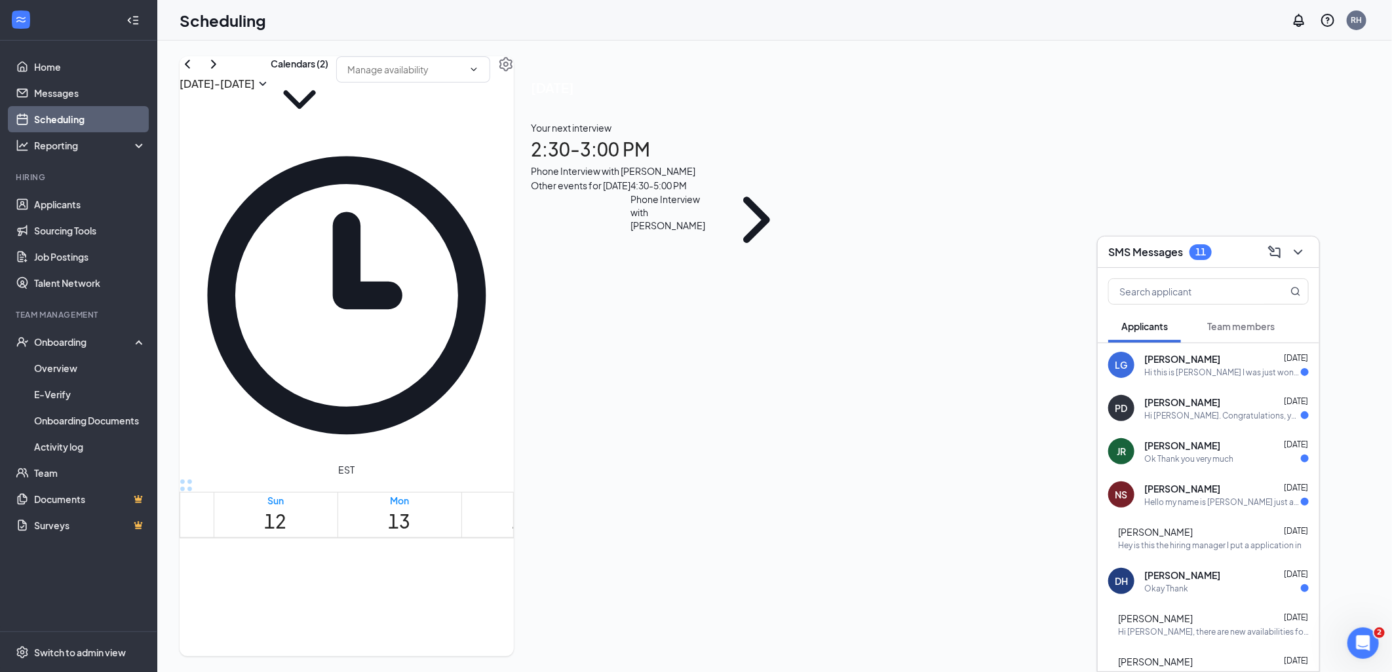
click at [1252, 374] on div "Hi this is [PERSON_NAME] I was just wondering if you had a chance to look over …" at bounding box center [1222, 372] width 157 height 11
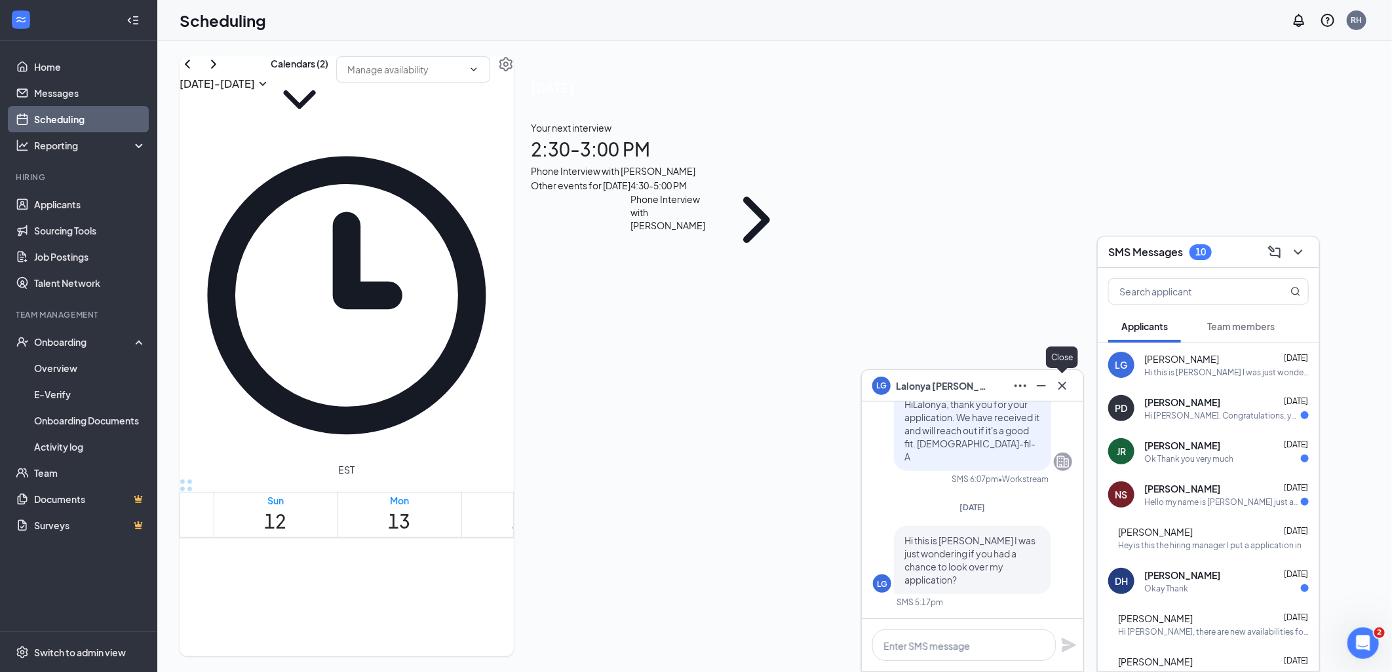
click at [1063, 391] on icon "Cross" at bounding box center [1062, 386] width 16 height 16
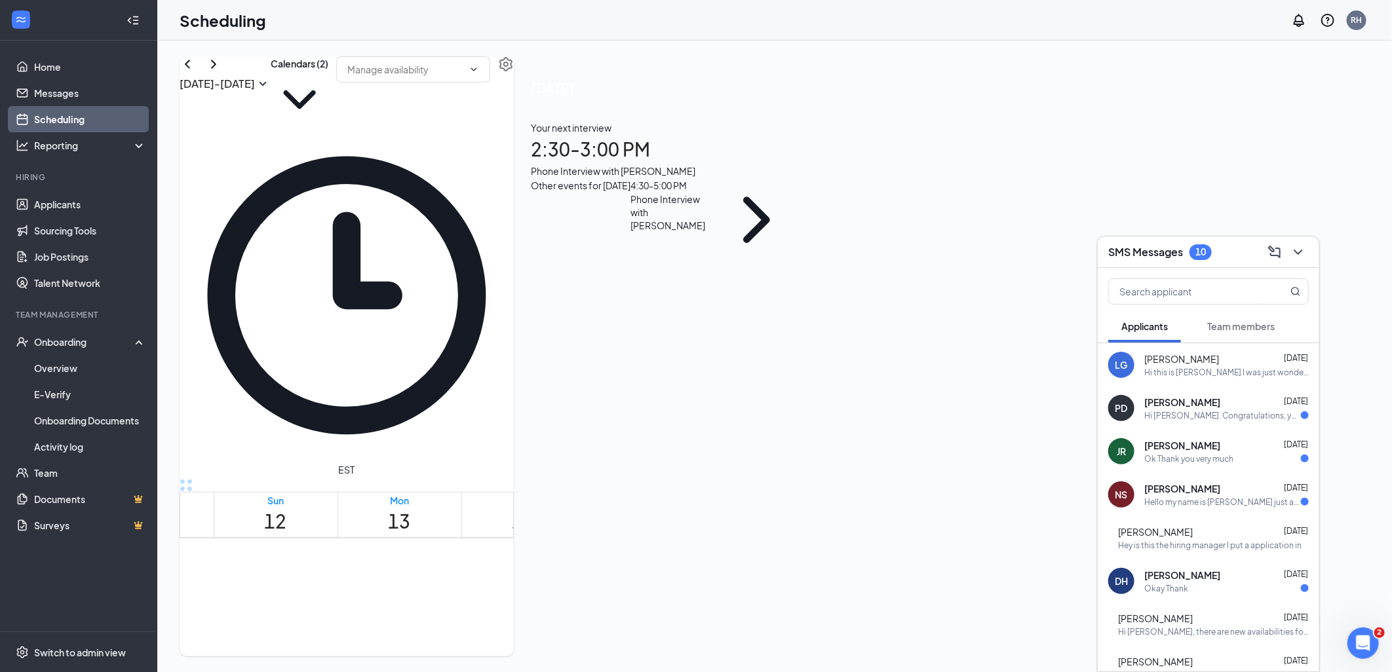
click at [1195, 507] on div "Hello my name is [PERSON_NAME] just applied for the kitchen team member positio…" at bounding box center [1222, 502] width 157 height 11
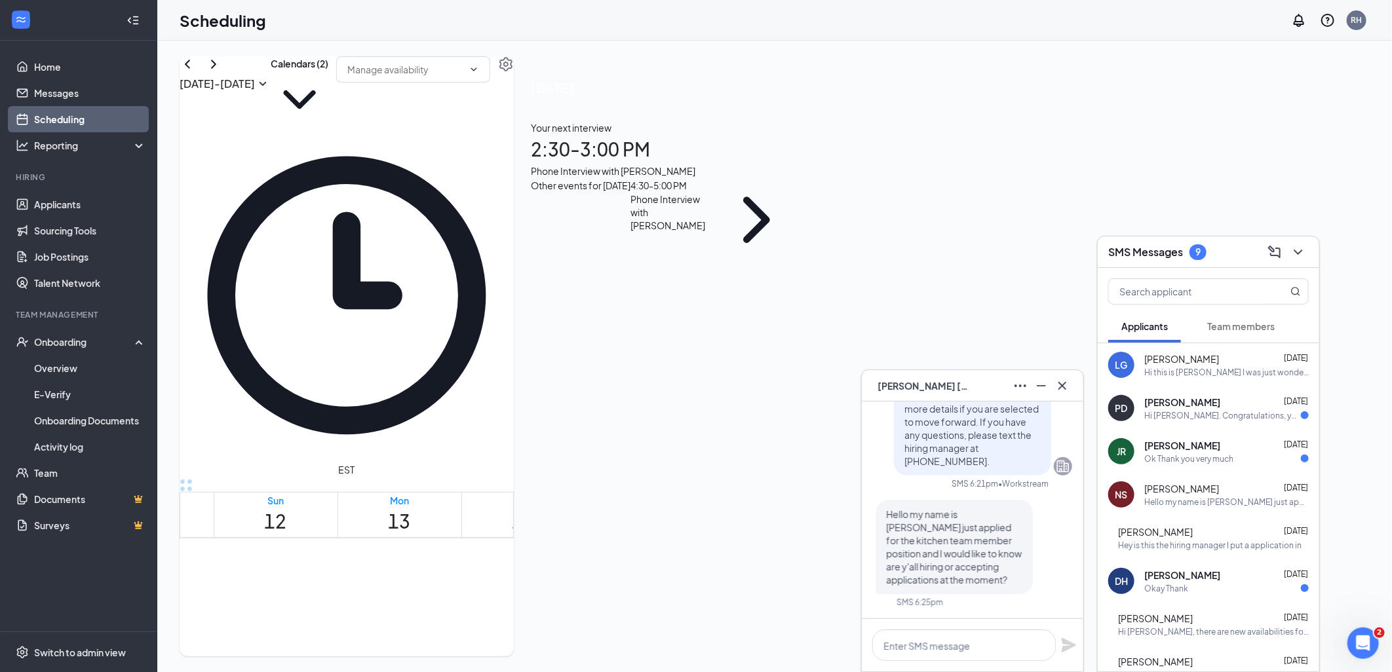
click at [1073, 387] on div "NS [PERSON_NAME]" at bounding box center [972, 385] width 221 height 31
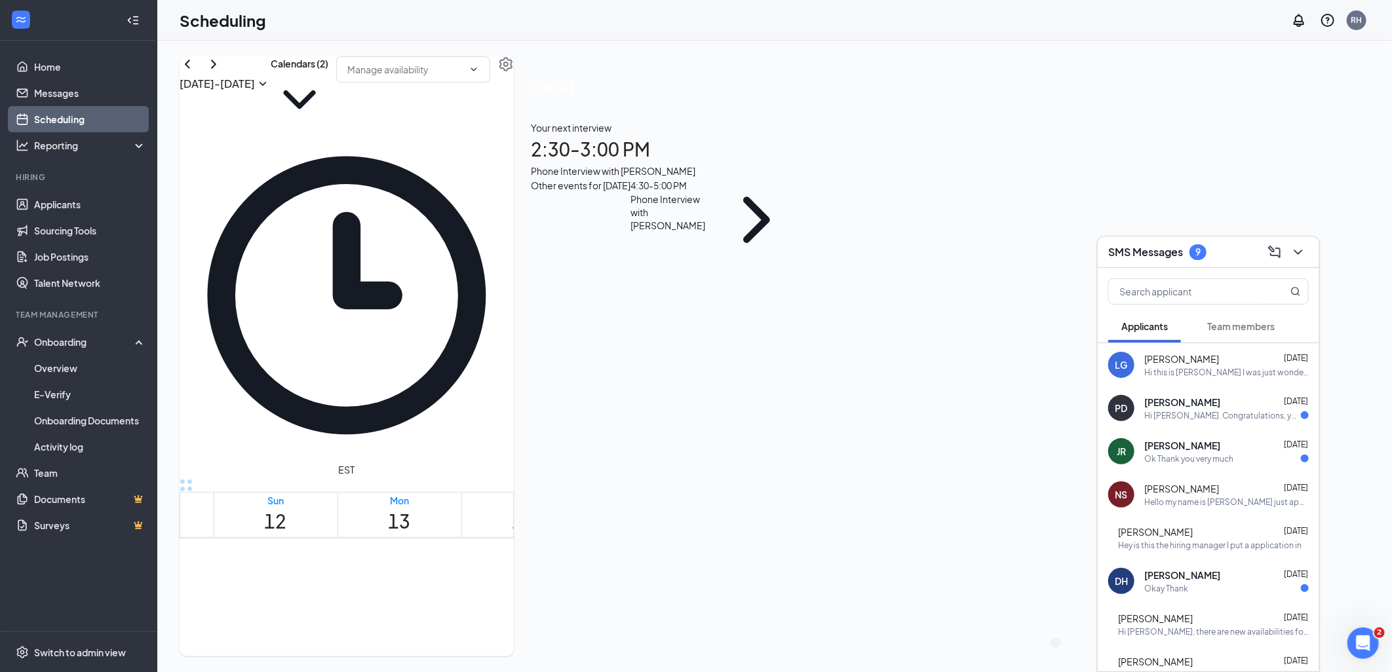
click at [1181, 533] on span "[PERSON_NAME]" at bounding box center [1155, 532] width 75 height 13
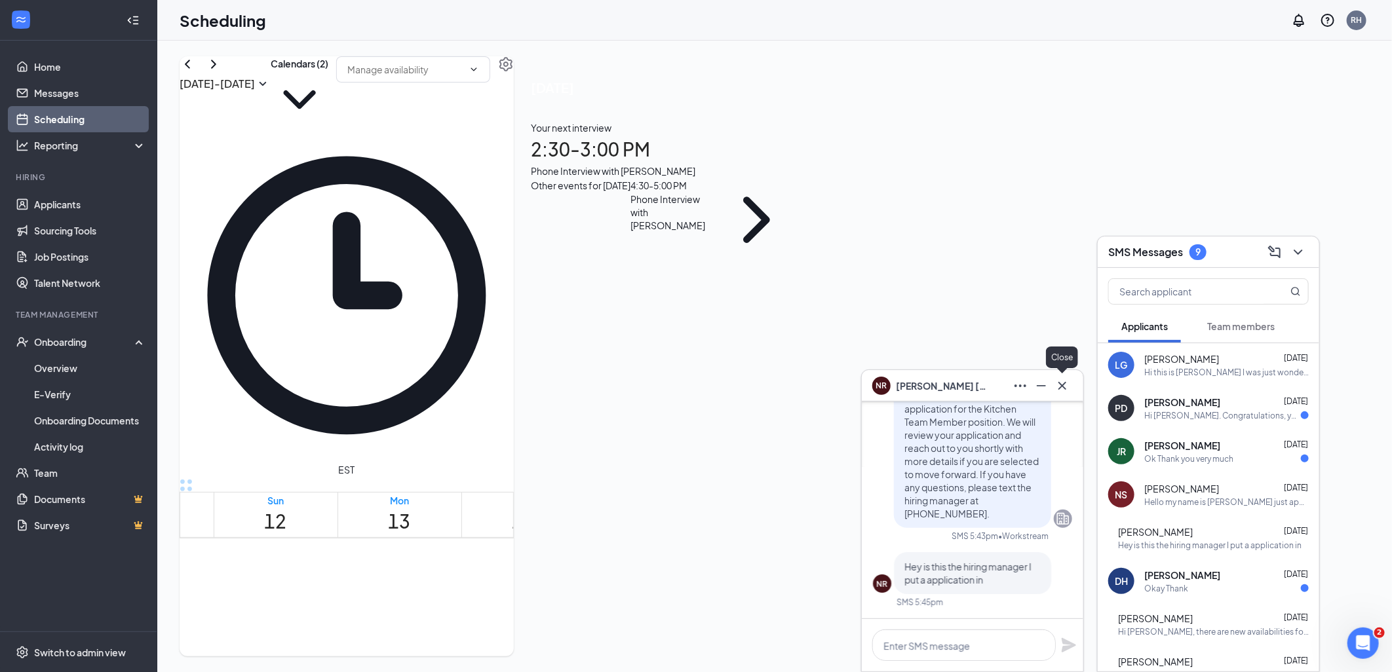
click at [1069, 379] on icon "Cross" at bounding box center [1062, 386] width 16 height 16
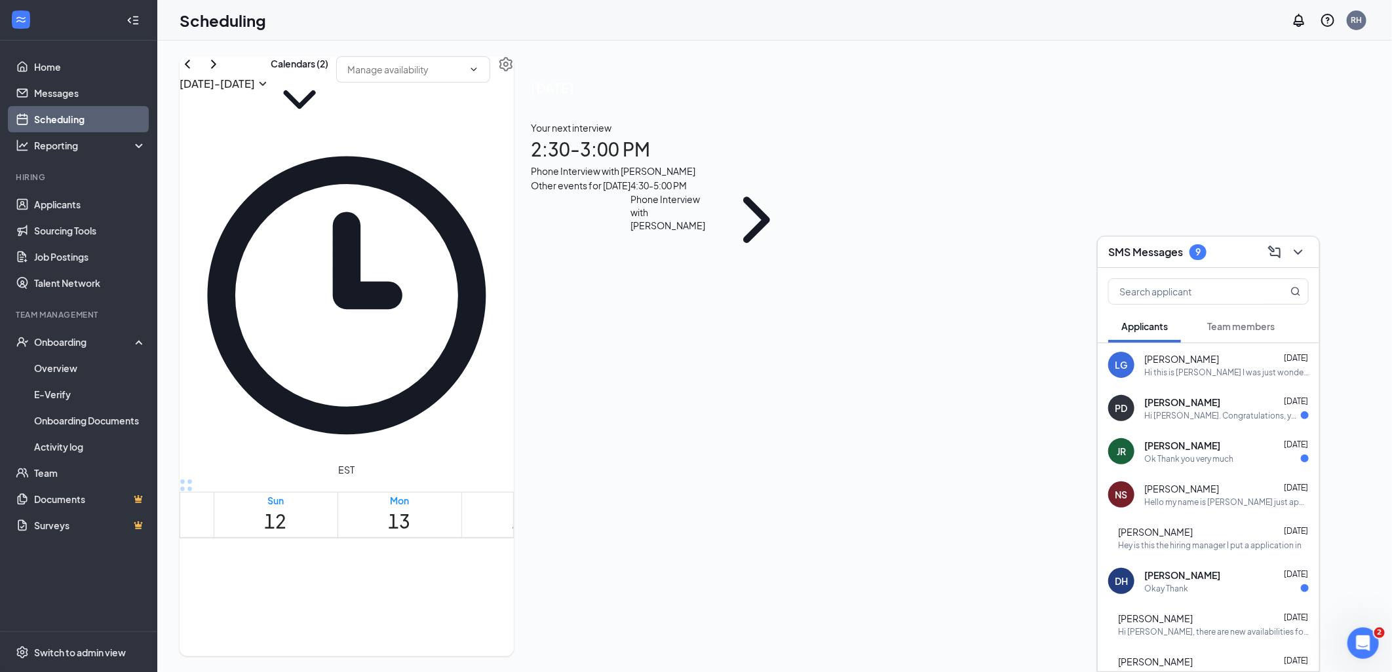
click at [1217, 598] on div "DH [PERSON_NAME] [DATE] Okay Thank" at bounding box center [1208, 581] width 221 height 43
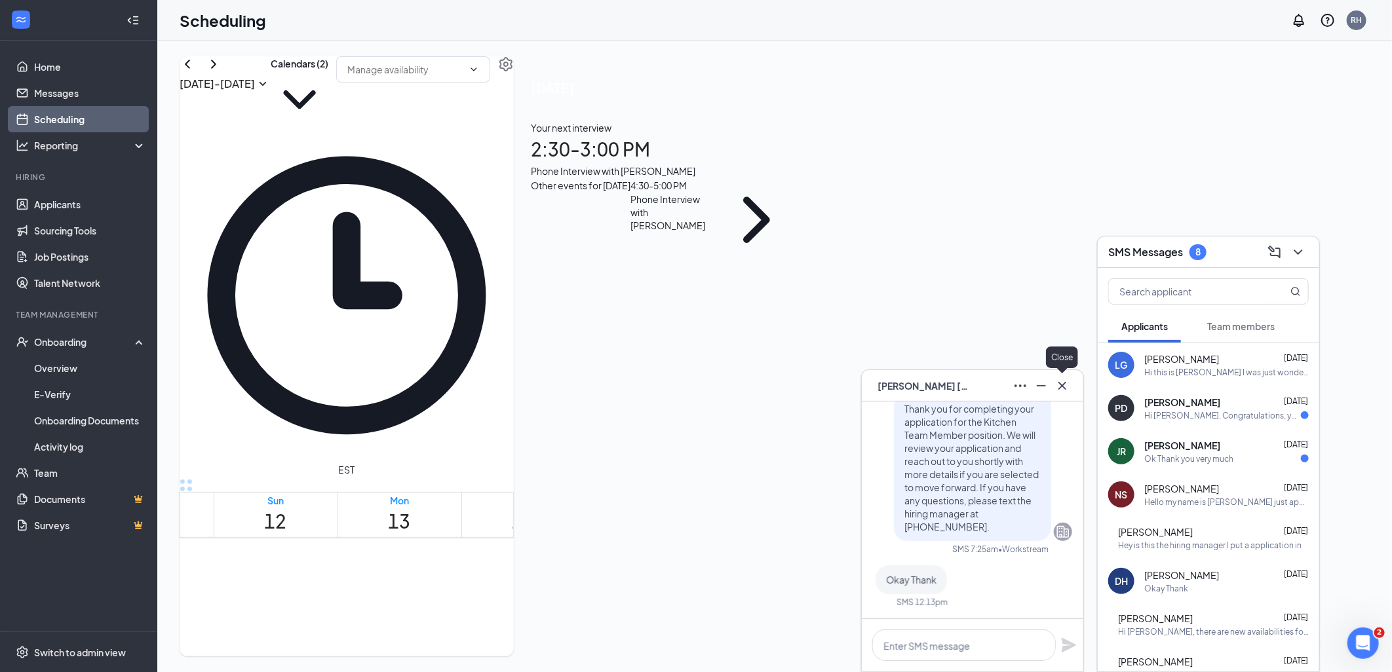
click at [1056, 385] on icon "Cross" at bounding box center [1062, 386] width 16 height 16
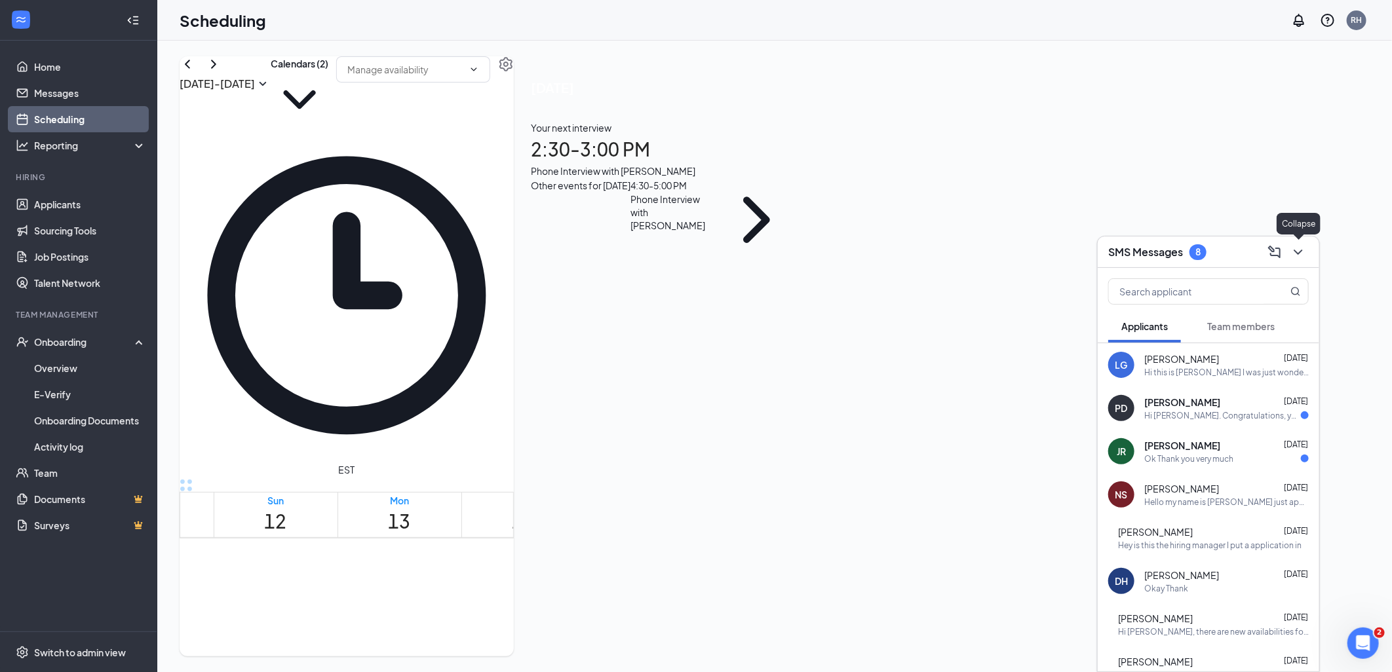
click at [1295, 250] on icon "ChevronDown" at bounding box center [1298, 252] width 16 height 16
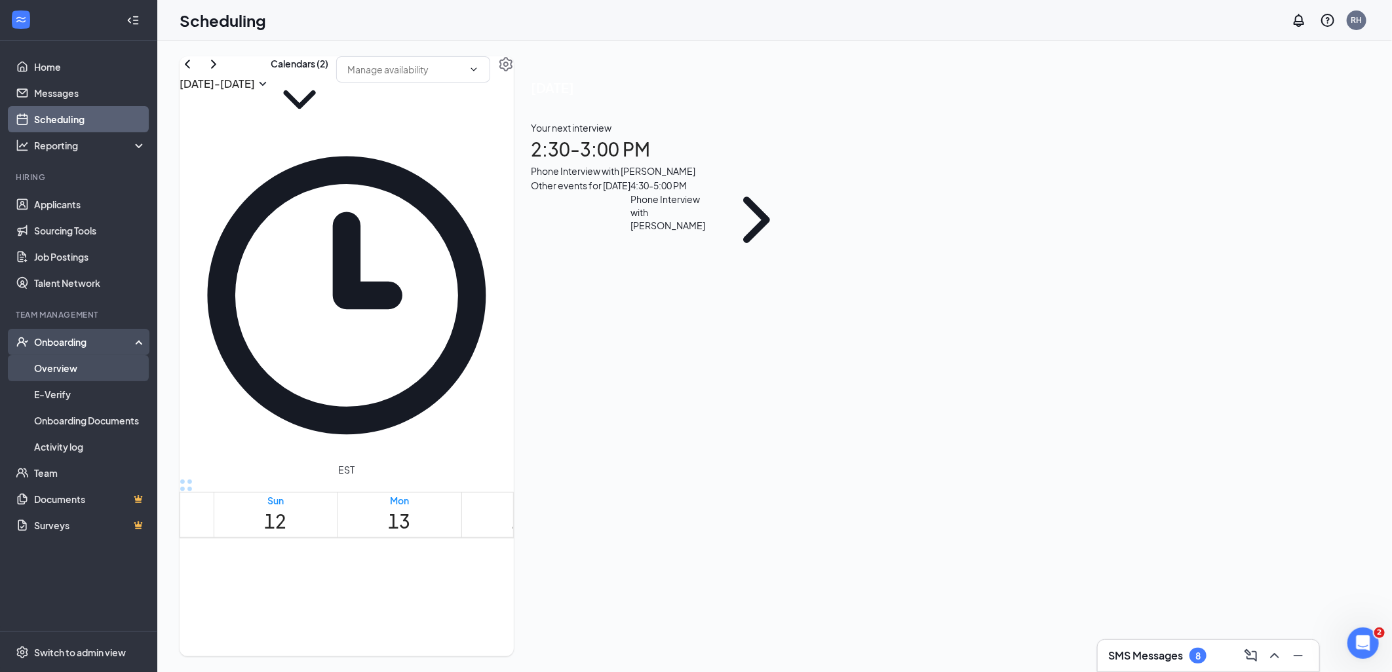
click at [76, 368] on link "Overview" at bounding box center [90, 368] width 112 height 26
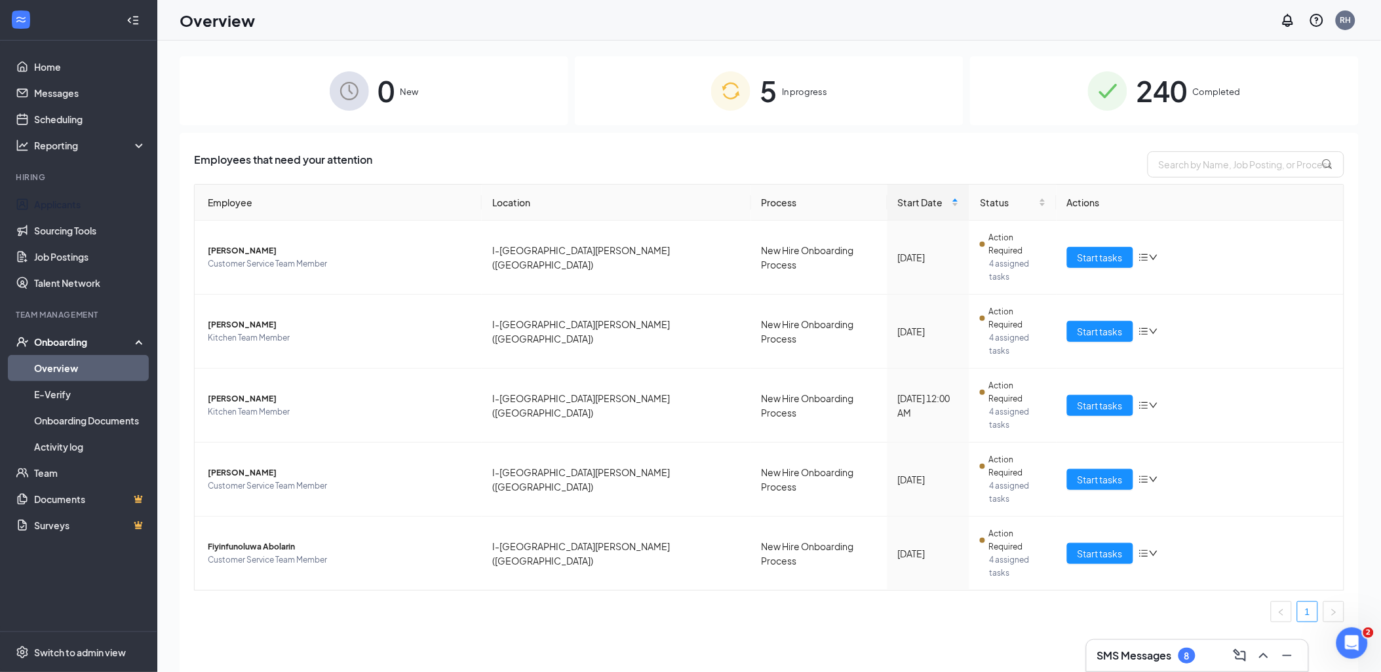
click at [93, 191] on ul "Applicants Sourcing Tools Job Postings Talent Network" at bounding box center [78, 243] width 157 height 105
click at [64, 199] on link "Applicants" at bounding box center [90, 204] width 112 height 26
